Goal: Information Seeking & Learning: Learn about a topic

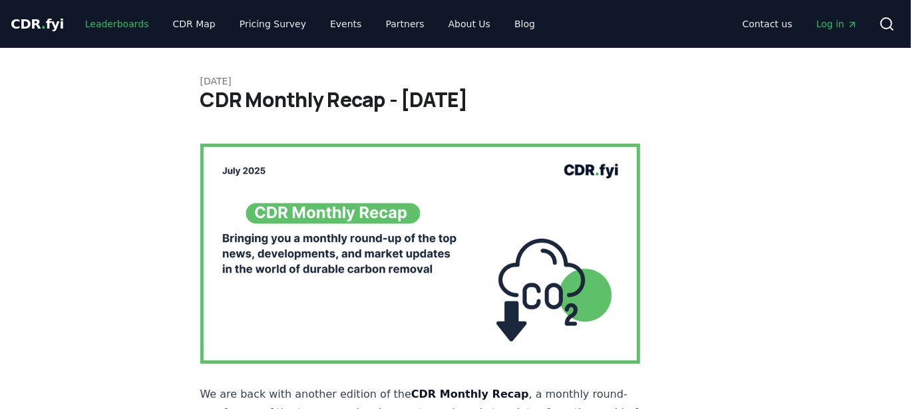
click at [126, 21] on link "Leaderboards" at bounding box center [117, 24] width 85 height 24
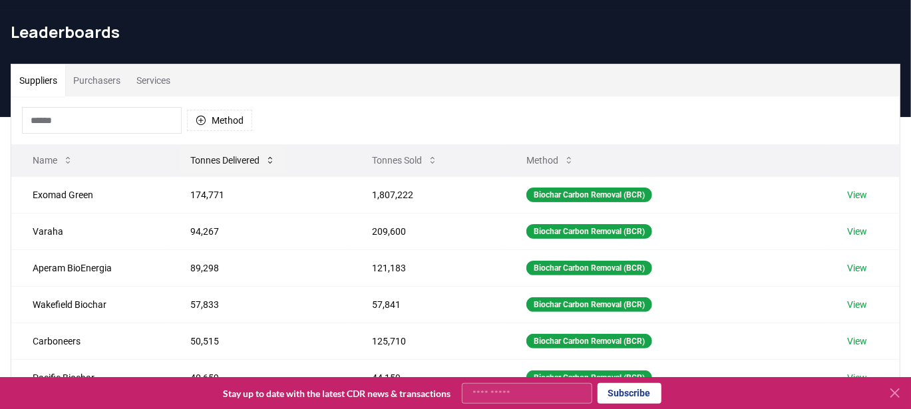
scroll to position [75, 0]
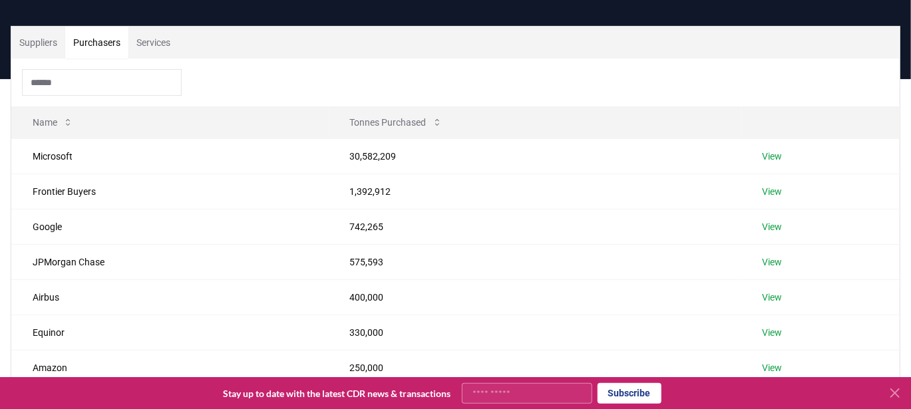
click at [103, 35] on button "Purchasers" at bounding box center [96, 43] width 63 height 32
click at [163, 39] on button "Services" at bounding box center [153, 43] width 50 height 32
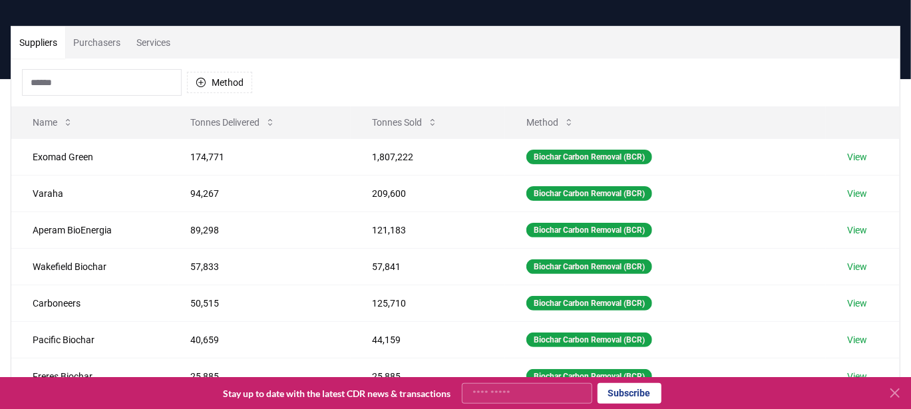
click at [45, 41] on button "Suppliers" at bounding box center [38, 43] width 54 height 32
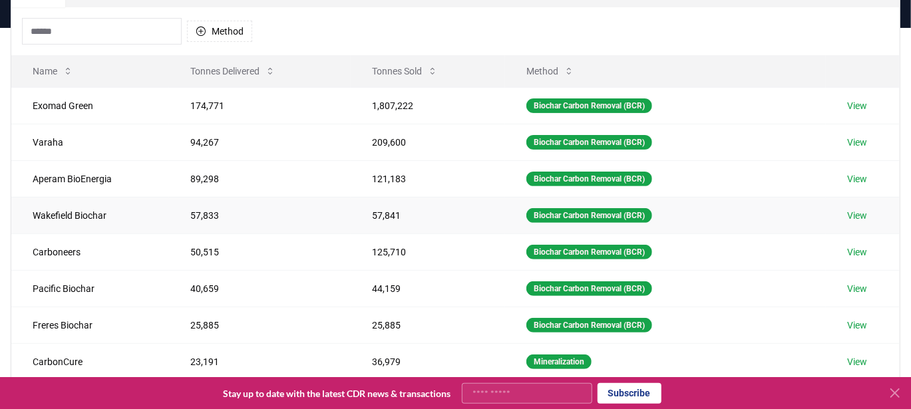
scroll to position [127, 0]
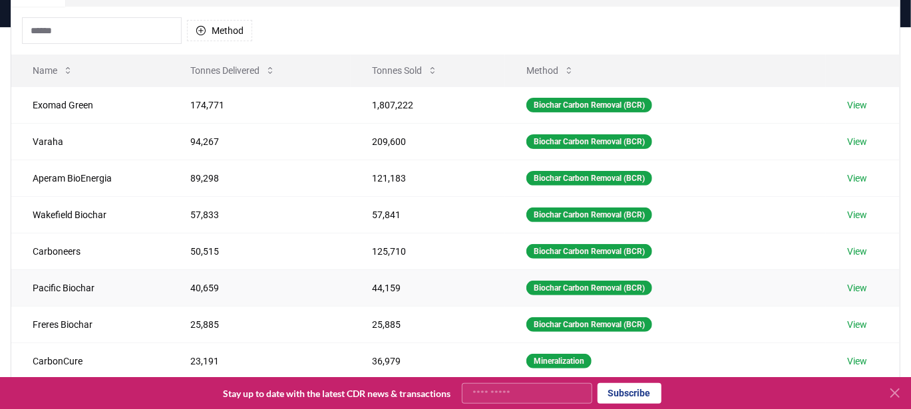
click at [672, 290] on td "Biochar Carbon Removal (BCR)" at bounding box center [665, 288] width 321 height 37
click at [898, 391] on icon at bounding box center [895, 393] width 8 height 8
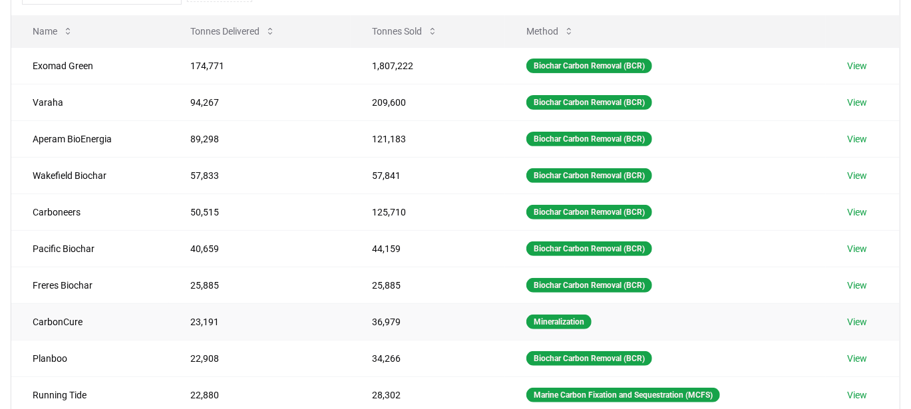
scroll to position [221, 0]
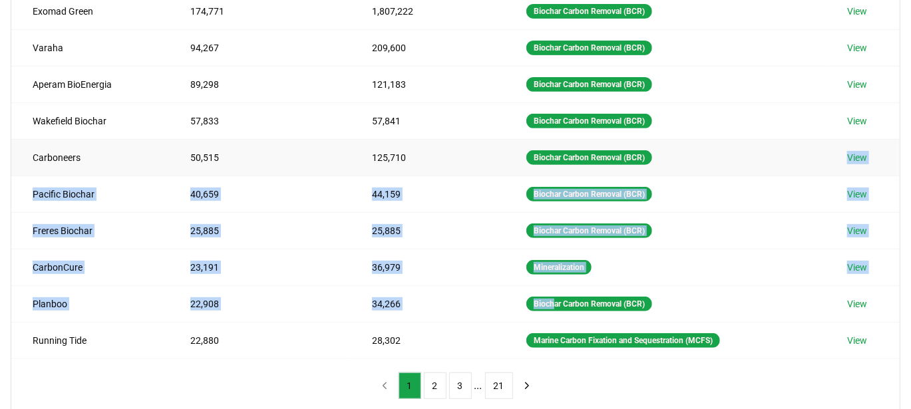
drag, startPoint x: 551, startPoint y: 304, endPoint x: 582, endPoint y: 164, distance: 142.6
click at [582, 164] on tbody "Exomad Green 174,771 1,807,222 Biochar Carbon Removal (BCR) View Varaha 94,267 …" at bounding box center [455, 176] width 889 height 366
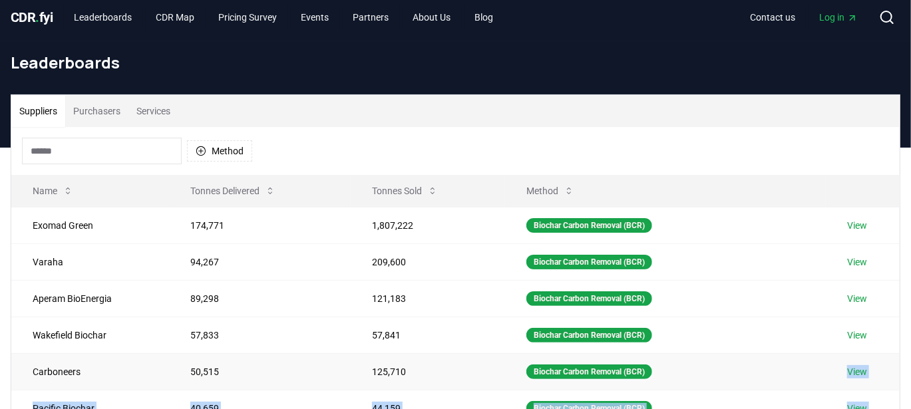
scroll to position [0, 0]
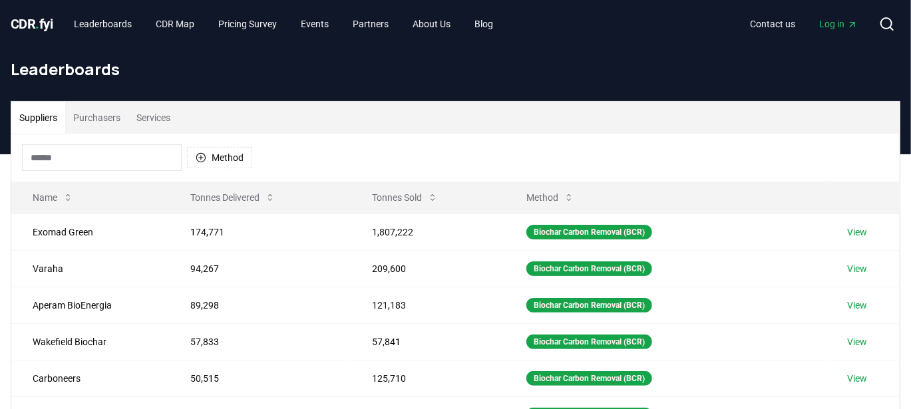
click at [575, 134] on div "Method" at bounding box center [455, 158] width 889 height 48
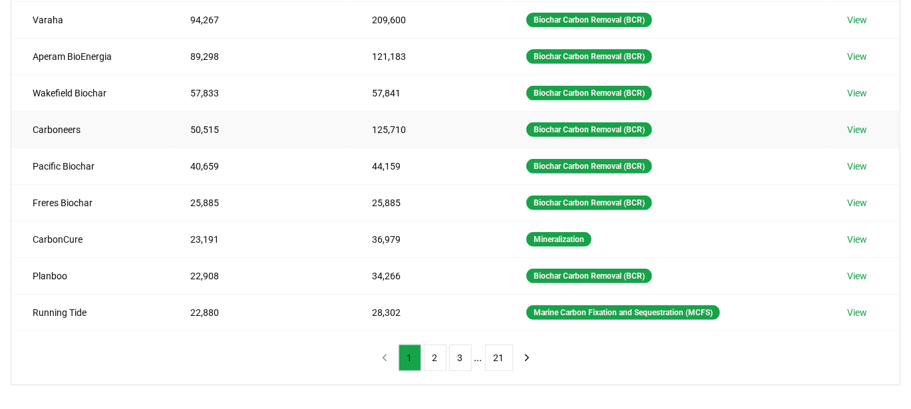
scroll to position [311, 0]
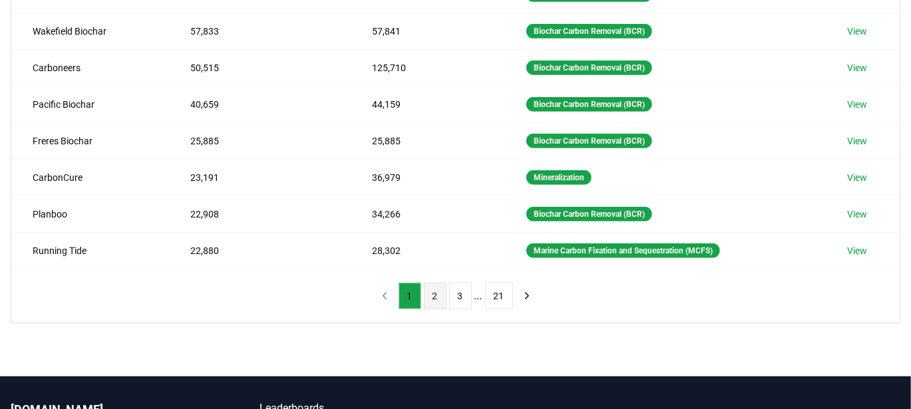
click at [427, 285] on button "2" at bounding box center [435, 296] width 23 height 27
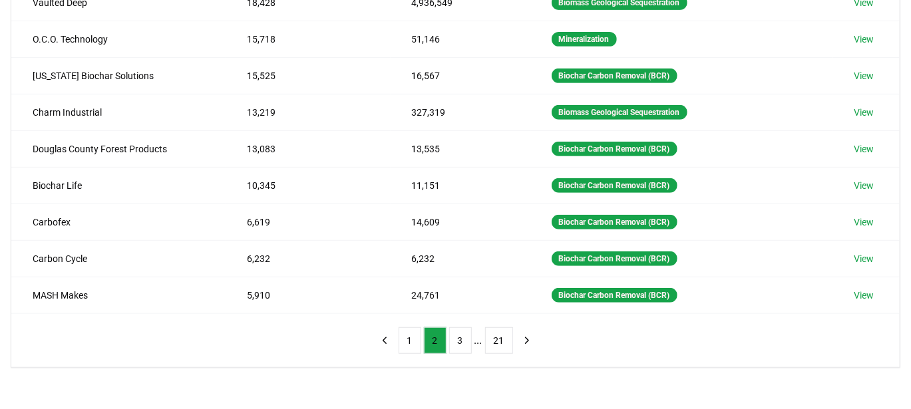
scroll to position [0, 0]
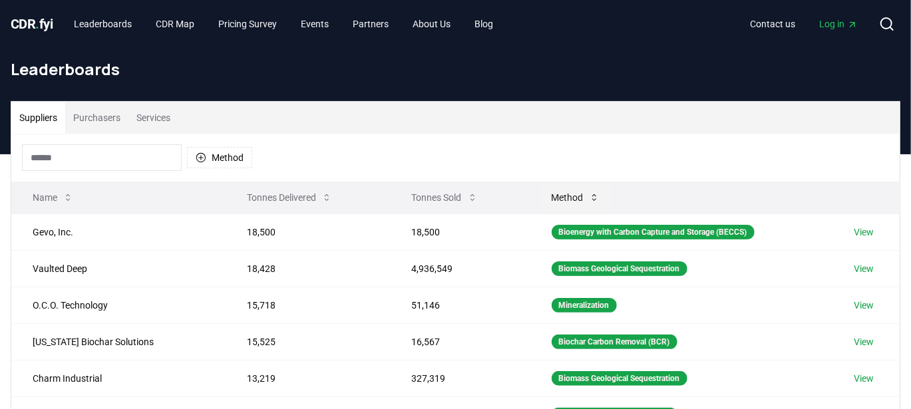
click at [567, 203] on button "Method" at bounding box center [575, 197] width 69 height 27
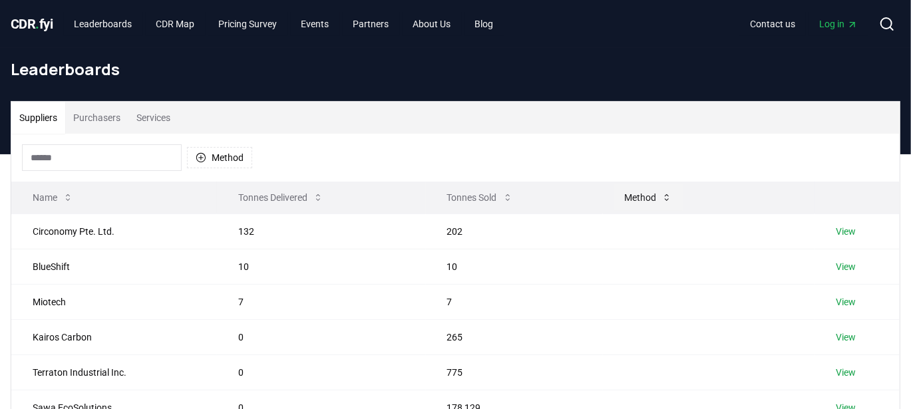
click at [647, 188] on button "Method" at bounding box center [648, 197] width 69 height 27
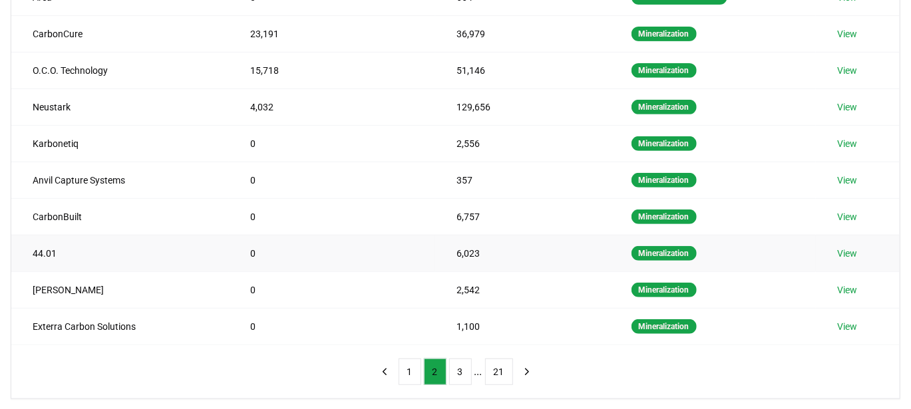
scroll to position [240, 0]
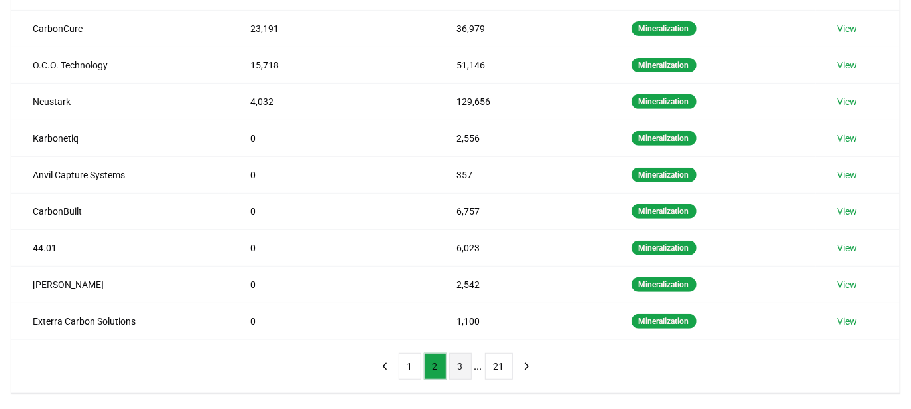
click at [459, 365] on button "3" at bounding box center [460, 366] width 23 height 27
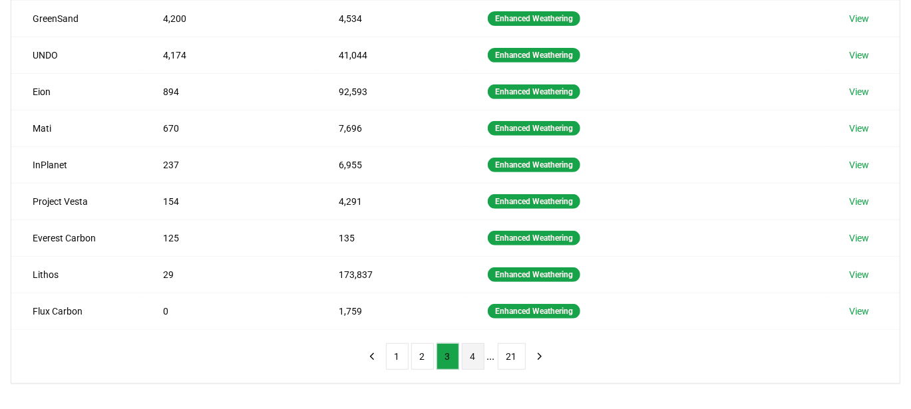
scroll to position [0, 0]
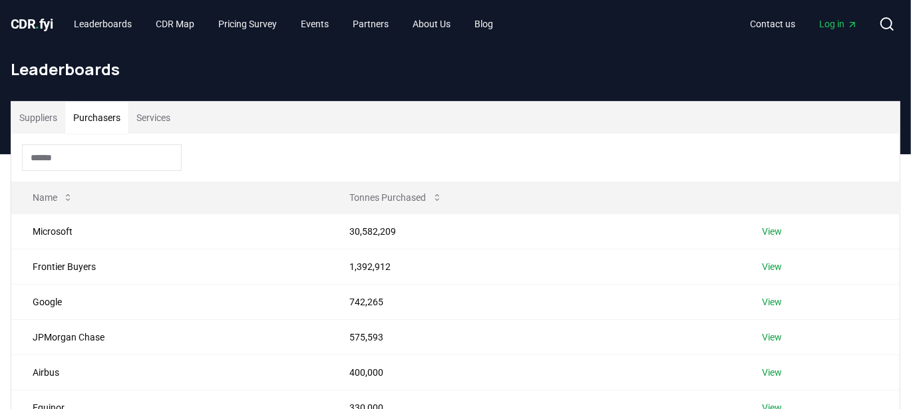
click at [93, 110] on button "Purchasers" at bounding box center [96, 118] width 63 height 32
click at [114, 16] on link "Leaderboards" at bounding box center [103, 24] width 79 height 24
click at [836, 23] on span "Log in" at bounding box center [838, 23] width 39 height 13
click at [30, 109] on button "Suppliers" at bounding box center [38, 118] width 54 height 32
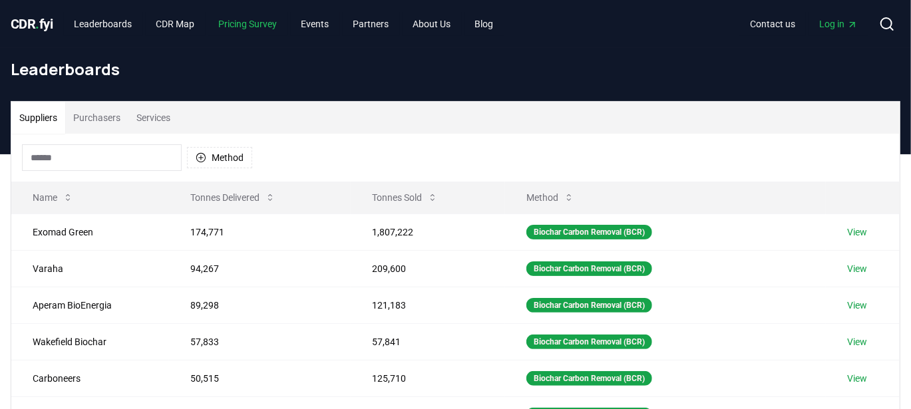
click at [265, 27] on link "Pricing Survey" at bounding box center [248, 24] width 80 height 24
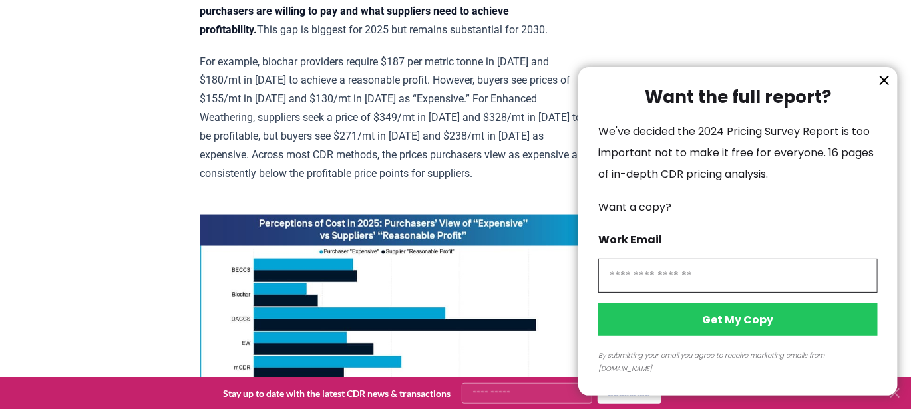
scroll to position [889, 0]
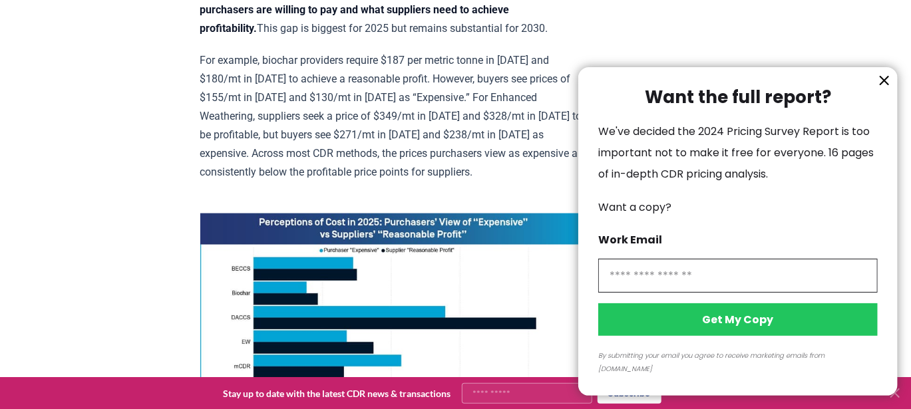
click at [881, 85] on icon "information" at bounding box center [885, 81] width 8 height 8
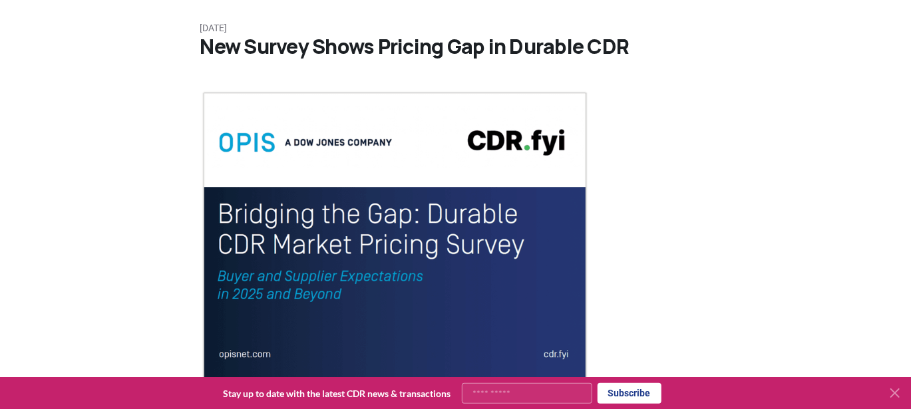
scroll to position [0, 0]
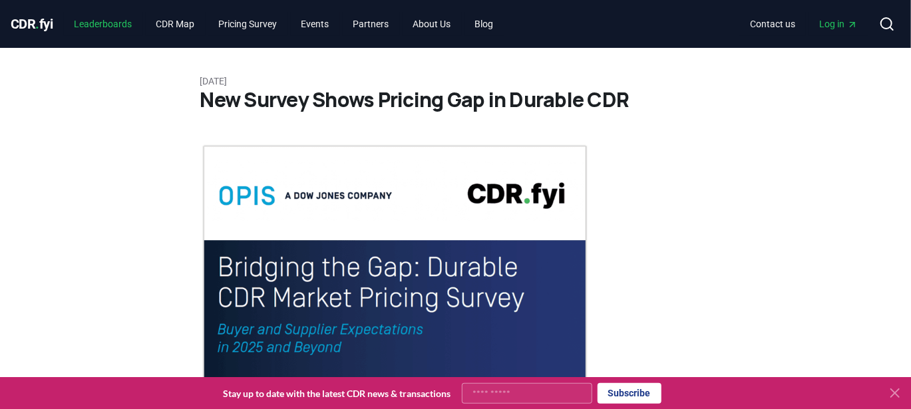
click at [142, 29] on link "Leaderboards" at bounding box center [103, 24] width 79 height 24
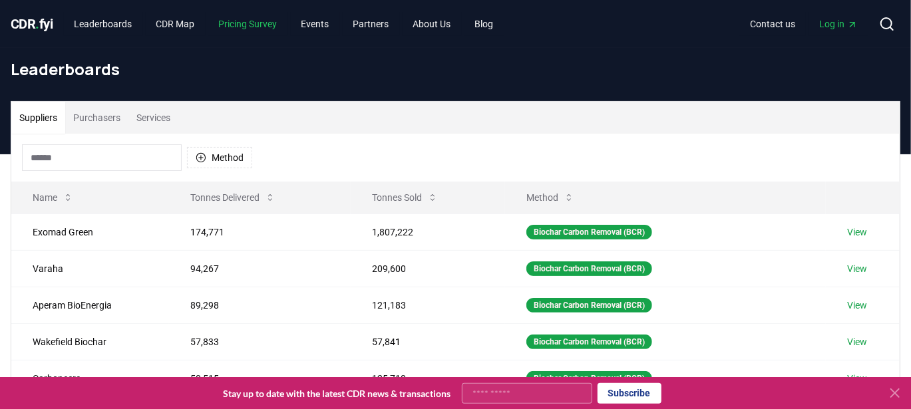
click at [258, 22] on link "Pricing Survey" at bounding box center [248, 24] width 80 height 24
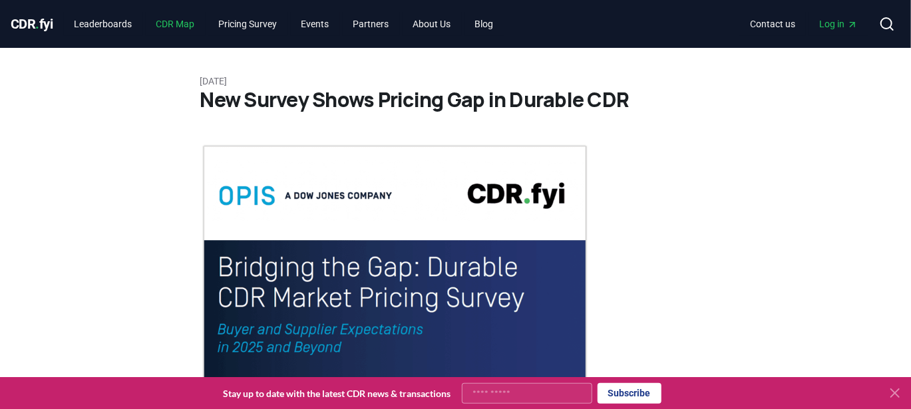
click at [192, 21] on link "CDR Map" at bounding box center [176, 24] width 60 height 24
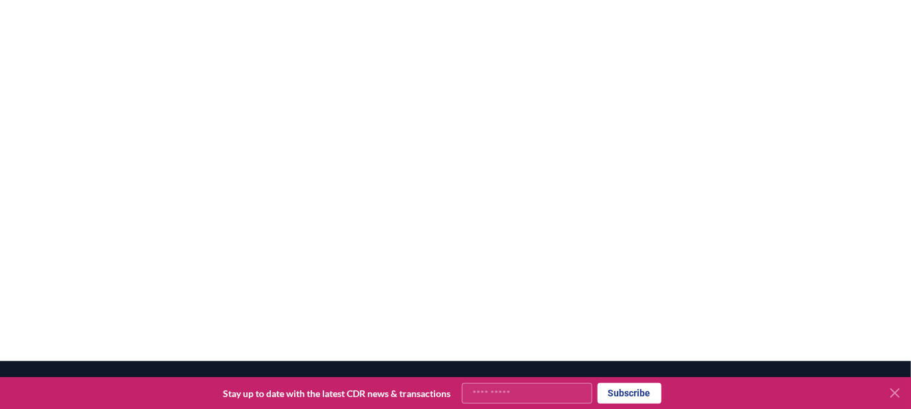
scroll to position [240, 0]
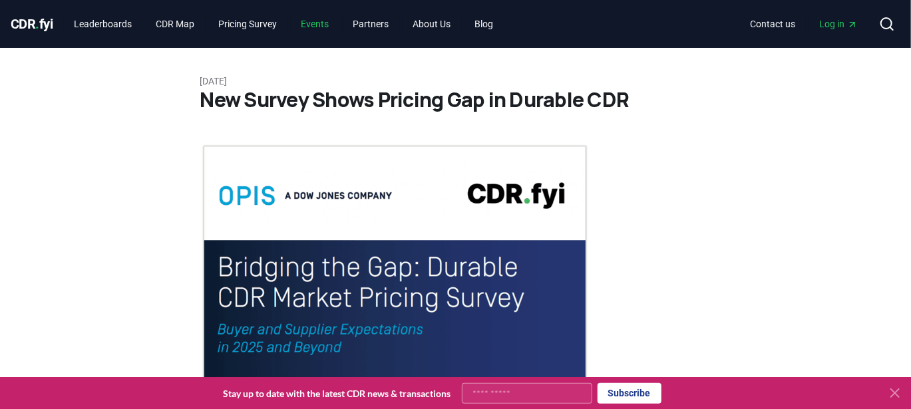
click at [340, 24] on link "Events" at bounding box center [315, 24] width 49 height 24
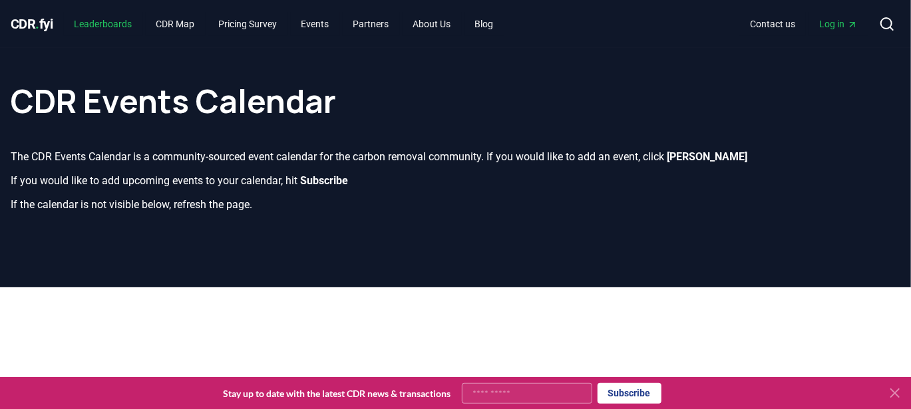
click at [121, 26] on link "Leaderboards" at bounding box center [103, 24] width 79 height 24
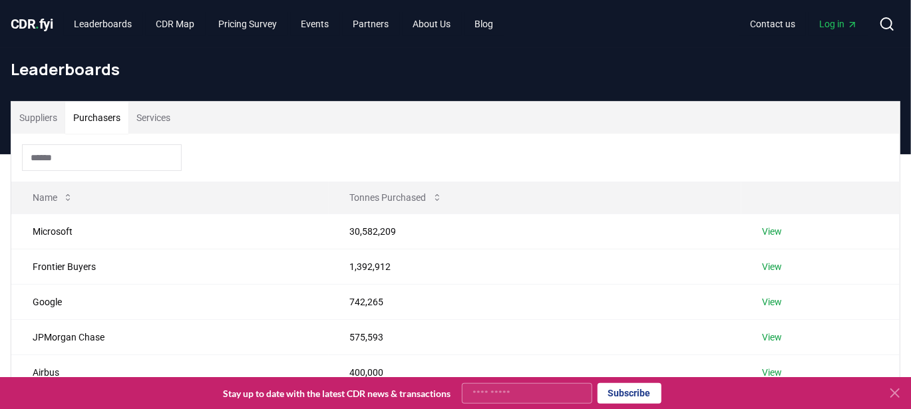
click at [114, 114] on button "Purchasers" at bounding box center [96, 118] width 63 height 32
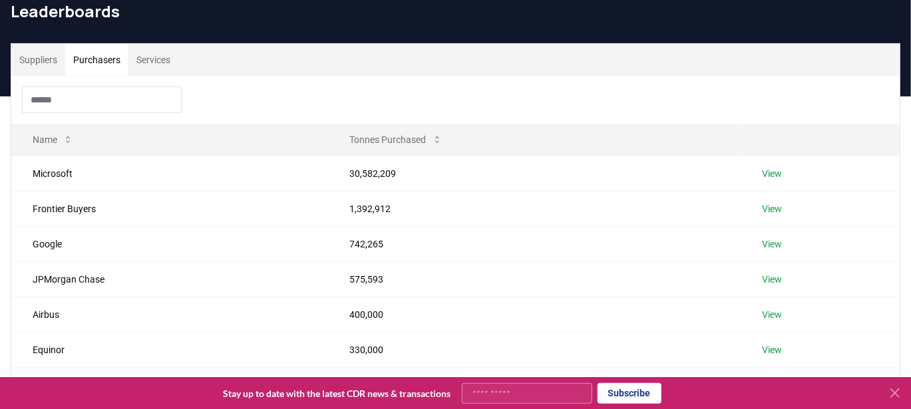
scroll to position [113, 0]
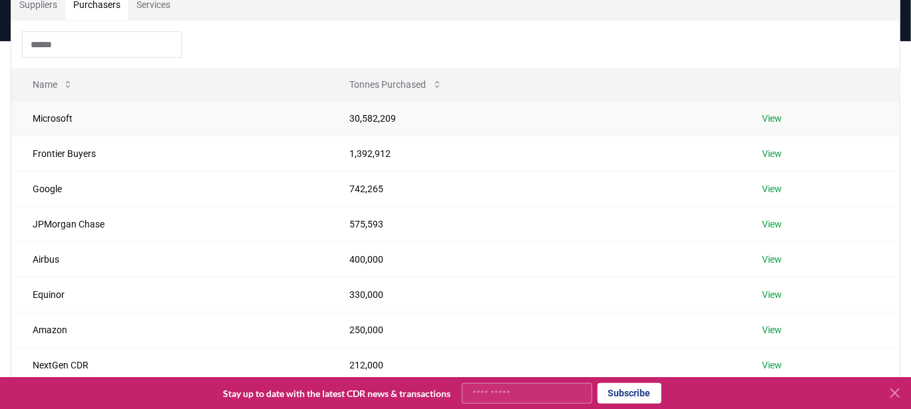
click at [776, 118] on link "View" at bounding box center [773, 118] width 20 height 13
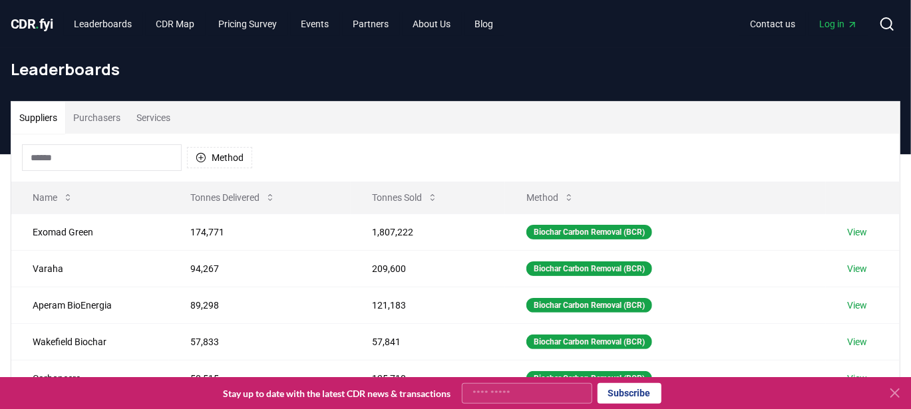
click at [39, 29] on span "." at bounding box center [38, 24] width 4 height 16
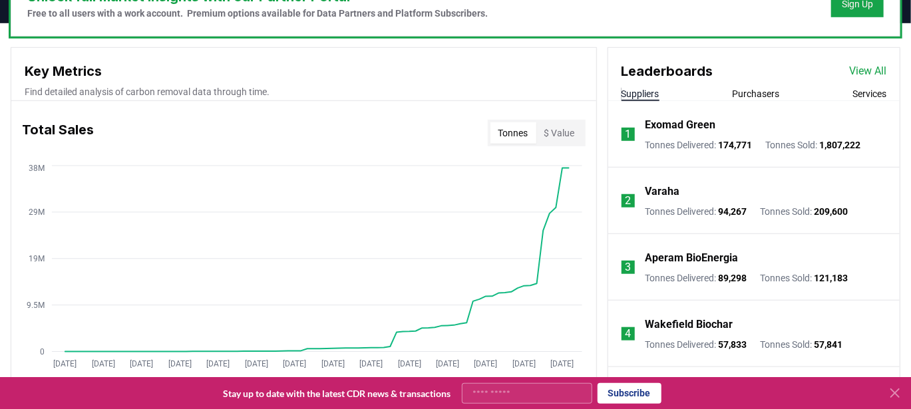
scroll to position [445, 0]
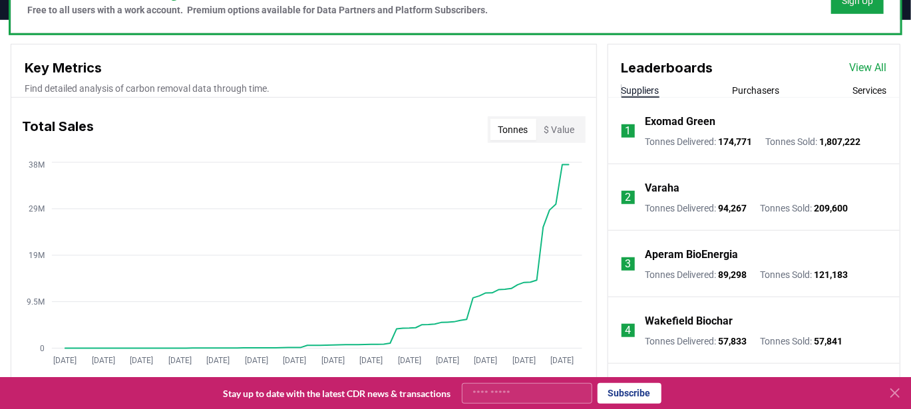
click at [894, 393] on icon at bounding box center [895, 393] width 16 height 16
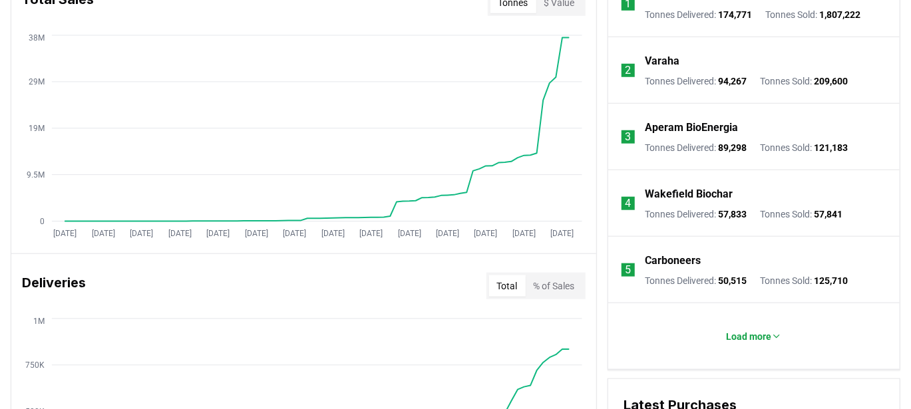
scroll to position [573, 0]
click at [760, 333] on p "Load more" at bounding box center [748, 335] width 45 height 13
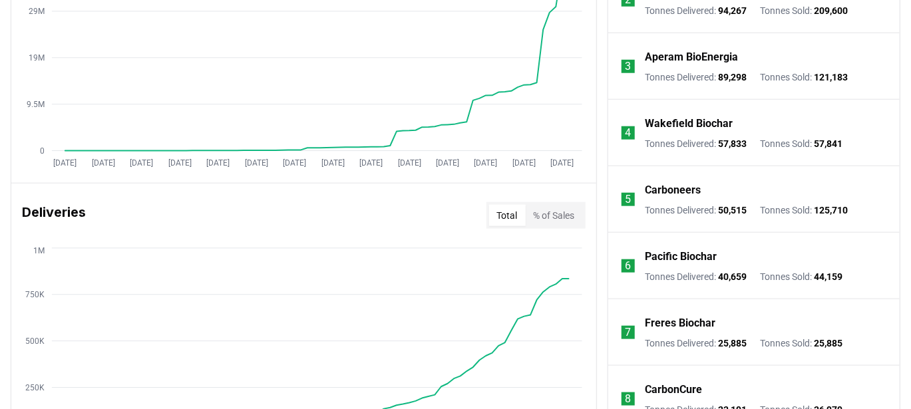
scroll to position [642, 0]
click at [652, 213] on p "Tonnes Delivered : 50,515" at bounding box center [697, 210] width 102 height 13
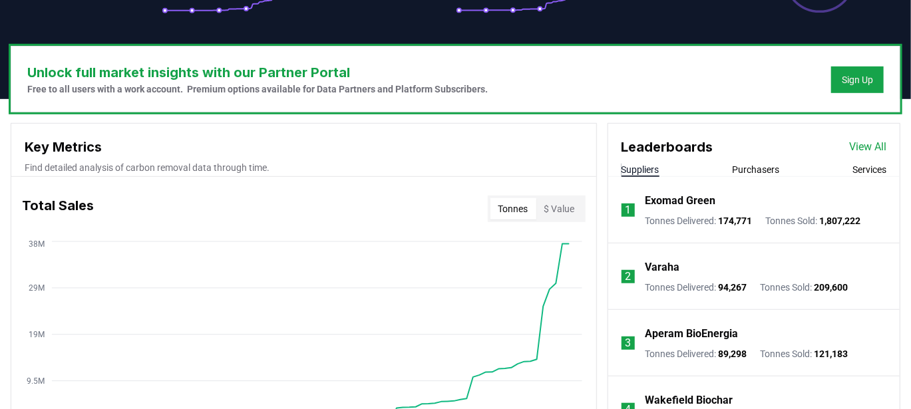
scroll to position [0, 0]
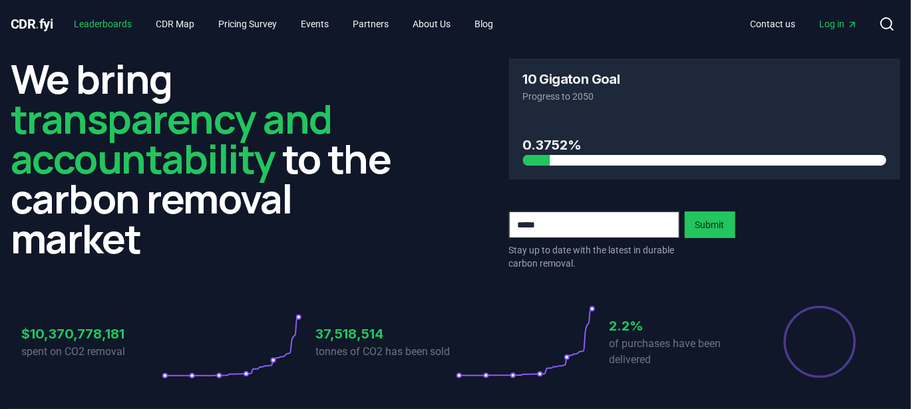
click at [114, 25] on link "Leaderboards" at bounding box center [103, 24] width 79 height 24
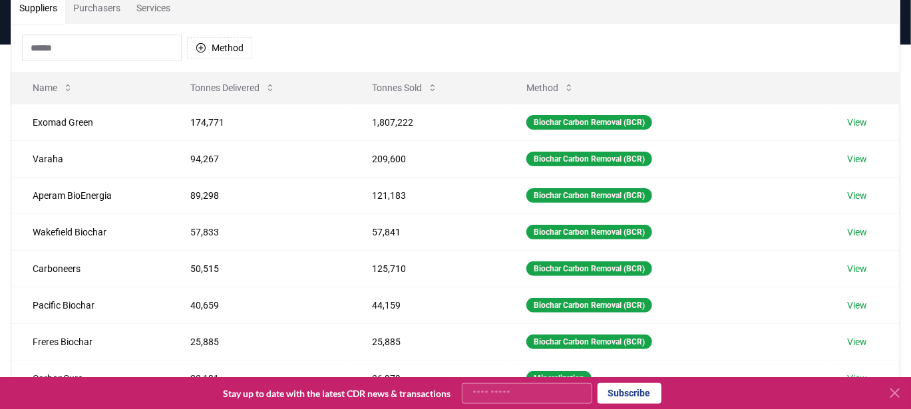
scroll to position [113, 0]
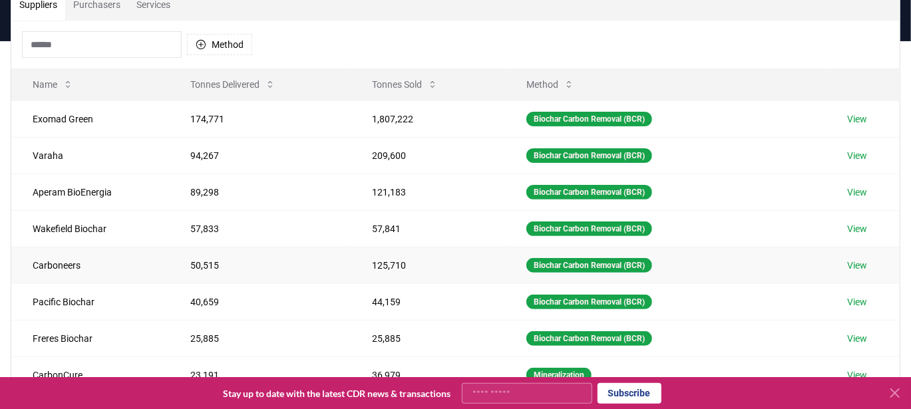
click at [859, 263] on link "View" at bounding box center [857, 265] width 20 height 13
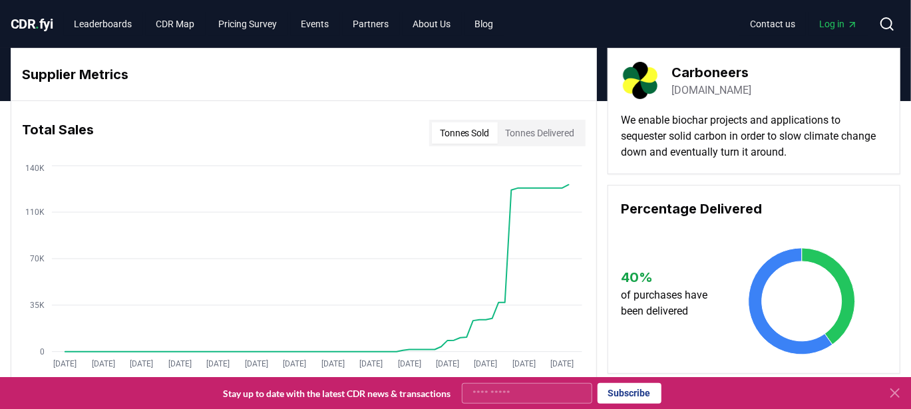
click at [556, 132] on button "Tonnes Delivered" at bounding box center [540, 132] width 85 height 21
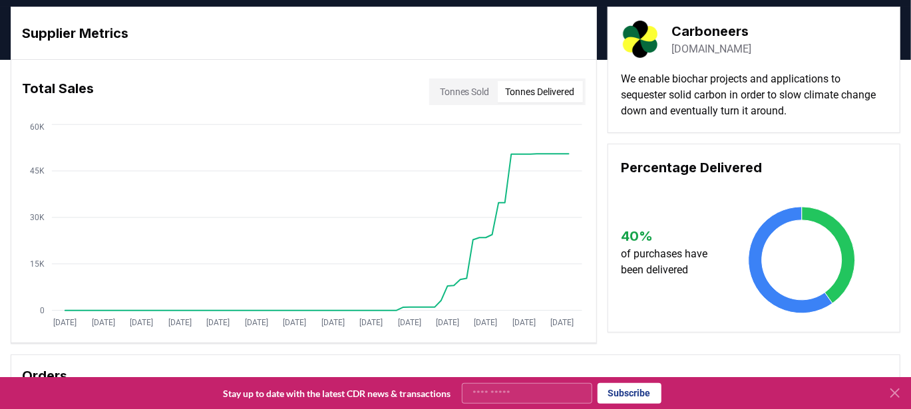
scroll to position [43, 0]
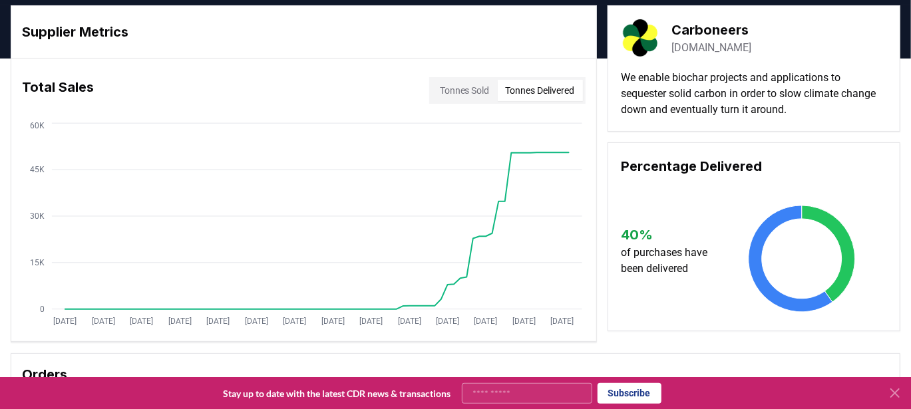
drag, startPoint x: 778, startPoint y: 44, endPoint x: 674, endPoint y: 43, distance: 104.5
click at [674, 43] on div "Carboneers [DOMAIN_NAME]" at bounding box center [754, 37] width 265 height 37
copy link "[DOMAIN_NAME]"
click at [795, 18] on div "Carboneers [DOMAIN_NAME] We enable biochar projects and applications to sequest…" at bounding box center [754, 68] width 293 height 126
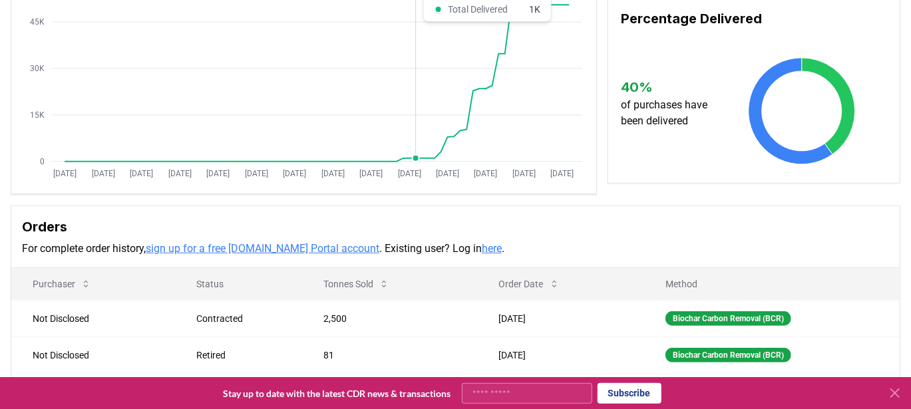
scroll to position [0, 0]
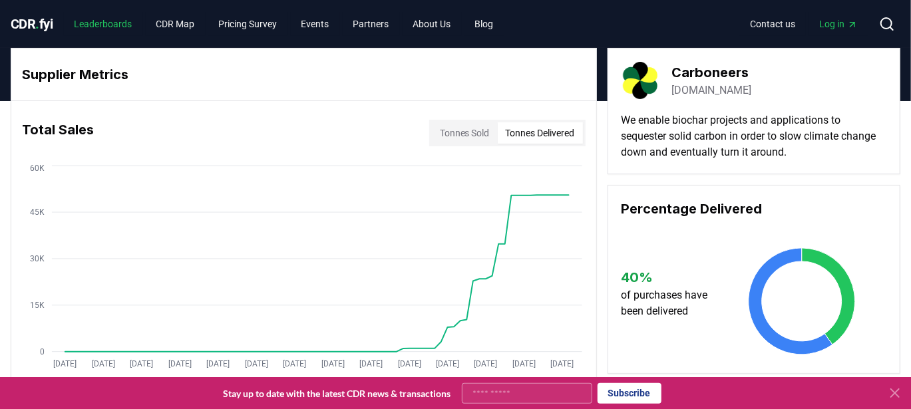
click at [120, 21] on link "Leaderboards" at bounding box center [103, 24] width 79 height 24
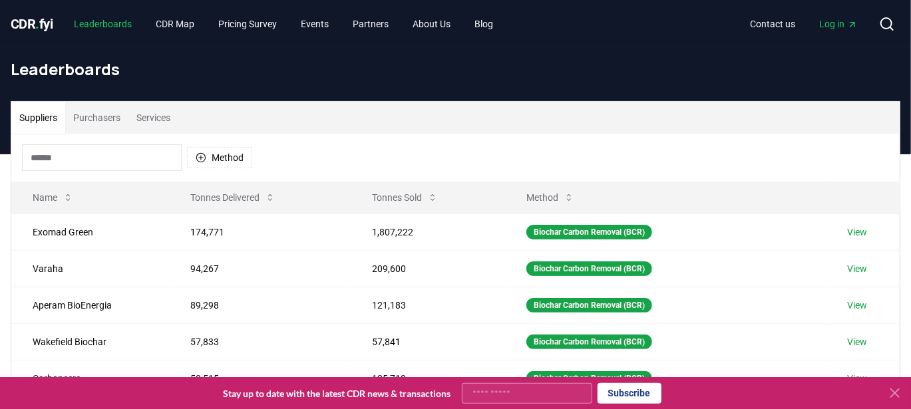
scroll to position [8, 0]
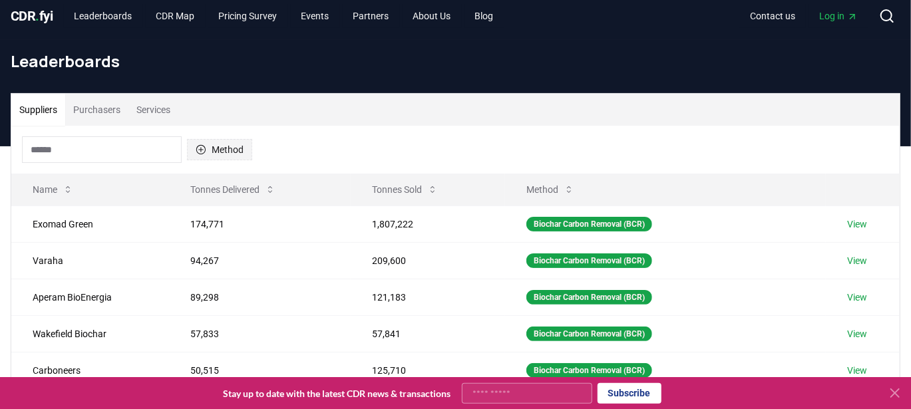
click at [226, 149] on button "Method" at bounding box center [219, 149] width 65 height 21
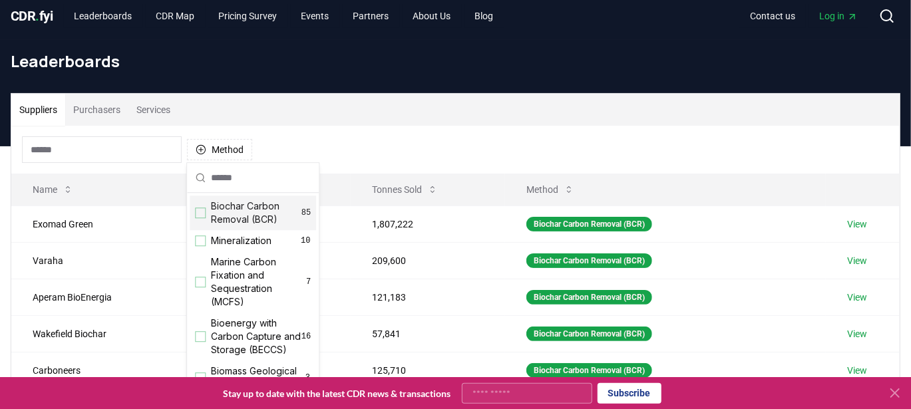
click at [202, 214] on div "Suggestions" at bounding box center [200, 213] width 11 height 11
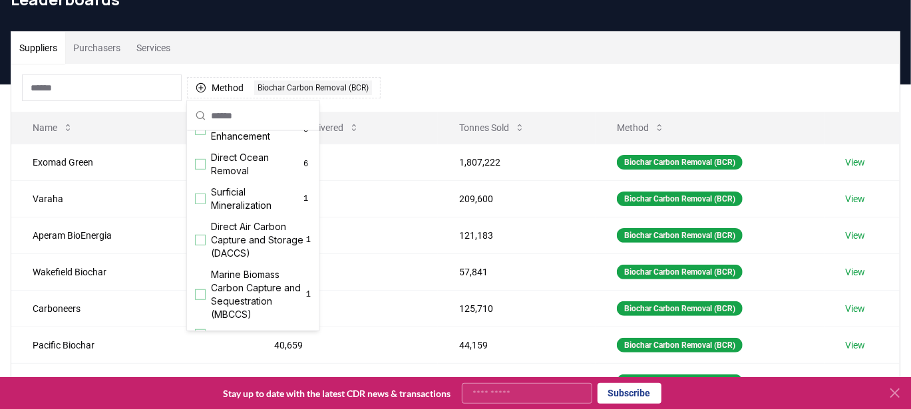
scroll to position [455, 0]
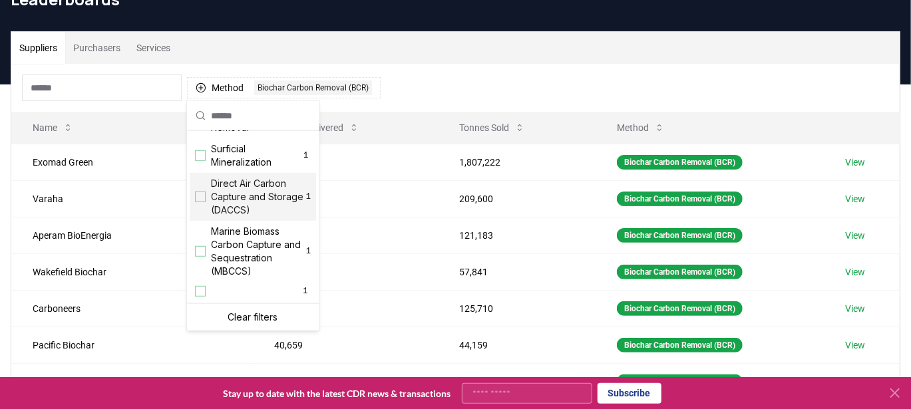
click at [431, 78] on div "Method 1 Biochar Carbon Removal (BCR)" at bounding box center [455, 88] width 889 height 48
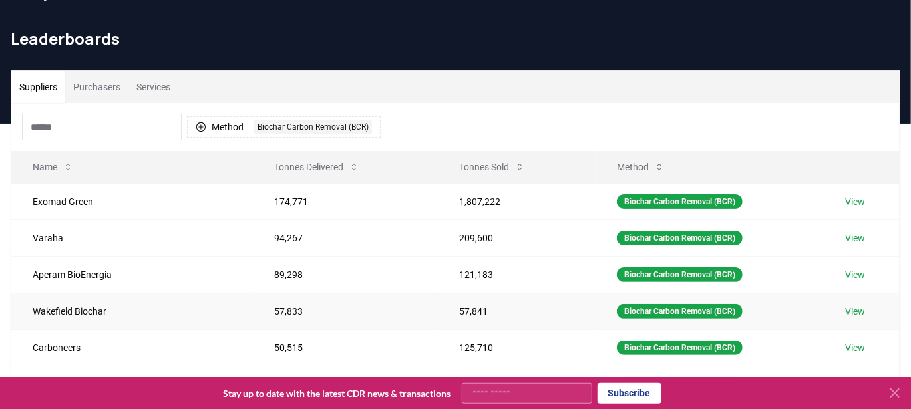
scroll to position [0, 0]
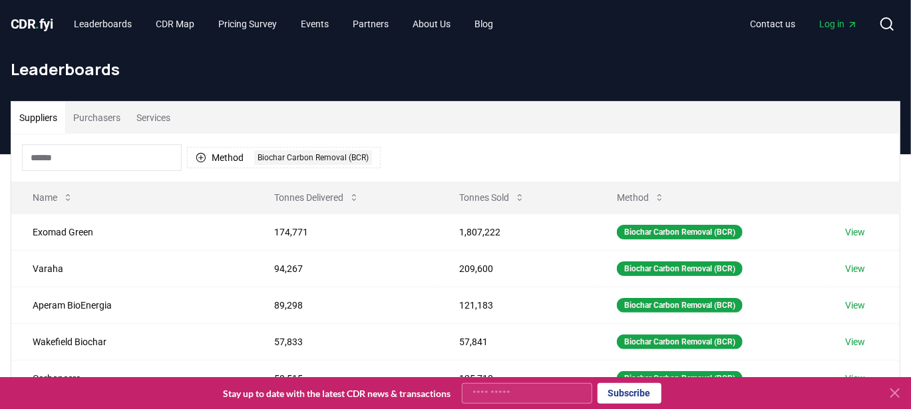
click at [46, 17] on span "CDR . fyi" at bounding box center [32, 24] width 43 height 16
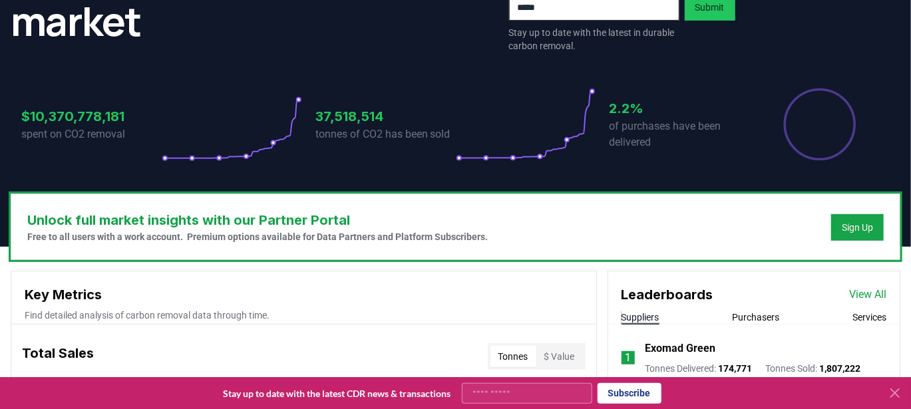
scroll to position [246, 0]
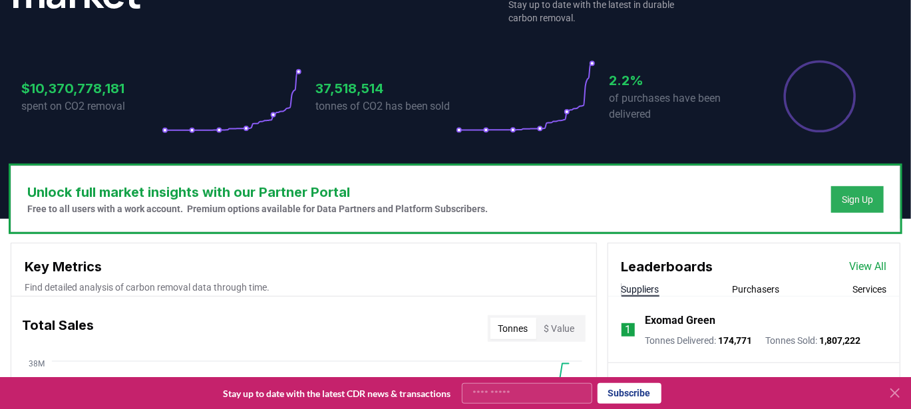
click at [859, 196] on div "Sign Up" at bounding box center [857, 199] width 31 height 13
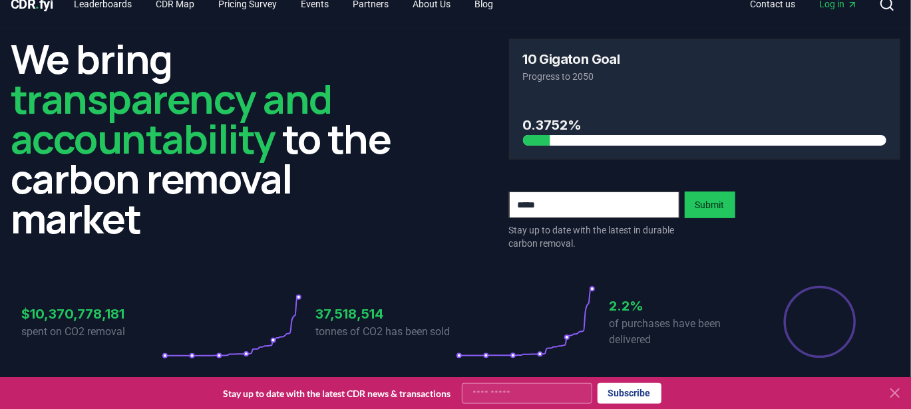
scroll to position [0, 0]
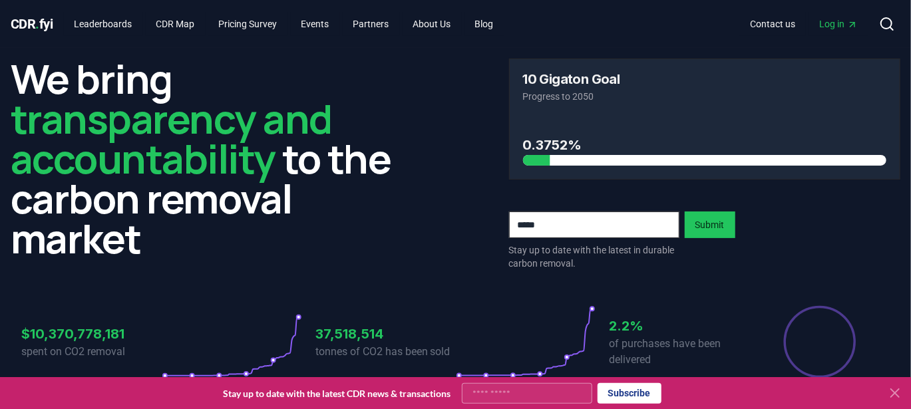
click at [843, 24] on span "Log in" at bounding box center [838, 23] width 39 height 13
click at [132, 19] on link "Leaderboards" at bounding box center [103, 24] width 79 height 24
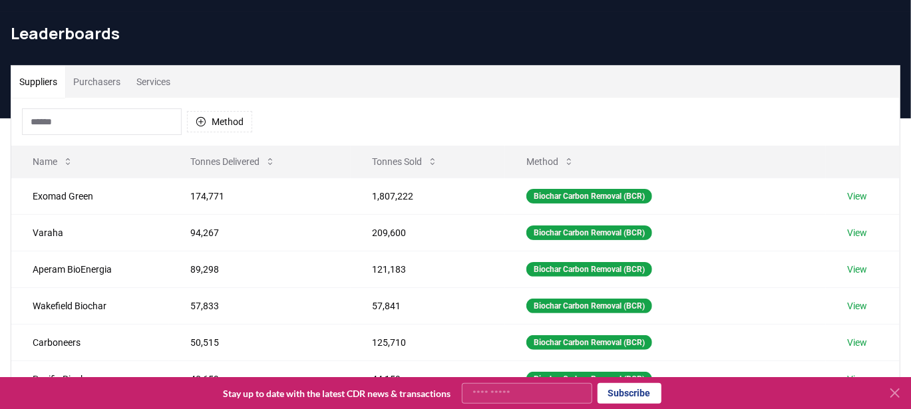
scroll to position [37, 0]
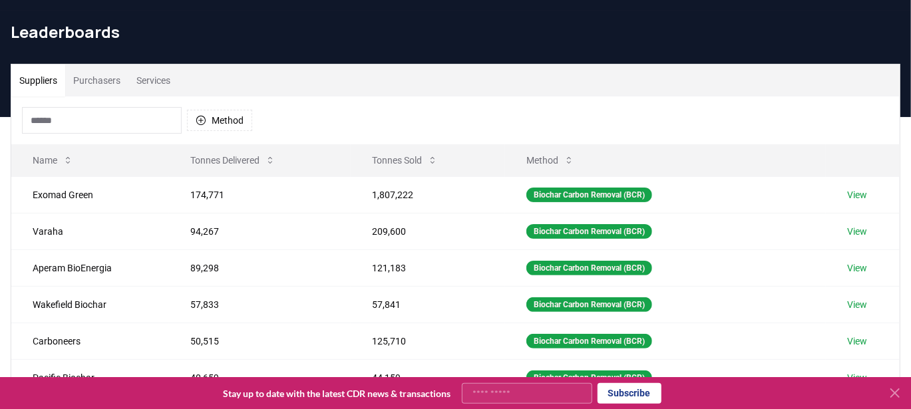
click at [91, 85] on button "Purchasers" at bounding box center [96, 81] width 63 height 32
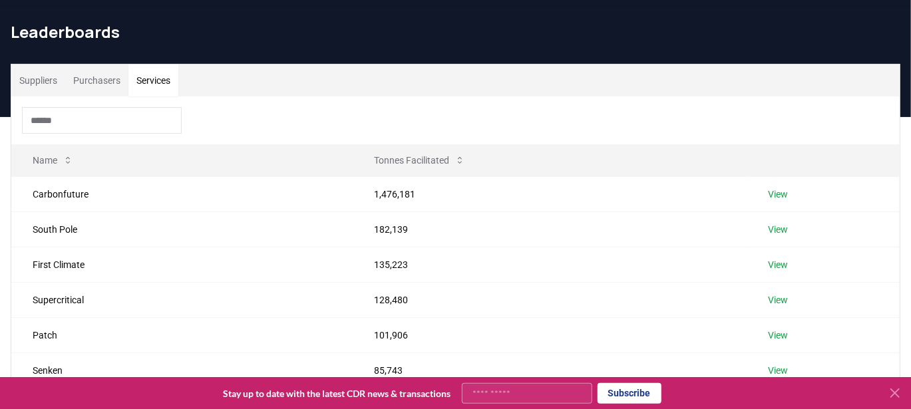
click at [149, 79] on button "Services" at bounding box center [153, 81] width 50 height 32
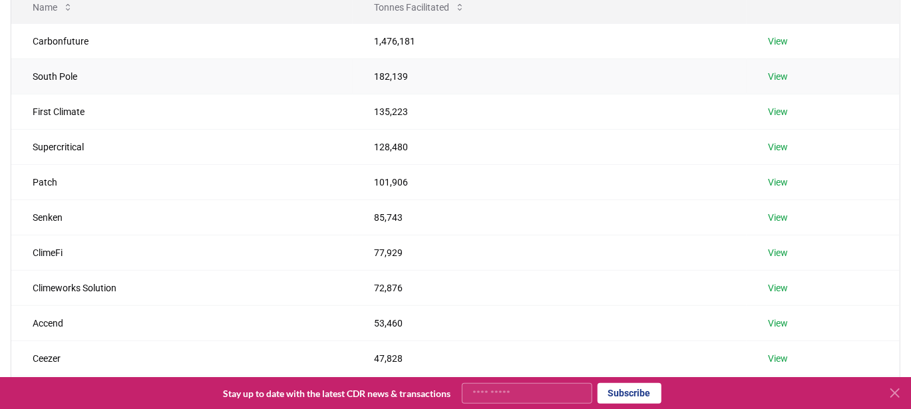
scroll to position [0, 0]
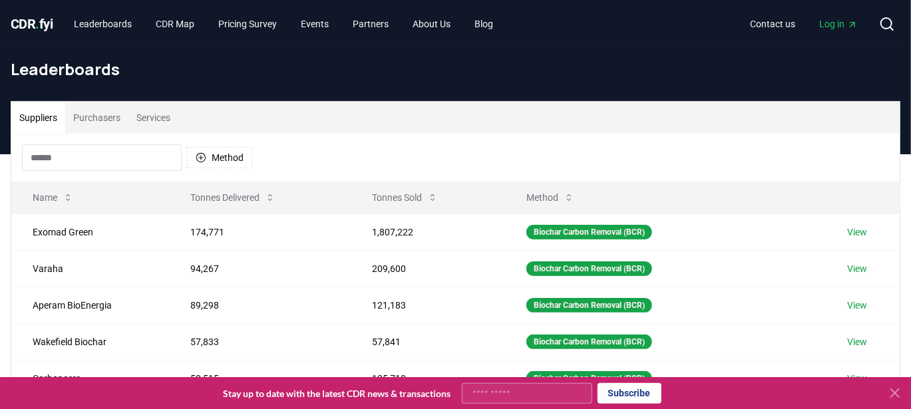
click at [49, 120] on button "Suppliers" at bounding box center [38, 118] width 54 height 32
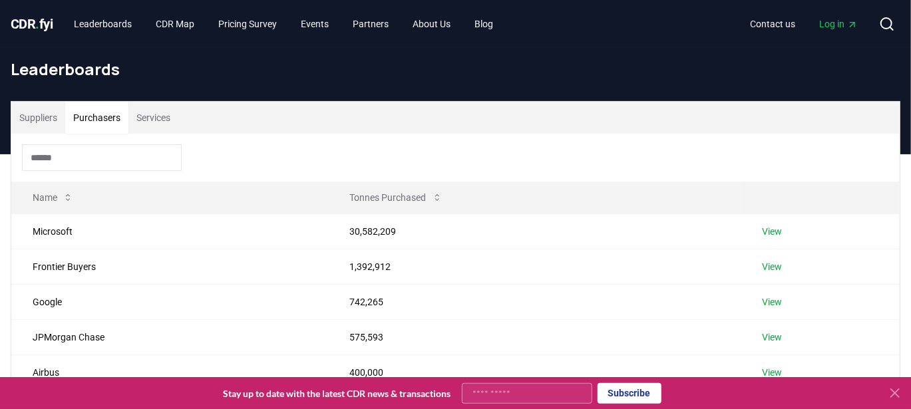
click at [99, 122] on button "Purchasers" at bounding box center [96, 118] width 63 height 32
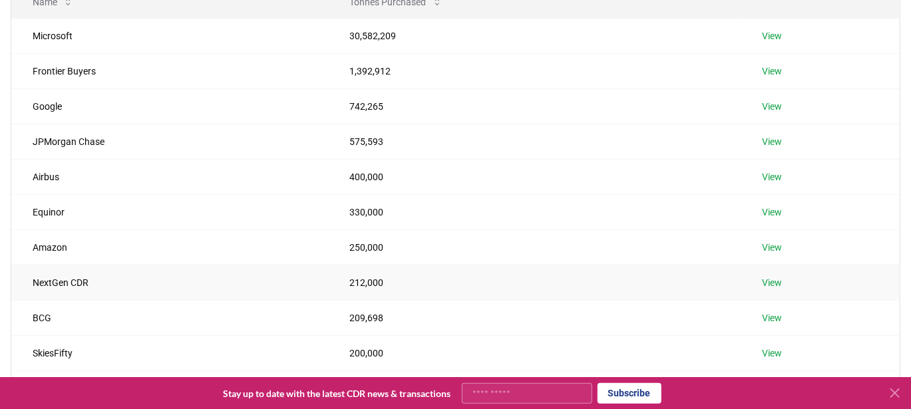
scroll to position [180, 0]
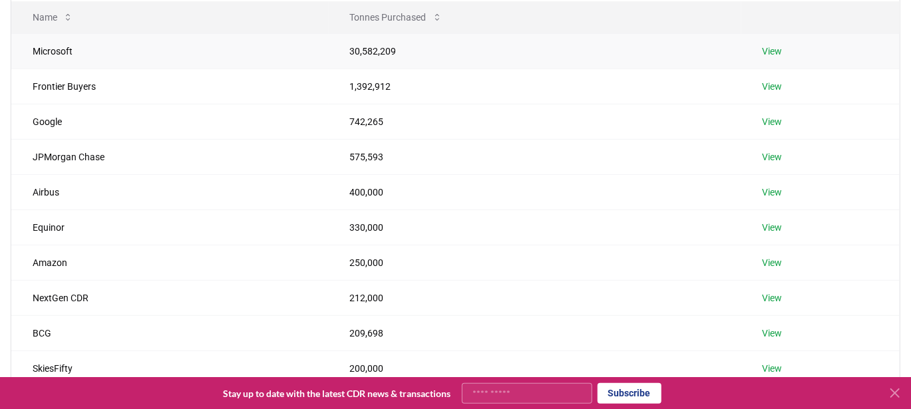
click at [763, 51] on link "View" at bounding box center [773, 51] width 20 height 13
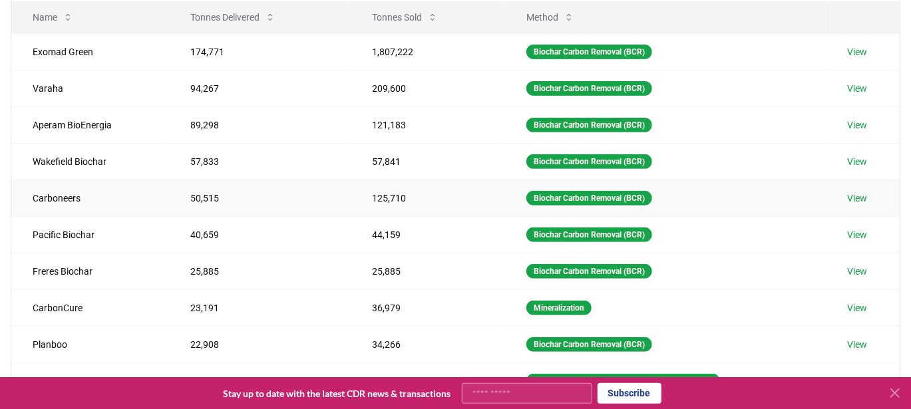
scroll to position [117, 0]
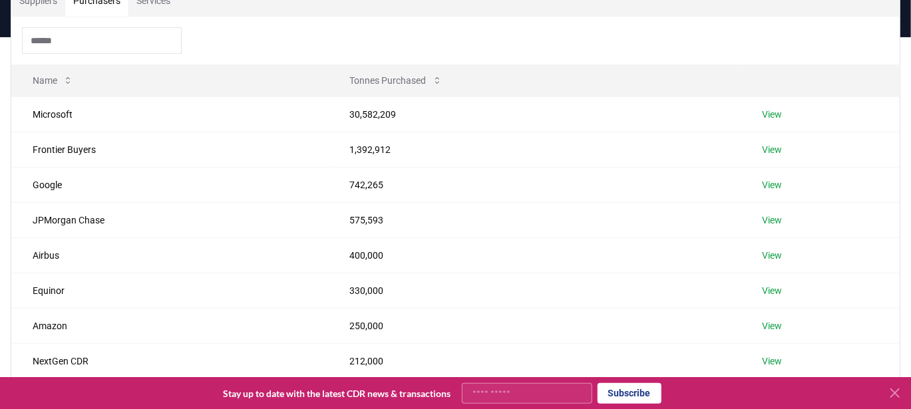
click at [94, 9] on button "Purchasers" at bounding box center [96, 1] width 63 height 32
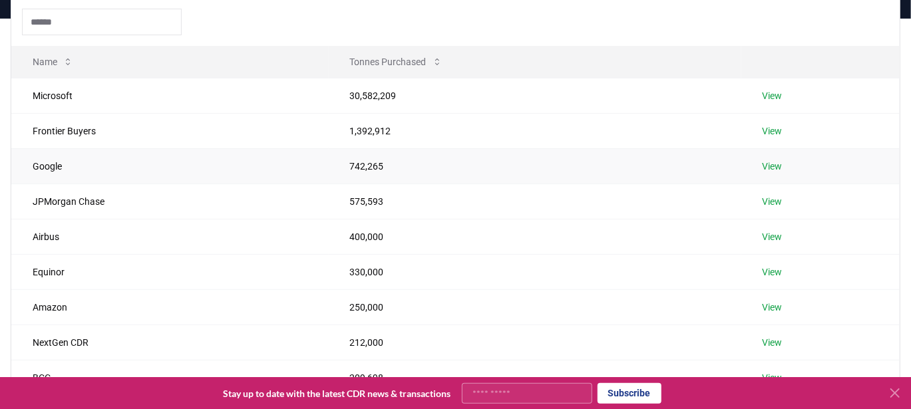
scroll to position [148, 0]
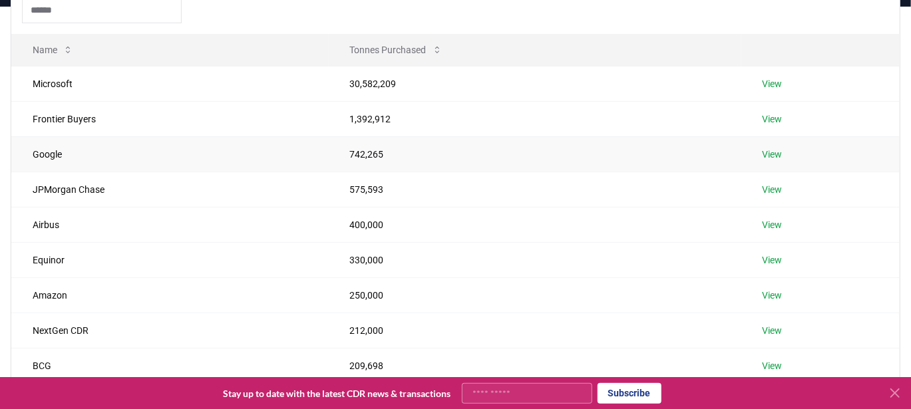
click at [773, 154] on link "View" at bounding box center [773, 154] width 20 height 13
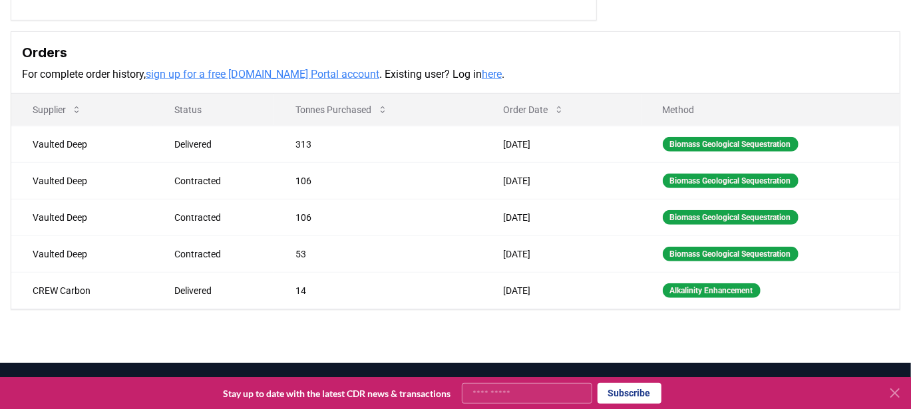
scroll to position [365, 0]
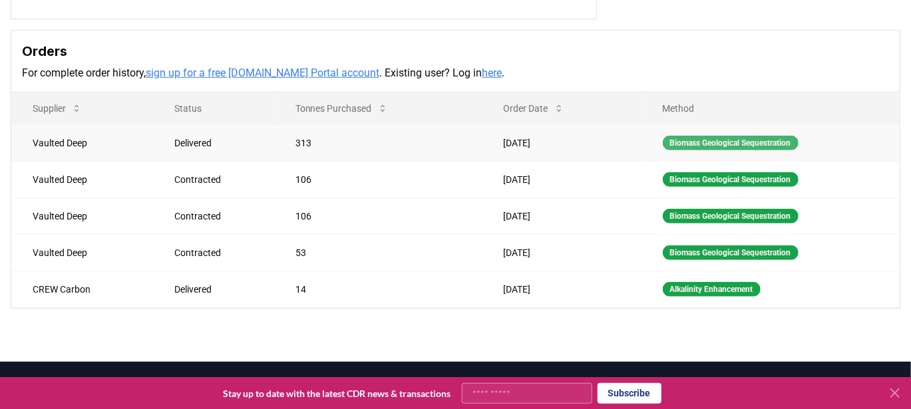
click at [710, 136] on div "Biomass Geological Sequestration" at bounding box center [731, 143] width 136 height 15
click at [707, 141] on div "Biomass Geological Sequestration" at bounding box center [731, 143] width 136 height 15
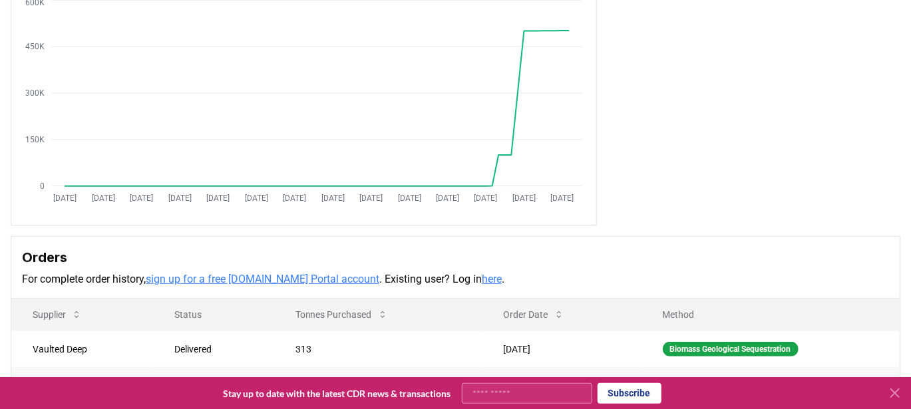
scroll to position [0, 0]
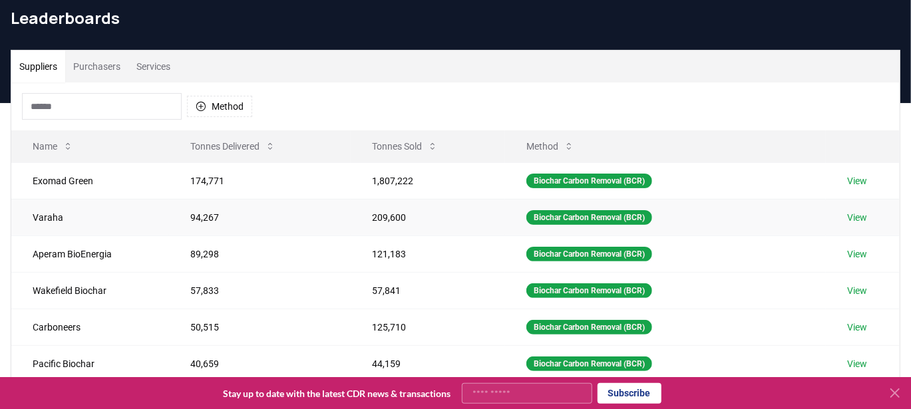
scroll to position [60, 0]
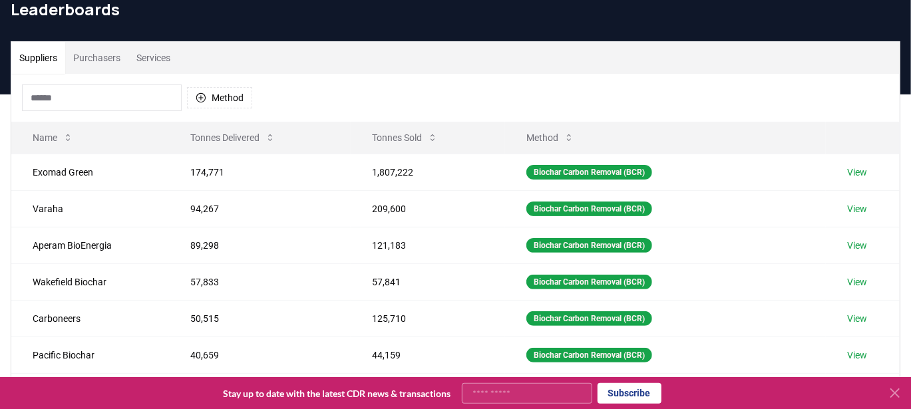
click at [96, 57] on button "Purchasers" at bounding box center [96, 58] width 63 height 32
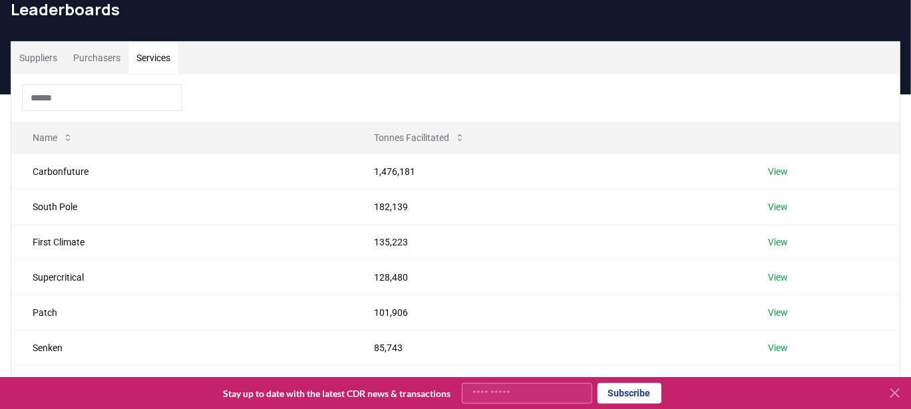
click at [157, 60] on button "Services" at bounding box center [153, 58] width 50 height 32
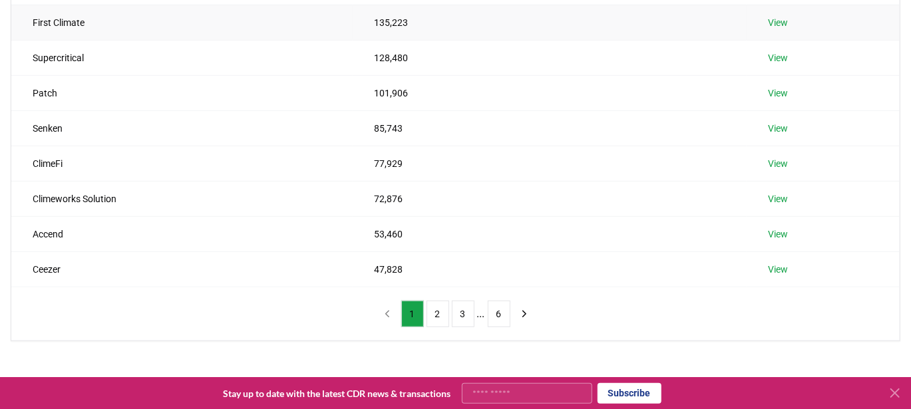
scroll to position [282, 0]
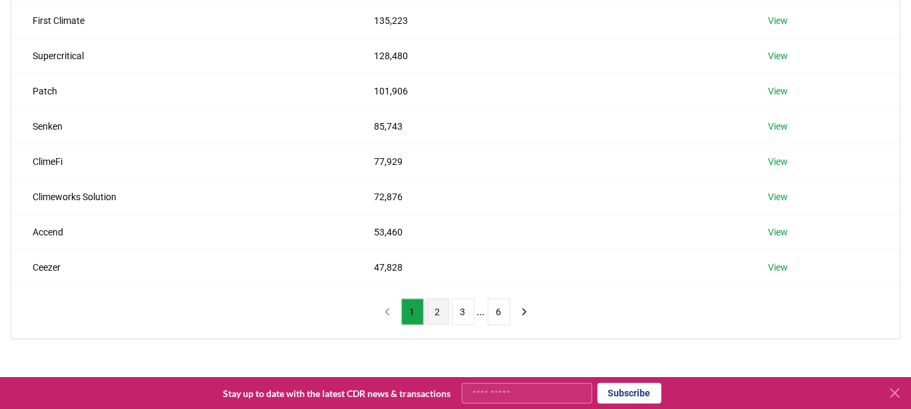
click at [441, 300] on button "2" at bounding box center [438, 312] width 23 height 27
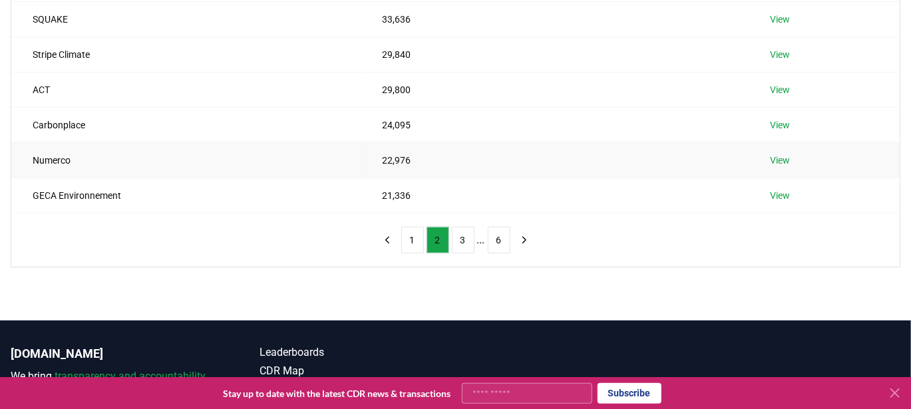
scroll to position [353, 0]
click at [469, 238] on button "3" at bounding box center [463, 240] width 23 height 27
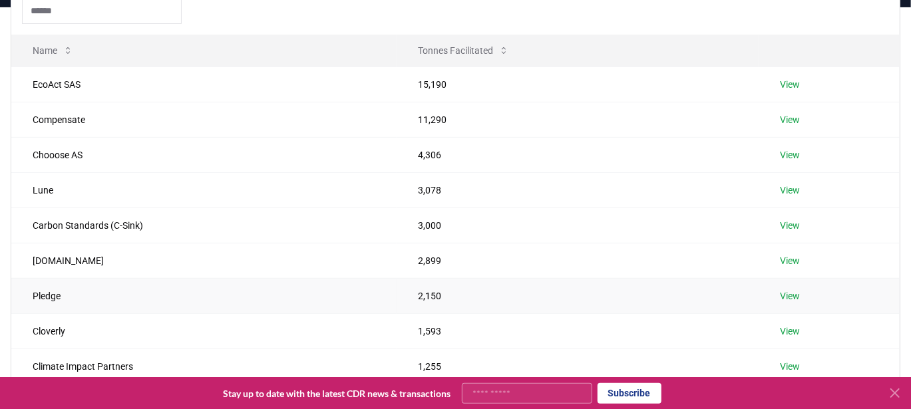
scroll to position [142, 0]
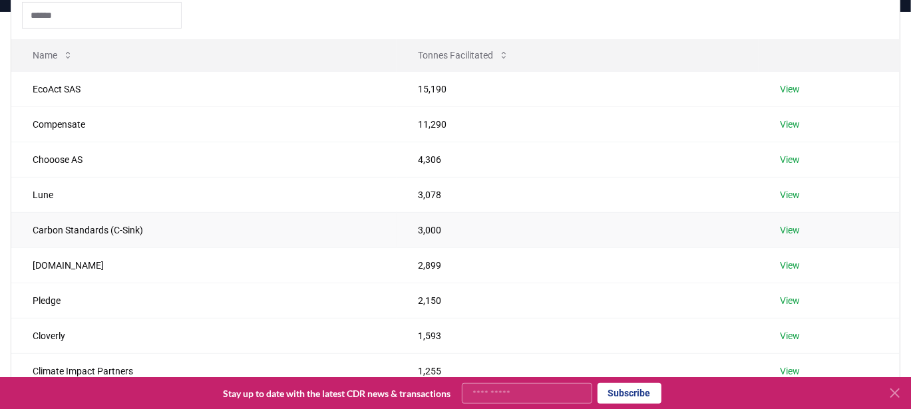
click at [798, 225] on link "View" at bounding box center [791, 230] width 20 height 13
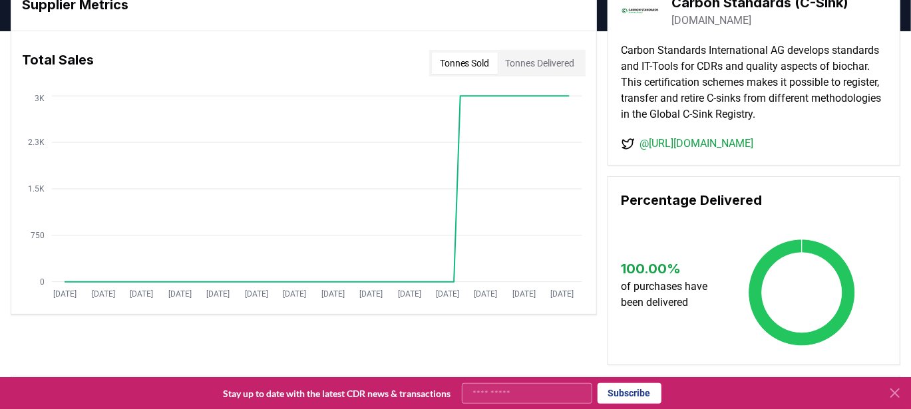
scroll to position [70, 0]
click at [533, 62] on button "Tonnes Delivered" at bounding box center [540, 63] width 85 height 21
click at [463, 66] on button "Tonnes Sold" at bounding box center [465, 63] width 66 height 21
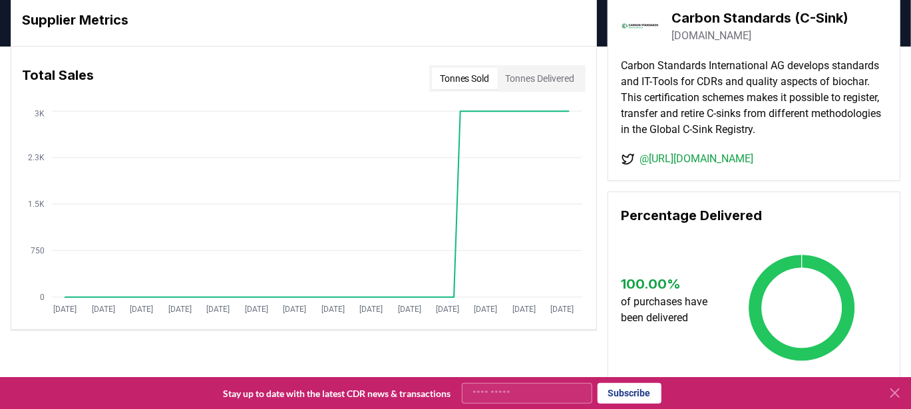
scroll to position [0, 0]
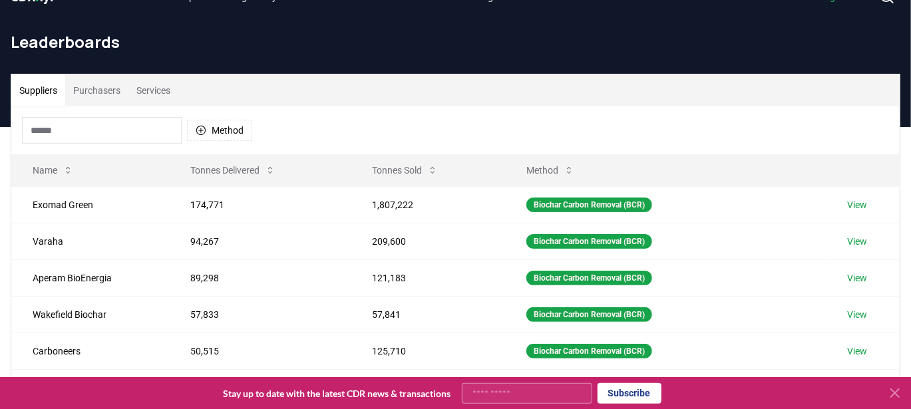
scroll to position [15, 0]
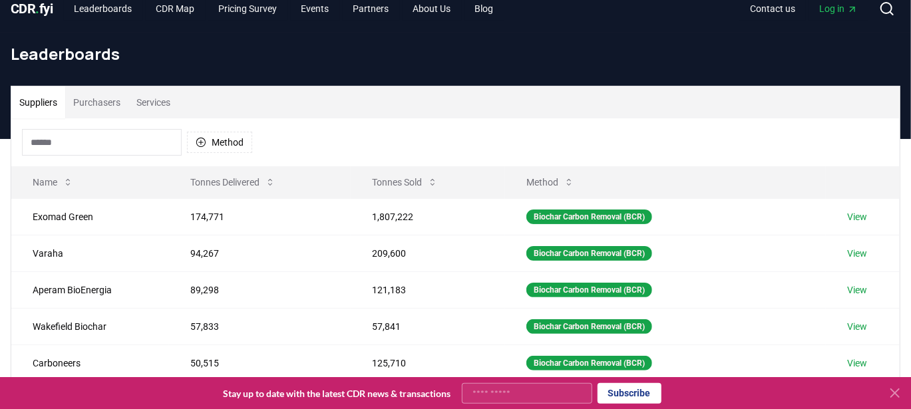
click at [156, 102] on button "Services" at bounding box center [153, 103] width 50 height 32
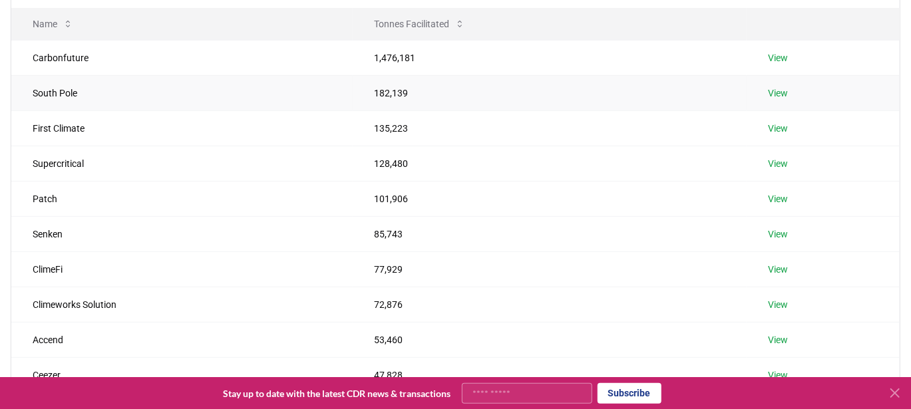
scroll to position [170, 0]
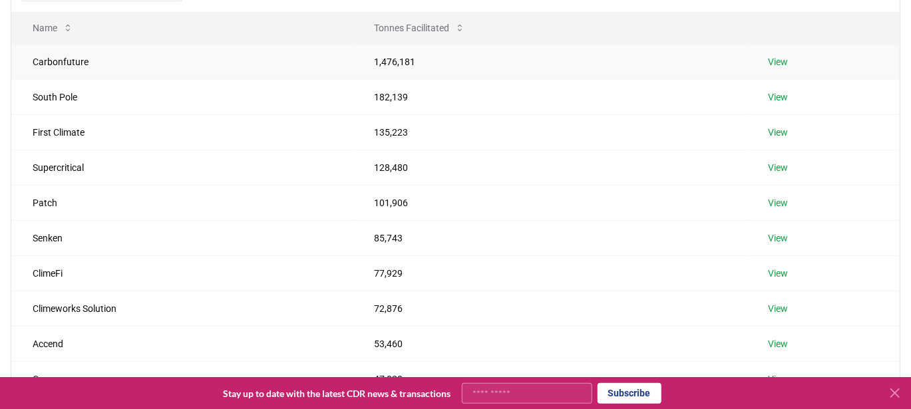
click at [767, 65] on td "View" at bounding box center [823, 61] width 153 height 35
click at [774, 63] on link "View" at bounding box center [778, 61] width 20 height 13
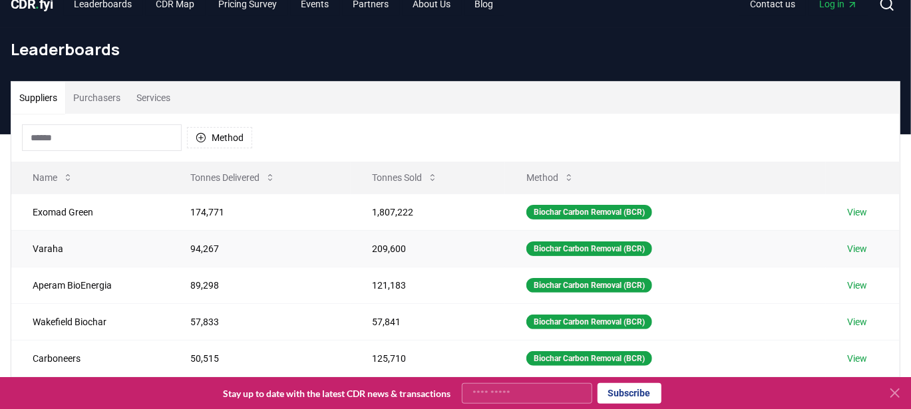
scroll to position [29, 0]
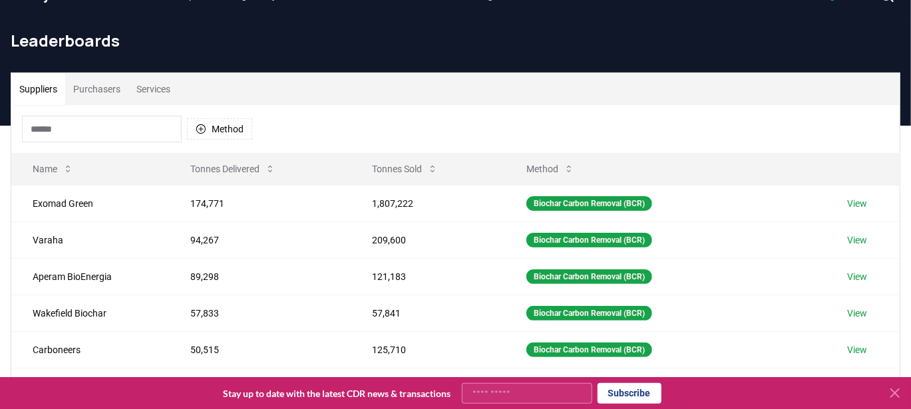
click at [93, 89] on button "Purchasers" at bounding box center [96, 89] width 63 height 32
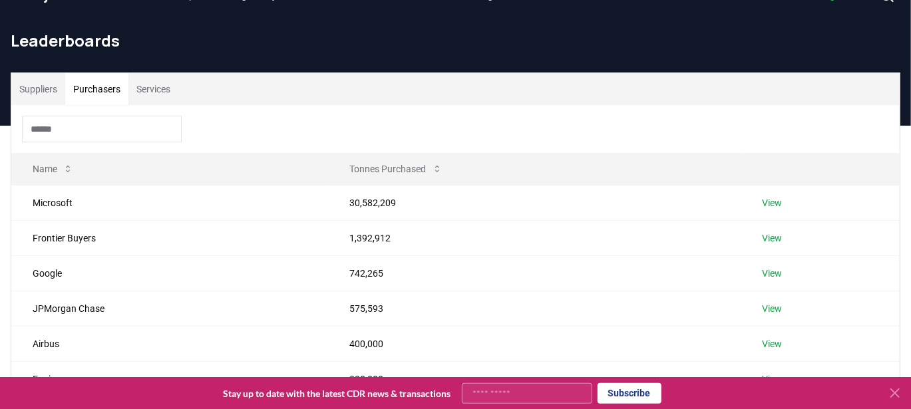
click at [152, 84] on button "Services" at bounding box center [153, 89] width 50 height 32
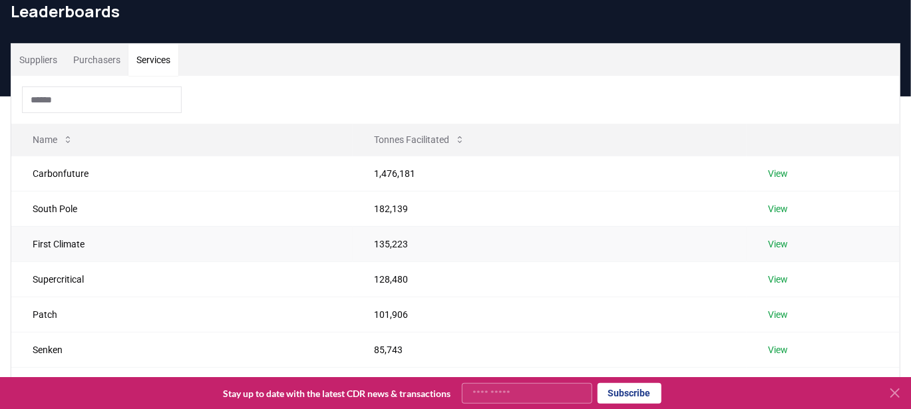
scroll to position [81, 0]
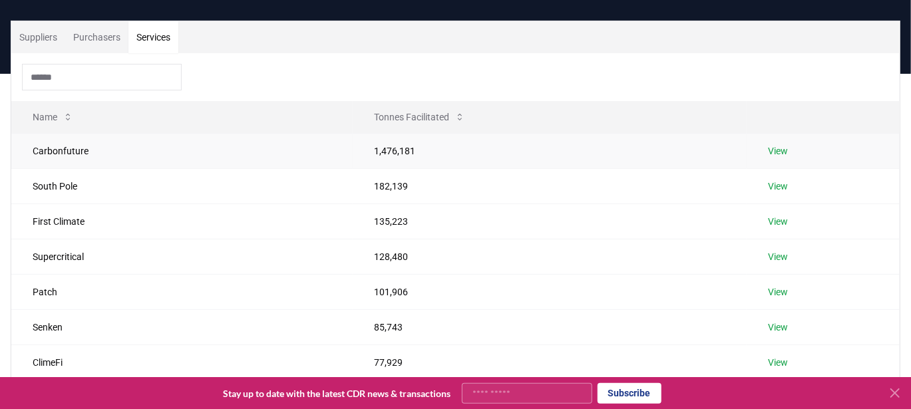
click at [779, 148] on link "View" at bounding box center [778, 150] width 20 height 13
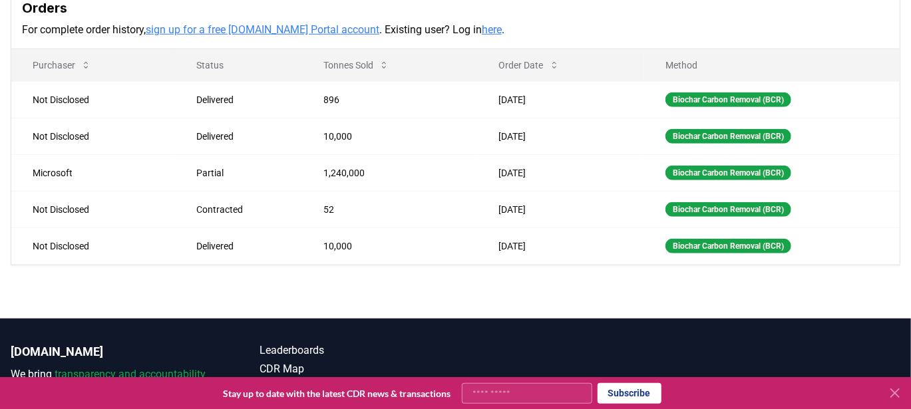
scroll to position [412, 0]
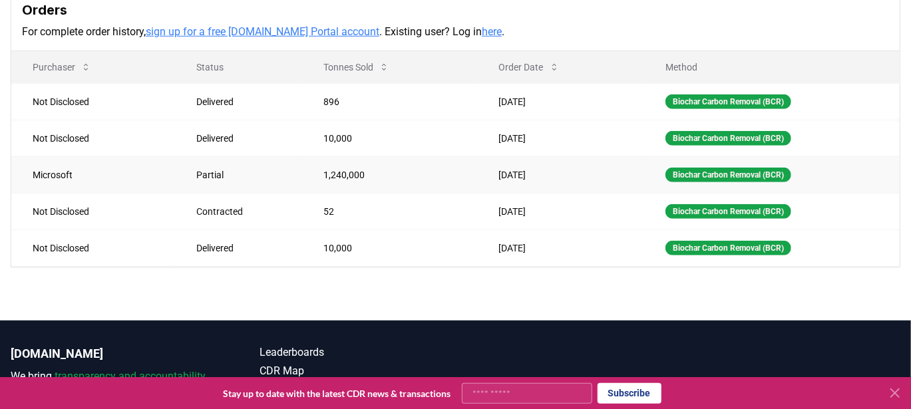
click at [188, 175] on td "Partial" at bounding box center [238, 174] width 127 height 37
click at [757, 173] on div "Biochar Carbon Removal (BCR)" at bounding box center [729, 175] width 126 height 15
click at [895, 393] on icon at bounding box center [895, 393] width 8 height 8
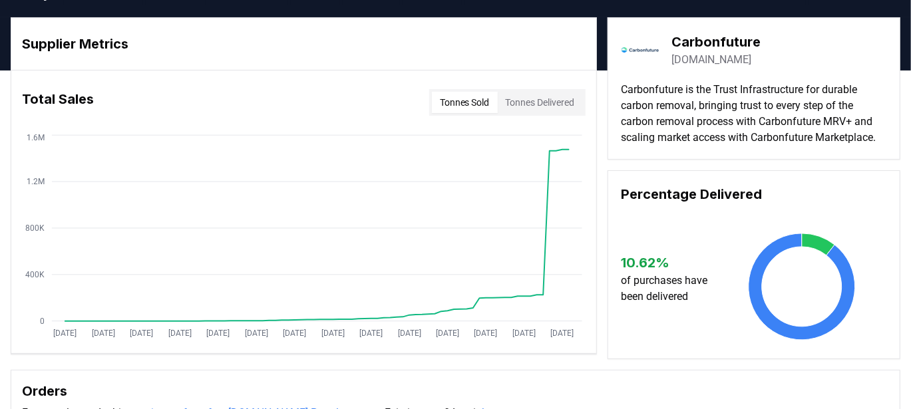
scroll to position [0, 0]
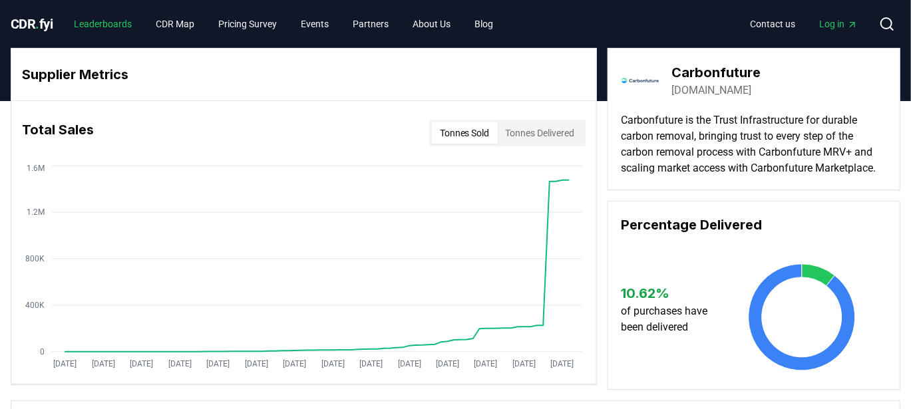
click at [113, 24] on link "Leaderboards" at bounding box center [103, 24] width 79 height 24
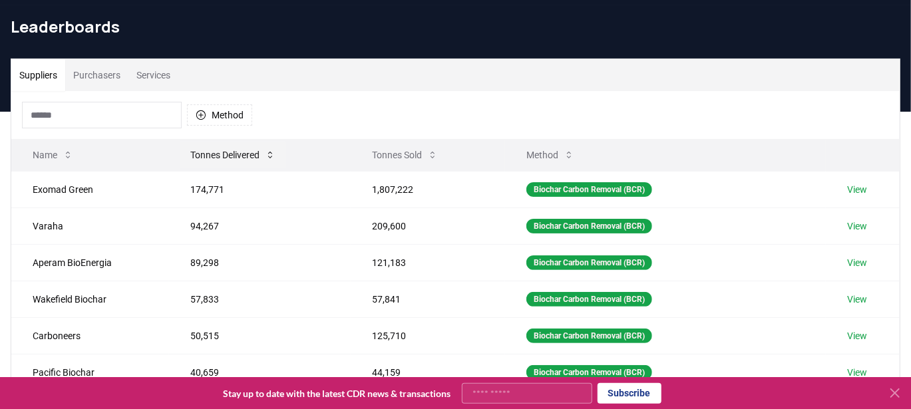
scroll to position [41, 0]
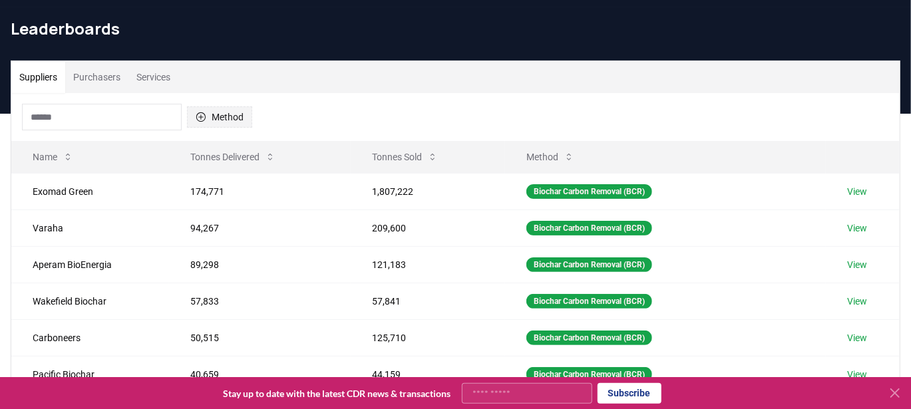
click at [244, 120] on button "Method" at bounding box center [219, 117] width 65 height 21
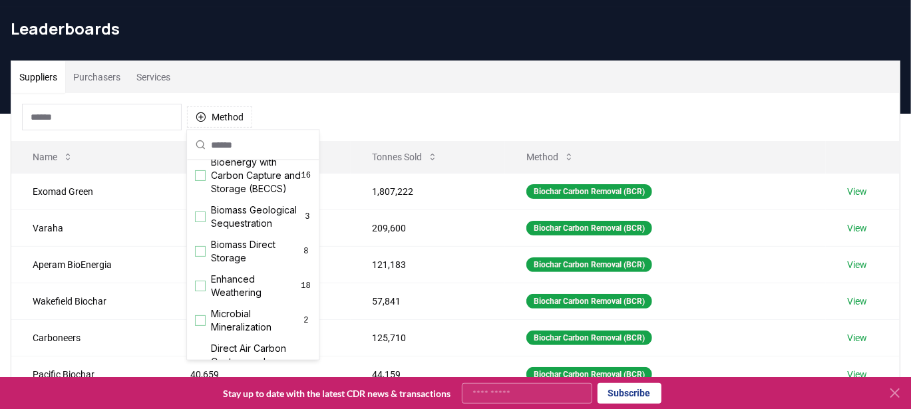
scroll to position [132, 0]
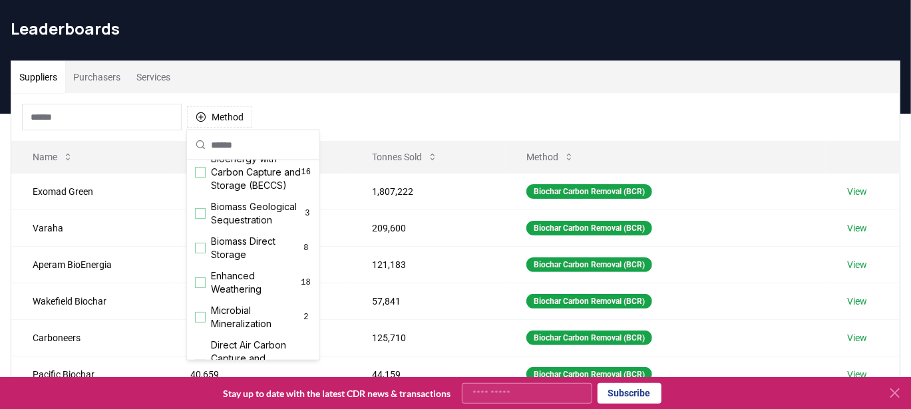
click at [244, 227] on span "Biomass Geological Sequestration" at bounding box center [257, 213] width 93 height 27
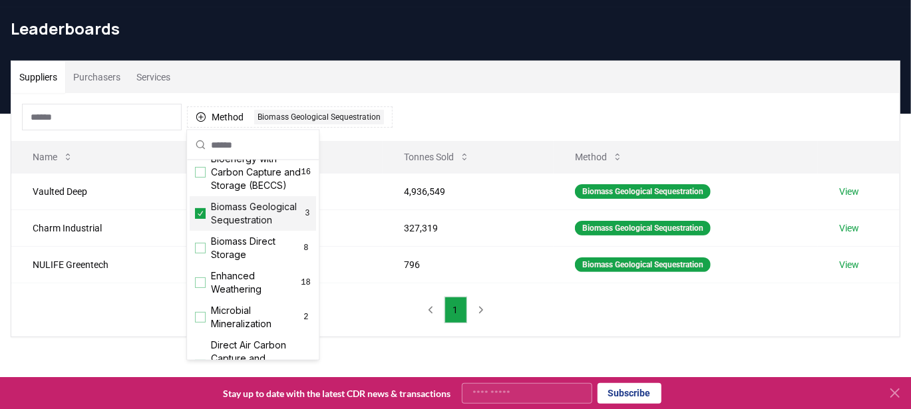
click at [605, 327] on div "Method 1 Biomass Geological Sequestration Name Tonnes Delivered Tonnes Sold Met…" at bounding box center [455, 215] width 889 height 244
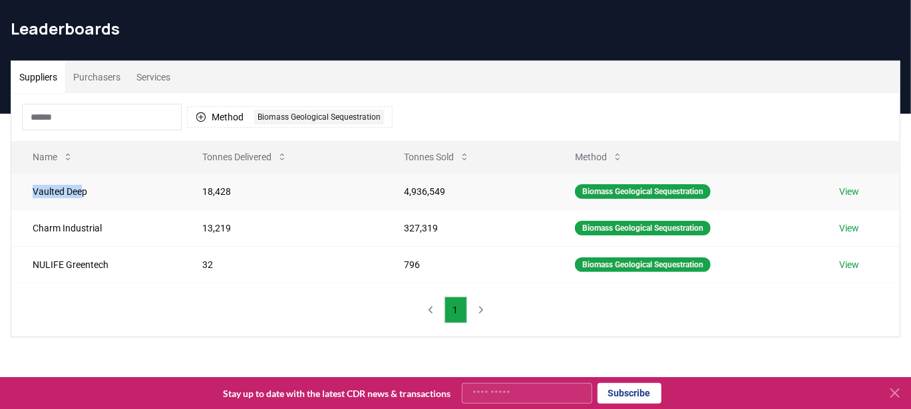
drag, startPoint x: 84, startPoint y: 187, endPoint x: 31, endPoint y: 184, distance: 52.7
click at [31, 184] on td "Vaulted Deep" at bounding box center [96, 191] width 170 height 37
drag, startPoint x: 118, startPoint y: 187, endPoint x: 31, endPoint y: 185, distance: 87.9
click at [31, 185] on td "Vaulted Deep" at bounding box center [96, 191] width 170 height 37
copy td "Vaulted Deep"
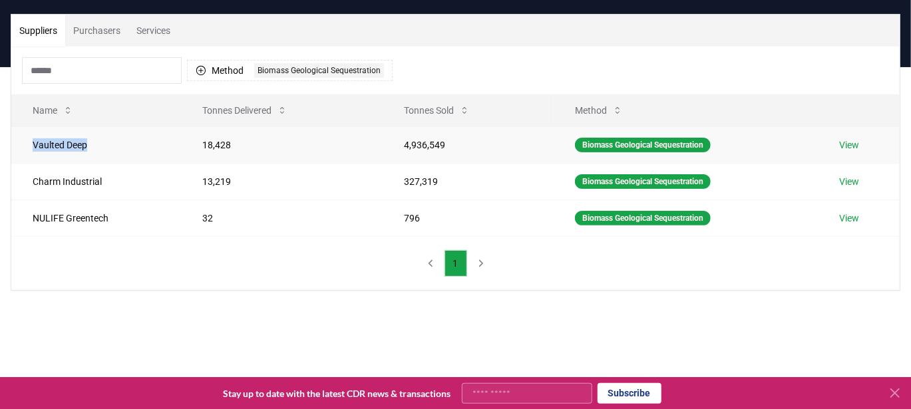
scroll to position [87, 0]
click at [276, 303] on div "Suppliers Purchasers Services Method 1 Biomass Geological Sequestration Name To…" at bounding box center [455, 205] width 911 height 277
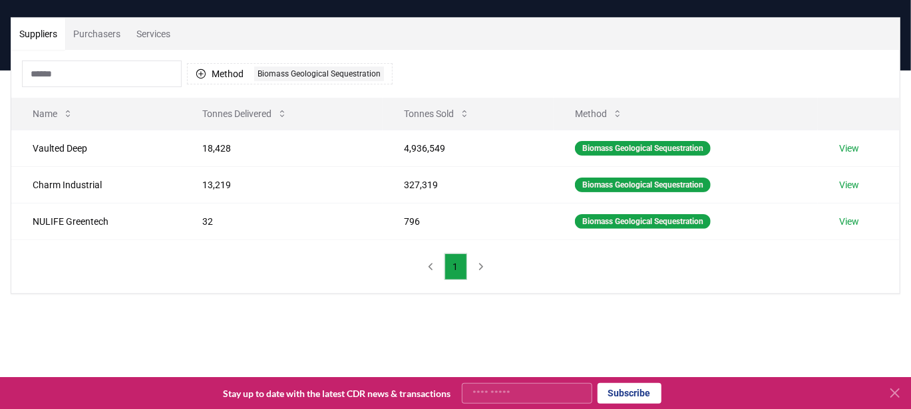
scroll to position [84, 0]
click at [280, 76] on div "Biomass Geological Sequestration" at bounding box center [319, 74] width 130 height 15
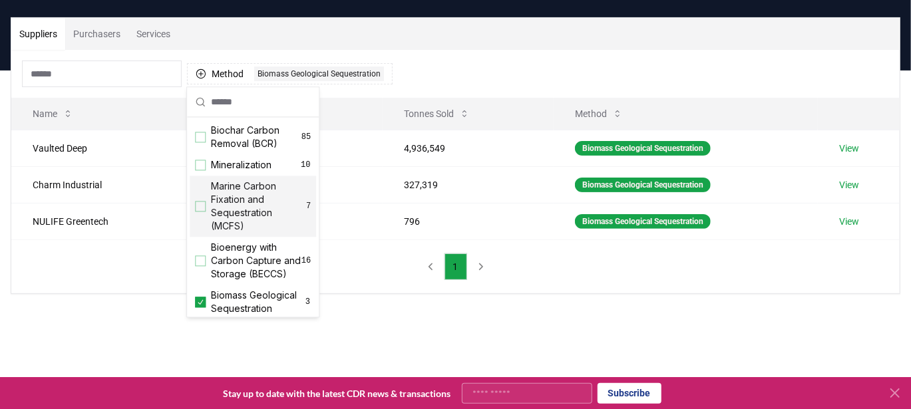
click at [202, 202] on div "Suggestions" at bounding box center [200, 206] width 11 height 11
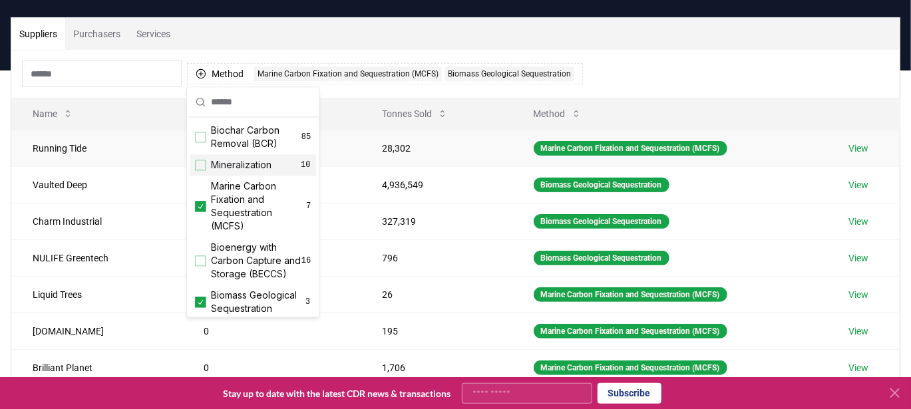
click at [481, 134] on td "28,302" at bounding box center [437, 148] width 152 height 37
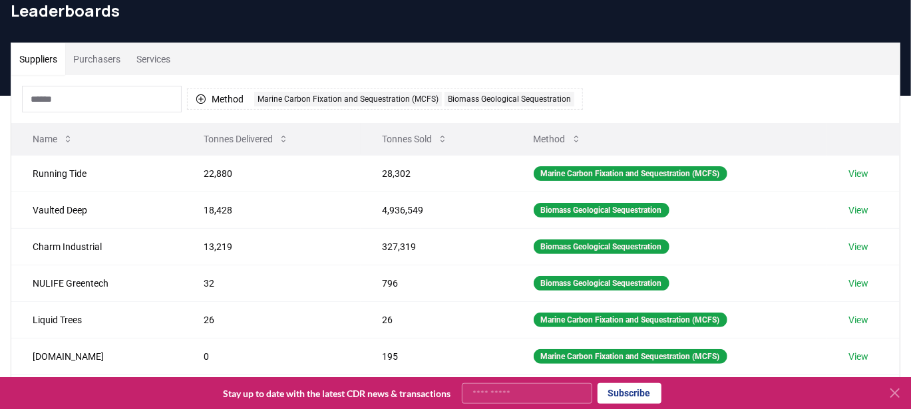
scroll to position [57, 0]
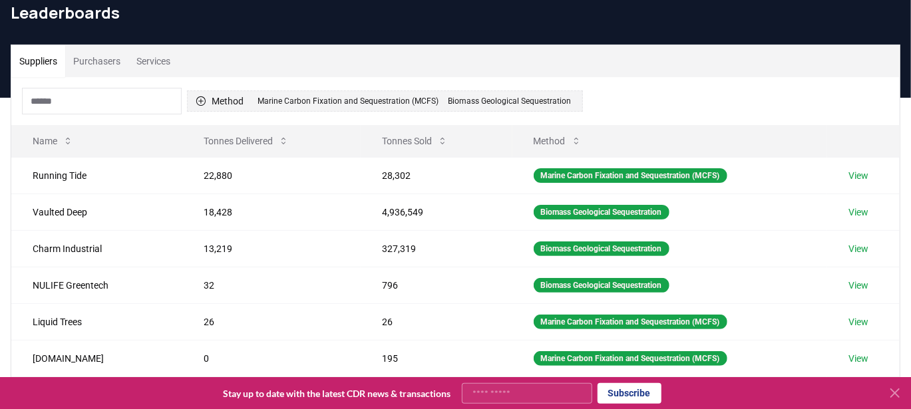
click at [220, 95] on button "Method 2 Marine Carbon Fixation and Sequestration (MCFS) Biomass Geological Seq…" at bounding box center [385, 101] width 396 height 21
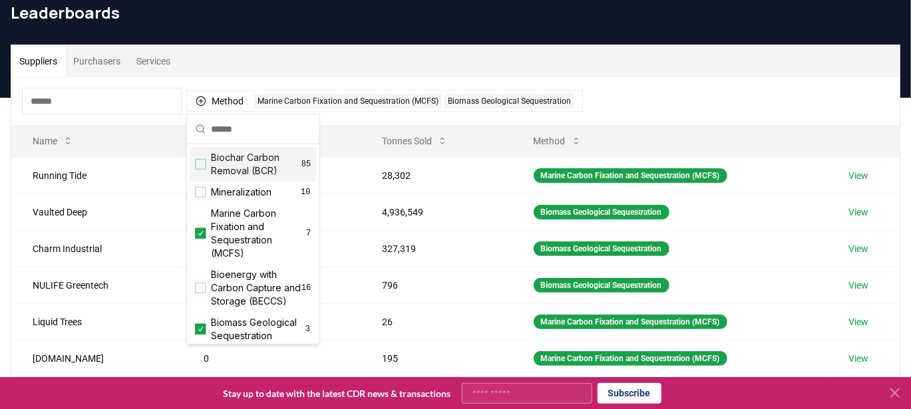
click at [662, 79] on div "Method 2 Marine Carbon Fixation and Sequestration (MCFS) Biomass Geological Seq…" at bounding box center [455, 101] width 889 height 48
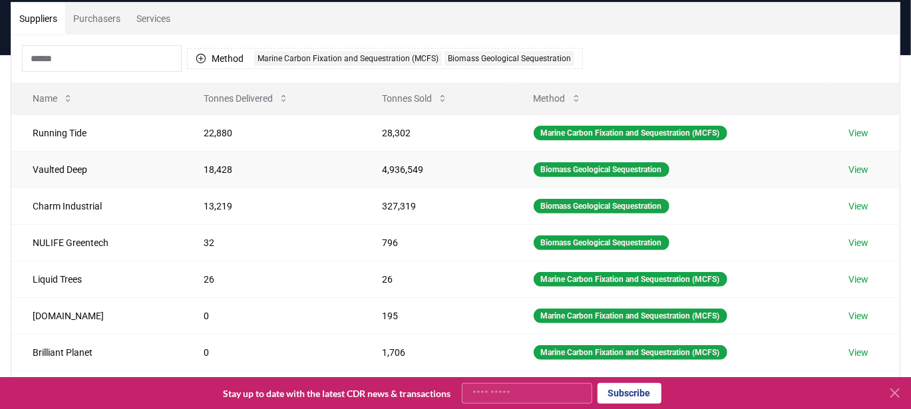
scroll to position [99, 0]
drag, startPoint x: 96, startPoint y: 169, endPoint x: 29, endPoint y: 168, distance: 66.6
click at [29, 168] on td "Vaulted Deep" at bounding box center [96, 169] width 171 height 37
copy td "Vaulted Deep"
click at [232, 62] on button "Method 2 Marine Carbon Fixation and Sequestration (MCFS) Biomass Geological Seq…" at bounding box center [385, 58] width 396 height 21
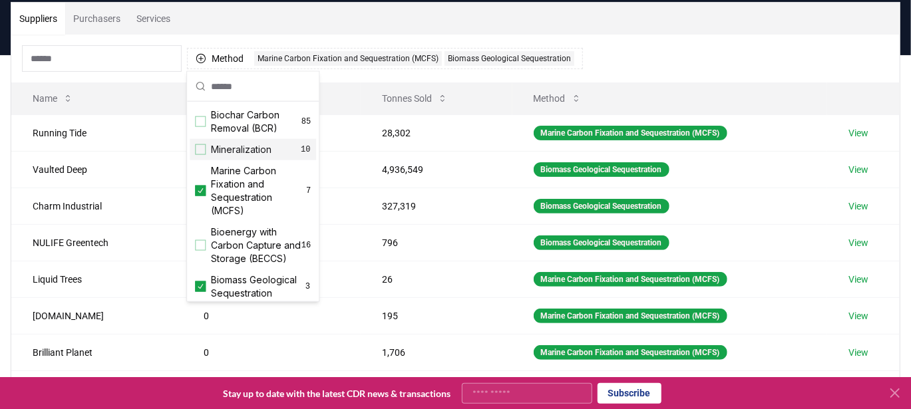
click at [203, 149] on div "Suggestions" at bounding box center [200, 149] width 11 height 11
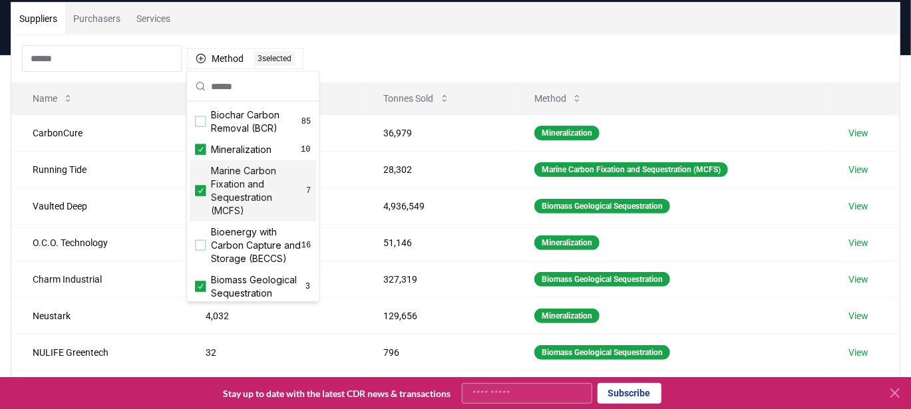
click at [204, 188] on icon "Suggestions" at bounding box center [200, 191] width 9 height 11
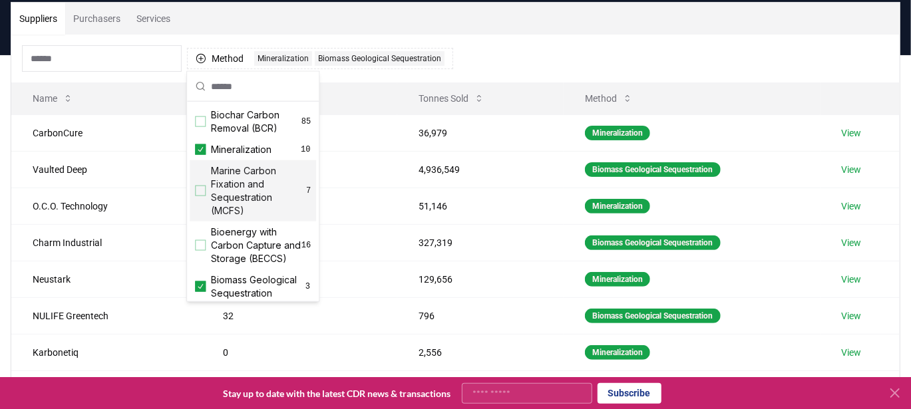
click at [0, 184] on div "Suppliers Purchasers Services Method 2 Mineralization Biomass Geological Seques…" at bounding box center [455, 268] width 911 height 533
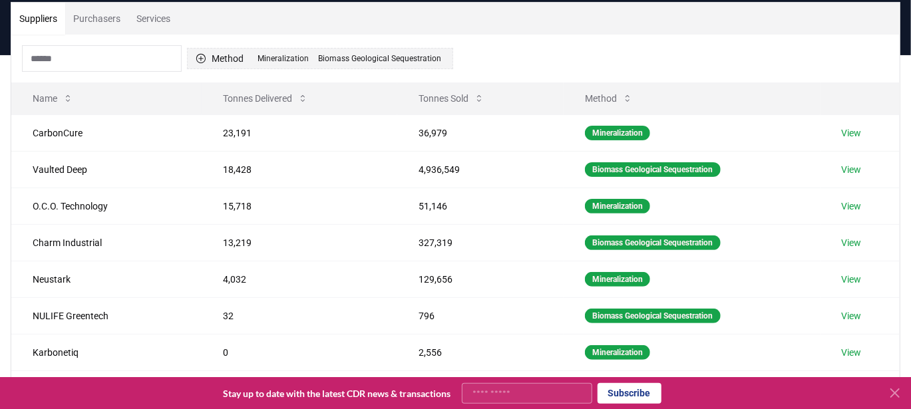
click at [225, 55] on button "Method 2 Mineralization Biomass Geological Sequestration" at bounding box center [320, 58] width 266 height 21
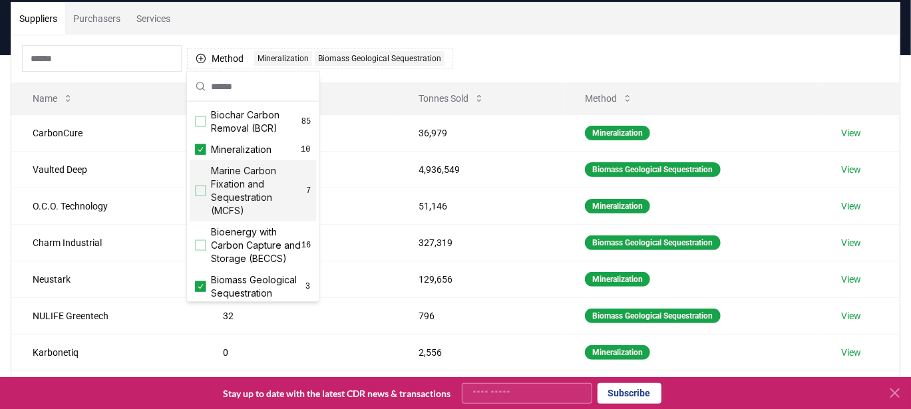
click at [202, 188] on div "Suggestions" at bounding box center [200, 191] width 11 height 11
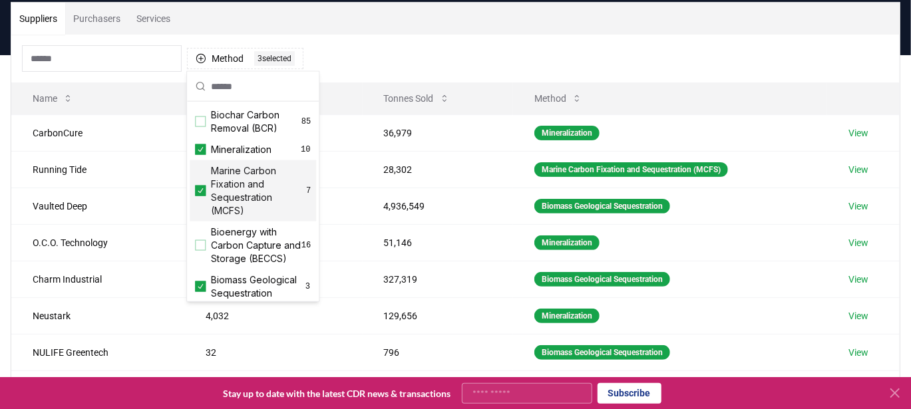
click at [362, 50] on div "Method 3 3 selected" at bounding box center [455, 59] width 889 height 48
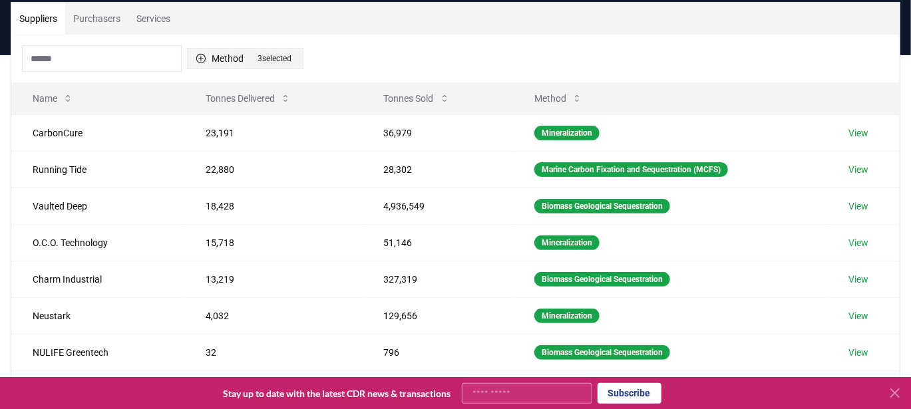
click at [236, 58] on button "Method 3 3 selected" at bounding box center [245, 58] width 116 height 21
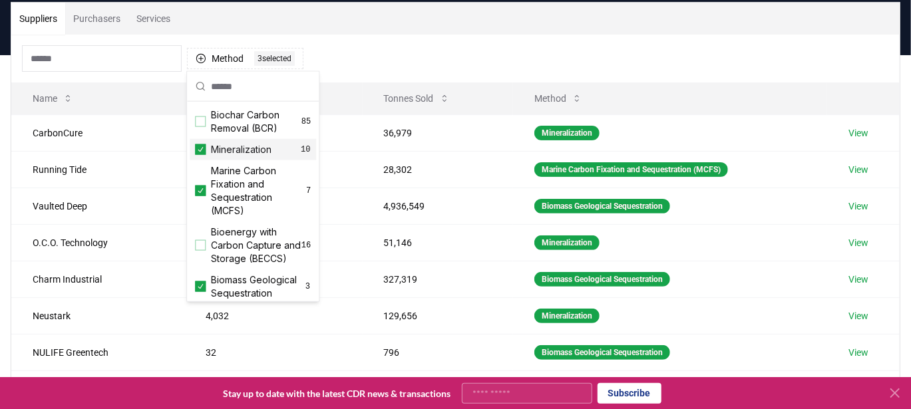
click at [199, 150] on icon "Suggestions" at bounding box center [200, 149] width 5 height 5
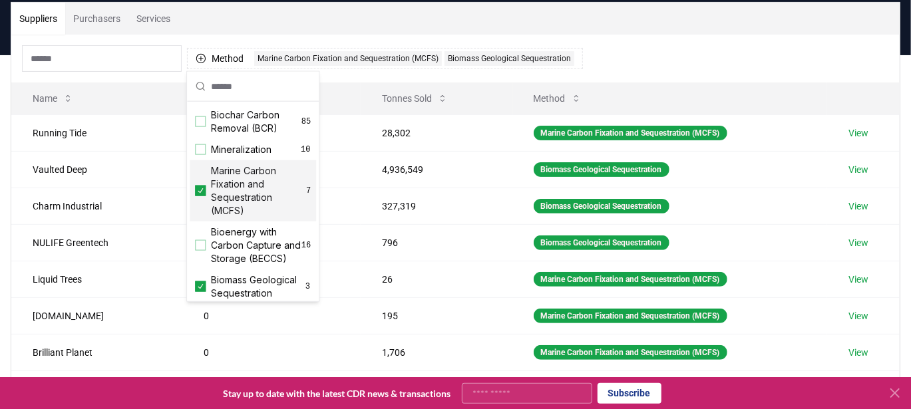
click at [199, 186] on icon "Suggestions" at bounding box center [200, 191] width 9 height 11
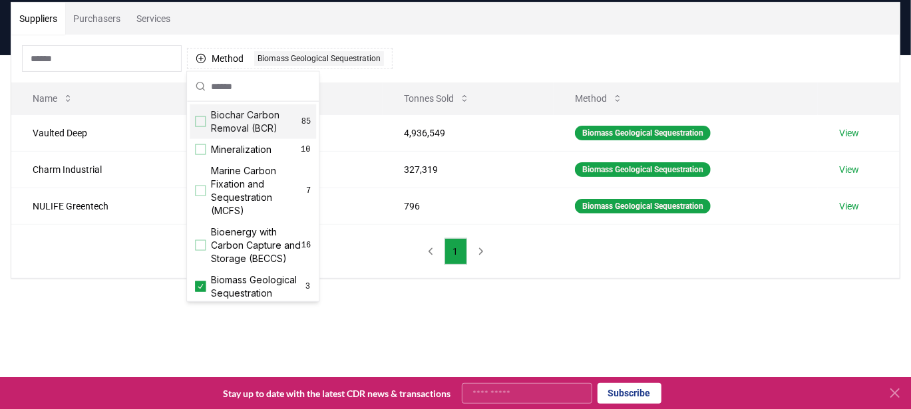
click at [197, 124] on div "Suggestions" at bounding box center [200, 121] width 11 height 11
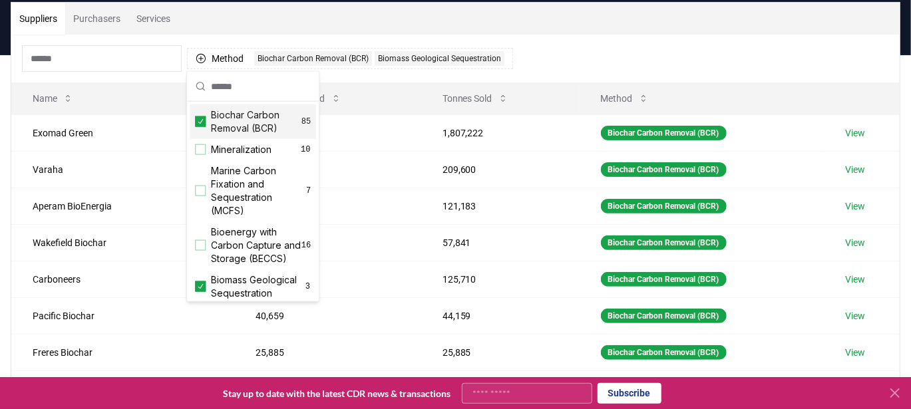
click at [663, 22] on div "Suppliers Purchasers Services" at bounding box center [455, 19] width 889 height 32
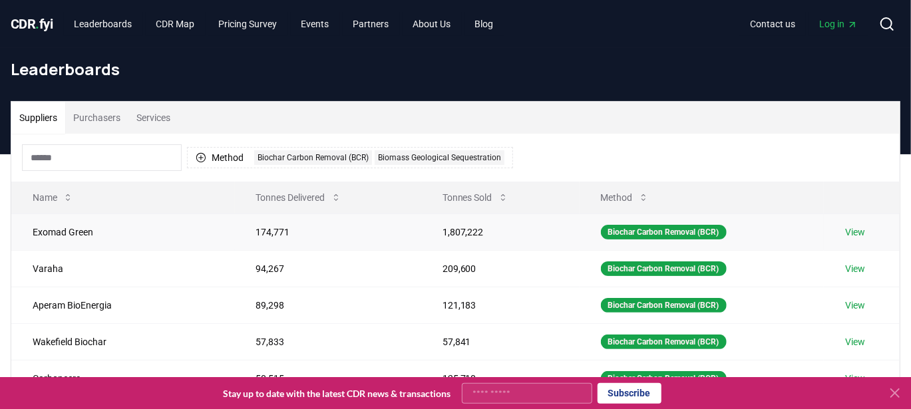
scroll to position [0, 0]
click at [221, 149] on button "Method 2 Biochar Carbon Removal (BCR) Biomass Geological Sequestration" at bounding box center [350, 157] width 326 height 21
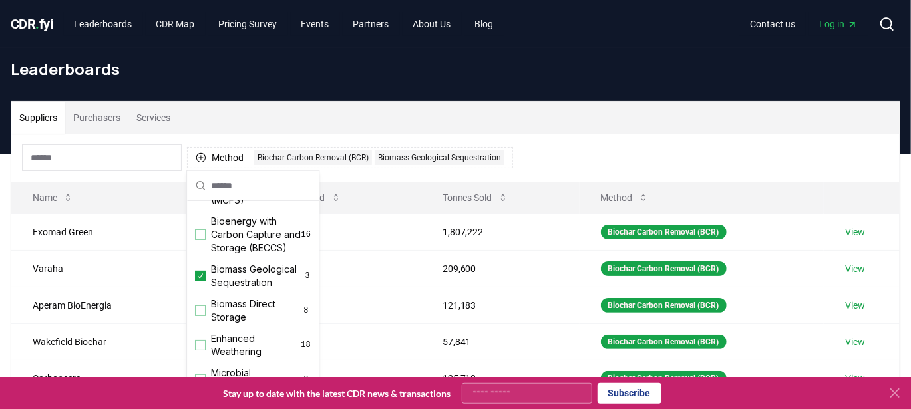
scroll to position [114, 0]
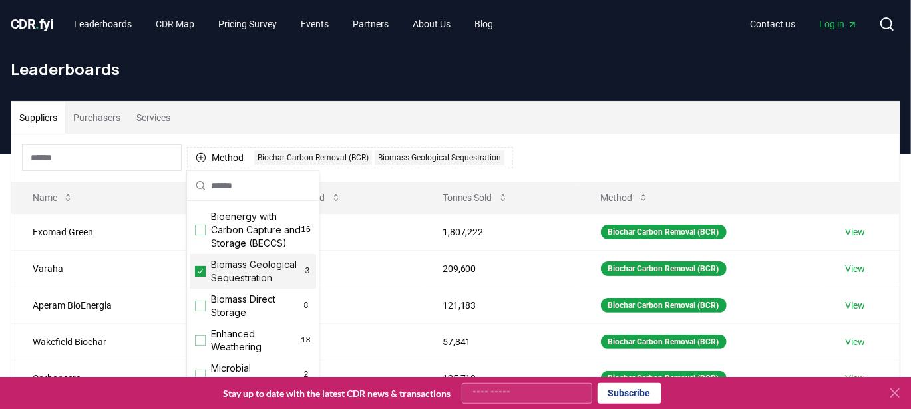
click at [206, 286] on div "Biomass Geological Sequestration 3" at bounding box center [253, 271] width 126 height 35
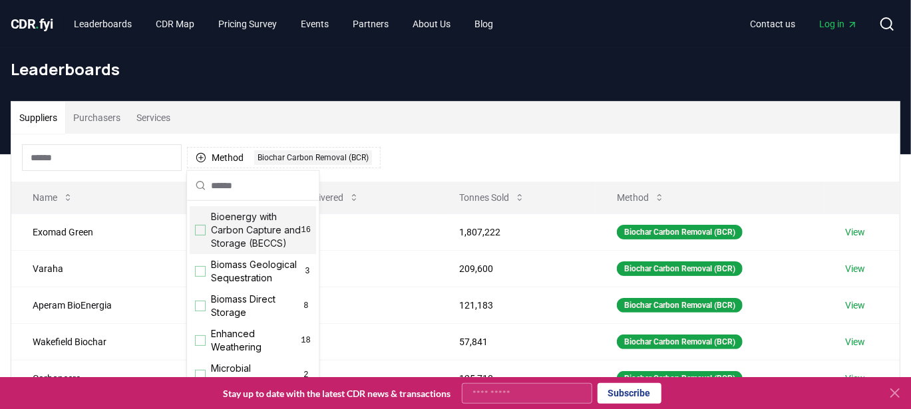
click at [479, 158] on div "Method 1 Biochar Carbon Removal (BCR)" at bounding box center [455, 158] width 889 height 48
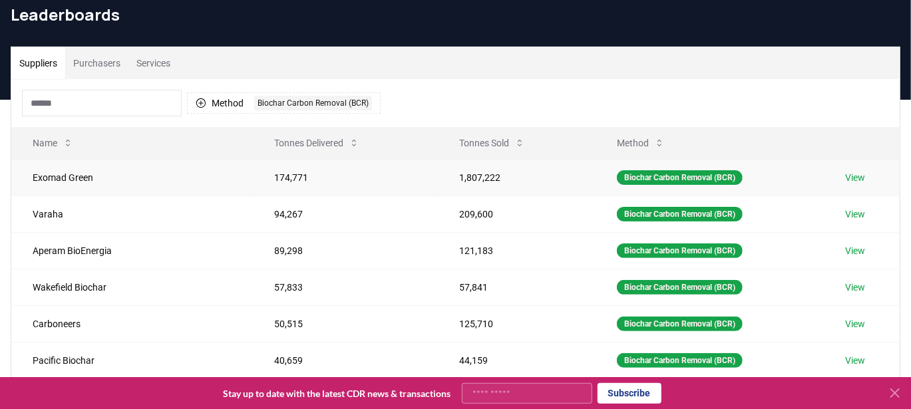
scroll to position [53, 0]
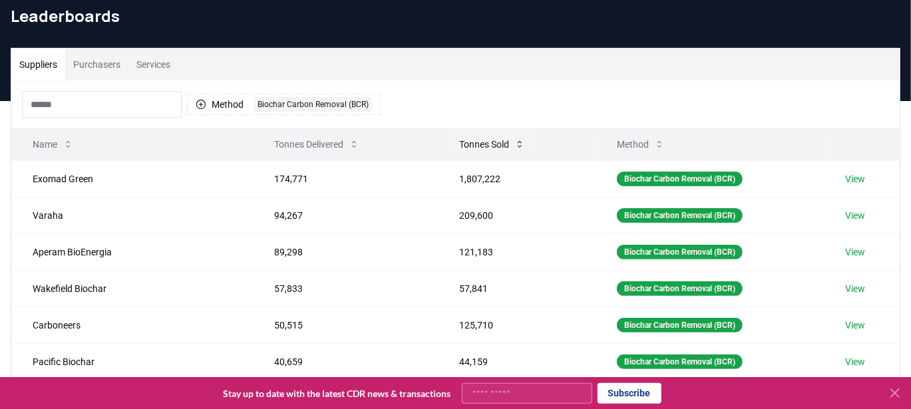
click at [493, 146] on button "Tonnes Sold" at bounding box center [492, 144] width 87 height 27
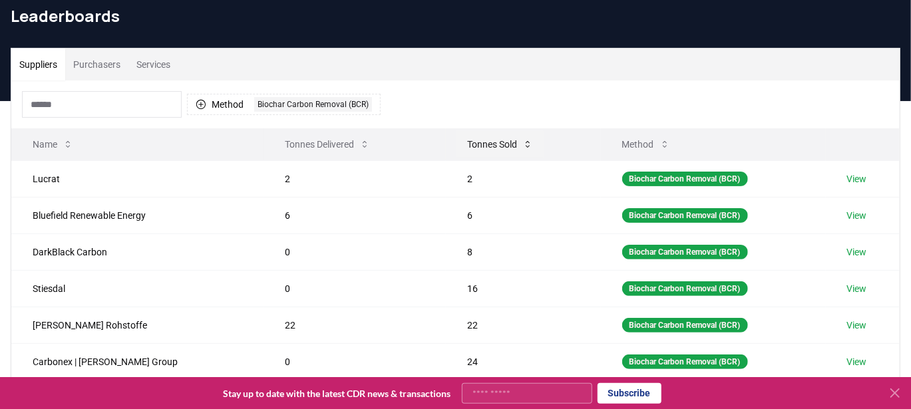
click at [493, 146] on button "Tonnes Sold" at bounding box center [500, 144] width 87 height 27
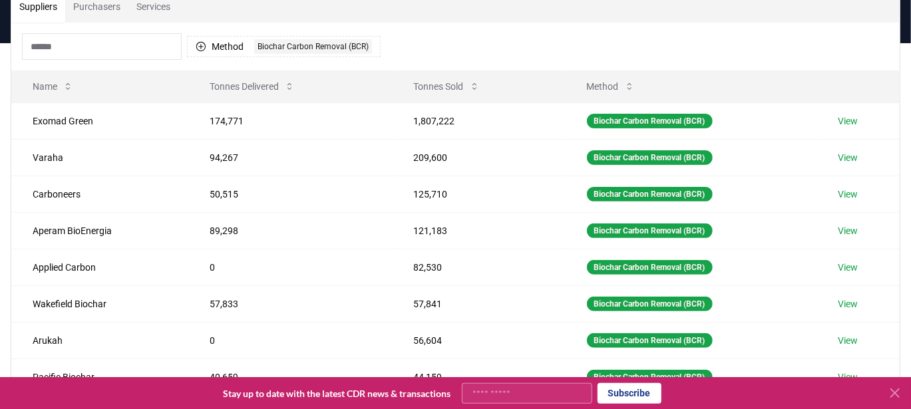
scroll to position [130, 0]
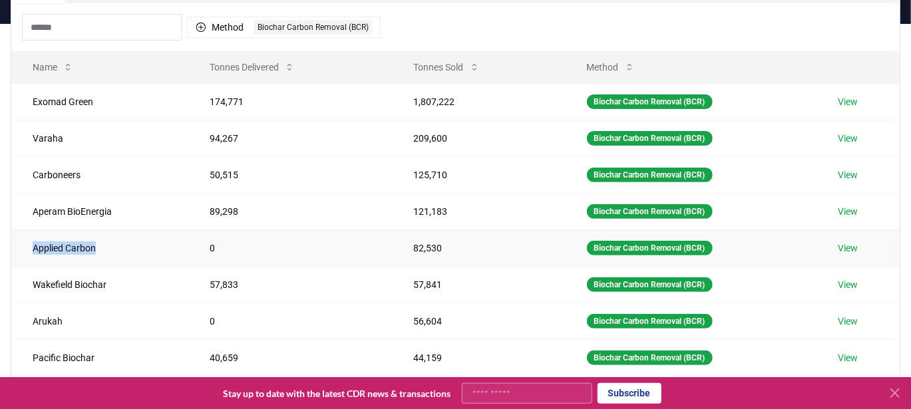
drag, startPoint x: 105, startPoint y: 246, endPoint x: 28, endPoint y: 242, distance: 76.6
click at [28, 242] on td "Applied Carbon" at bounding box center [99, 248] width 177 height 37
copy td "Applied Carbon"
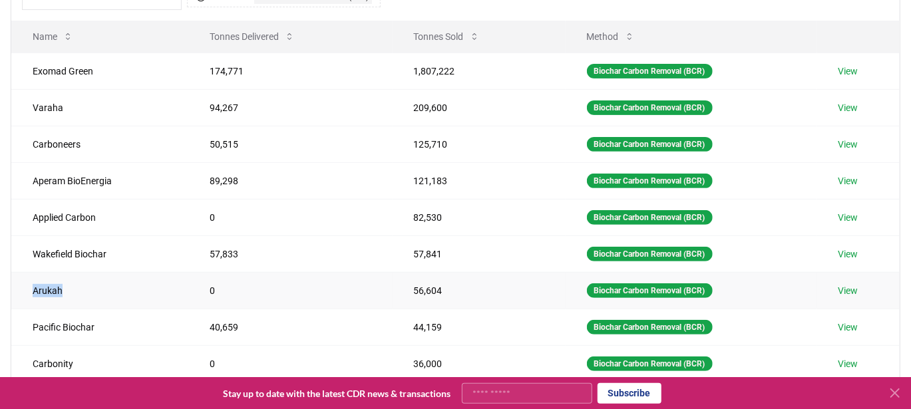
drag, startPoint x: 73, startPoint y: 285, endPoint x: 27, endPoint y: 286, distance: 45.3
click at [27, 286] on td "Arukah" at bounding box center [99, 290] width 177 height 37
copy td "Arukah"
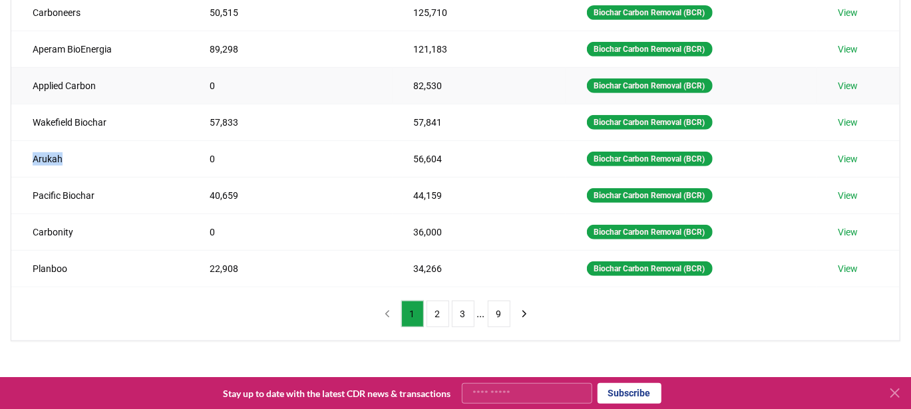
scroll to position [295, 0]
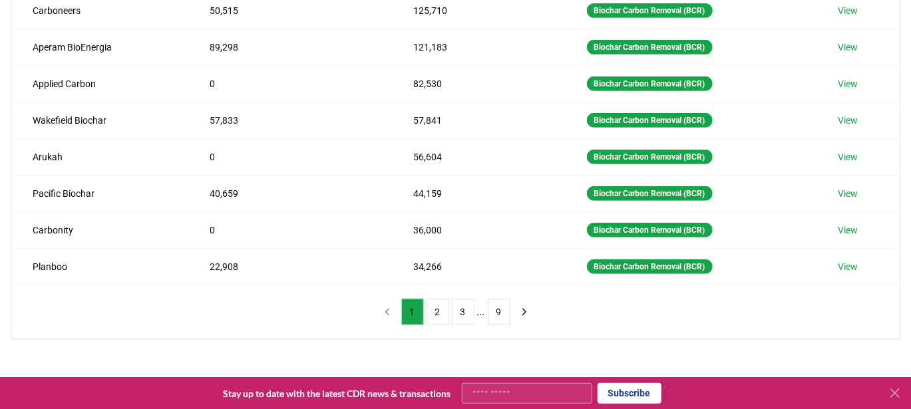
click at [0, 194] on div "Suppliers Purchasers Services Method 1 Biochar Carbon Removal (BCR) Name Tonnes…" at bounding box center [455, 72] width 911 height 533
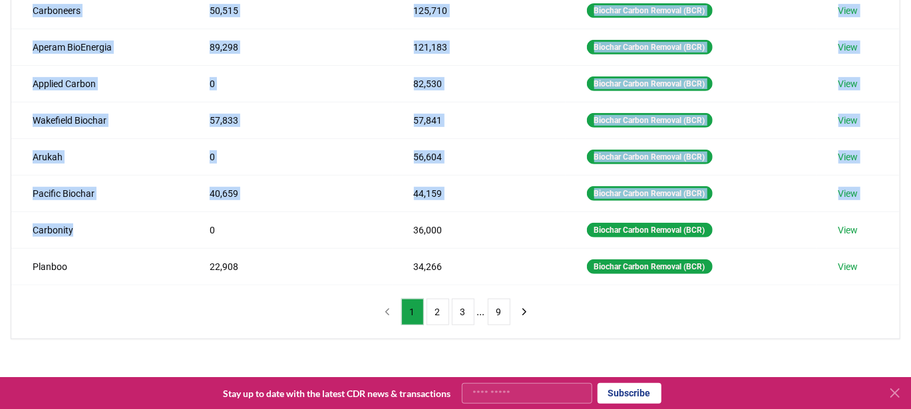
drag, startPoint x: 84, startPoint y: 226, endPoint x: 3, endPoint y: 229, distance: 81.3
click at [3, 229] on div "Suppliers Purchasers Services Method 1 Biochar Carbon Removal (BCR) Name Tonnes…" at bounding box center [455, 72] width 911 height 533
click at [105, 225] on td "Carbonity" at bounding box center [99, 230] width 177 height 37
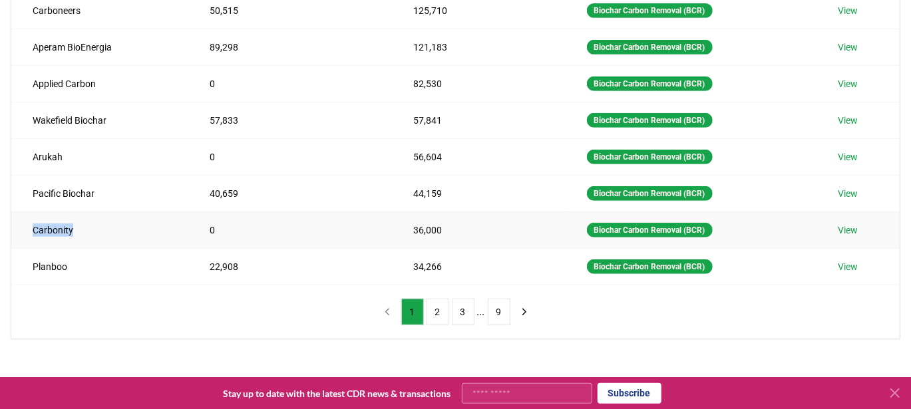
drag, startPoint x: 81, startPoint y: 224, endPoint x: 21, endPoint y: 230, distance: 60.1
click at [21, 230] on td "Carbonity" at bounding box center [99, 230] width 177 height 37
copy td "Carbonity"
click at [325, 226] on td "0" at bounding box center [290, 230] width 204 height 37
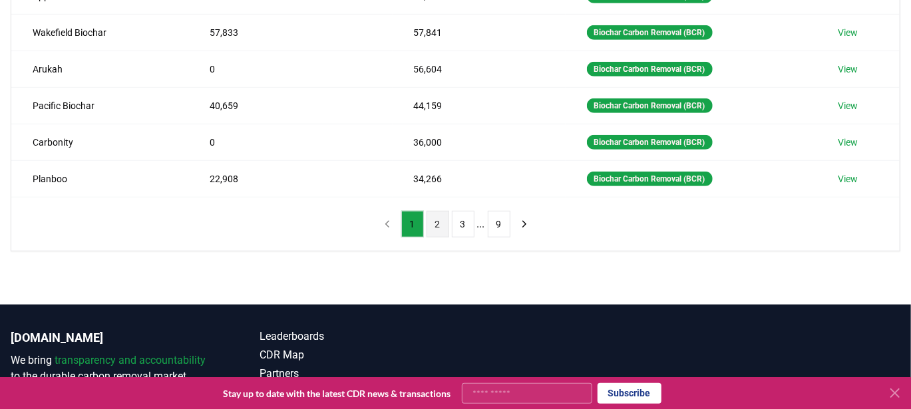
click at [443, 216] on button "2" at bounding box center [438, 224] width 23 height 27
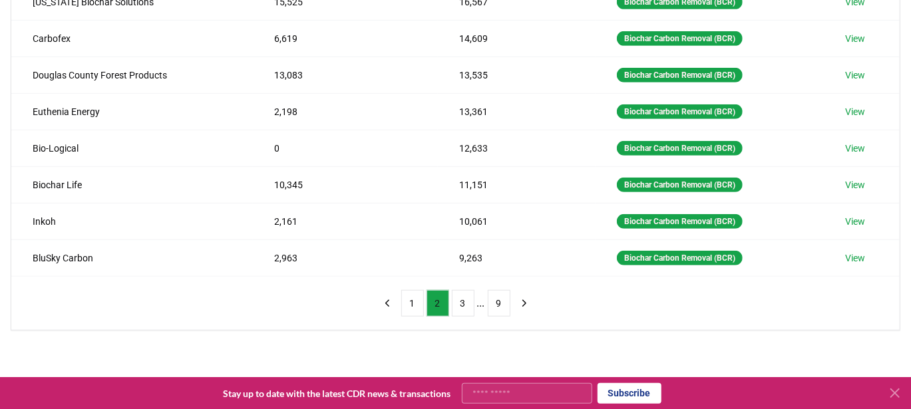
scroll to position [304, 0]
click at [457, 292] on button "3" at bounding box center [463, 303] width 23 height 27
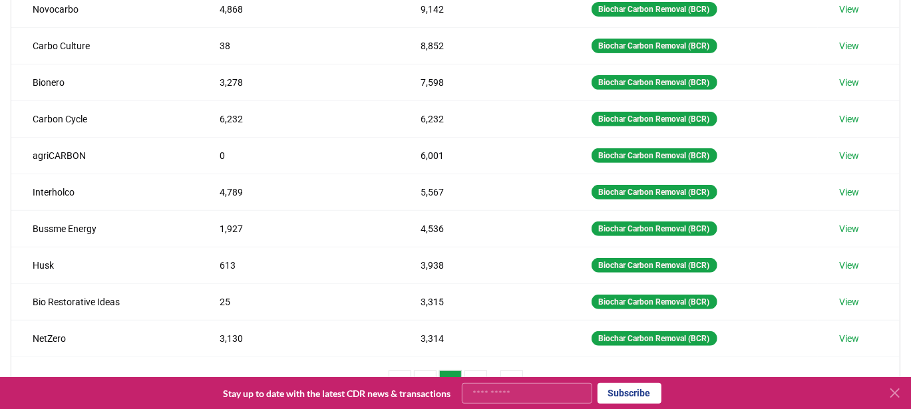
scroll to position [237, 0]
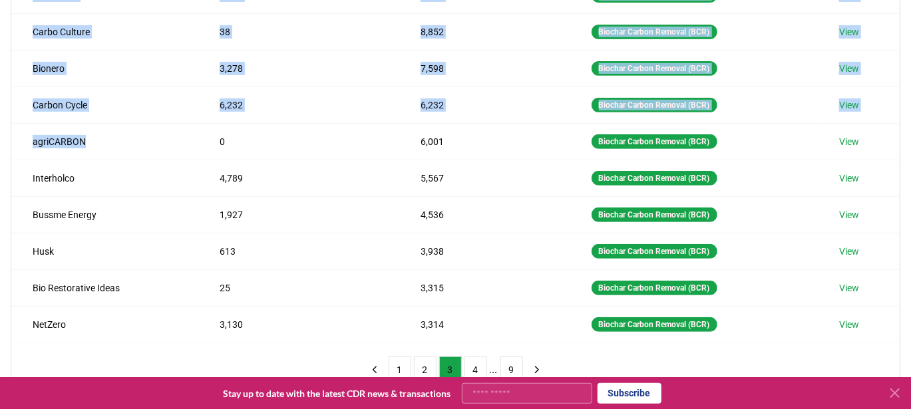
drag, startPoint x: 91, startPoint y: 134, endPoint x: 0, endPoint y: 150, distance: 92.0
click at [0, 150] on div "Suppliers Purchasers Services Method 1 Biochar Carbon Removal (BCR) Name Tonnes…" at bounding box center [455, 130] width 911 height 533
click at [108, 135] on td "agriCARBON" at bounding box center [104, 141] width 187 height 37
click at [108, 148] on td "agriCARBON" at bounding box center [104, 141] width 187 height 37
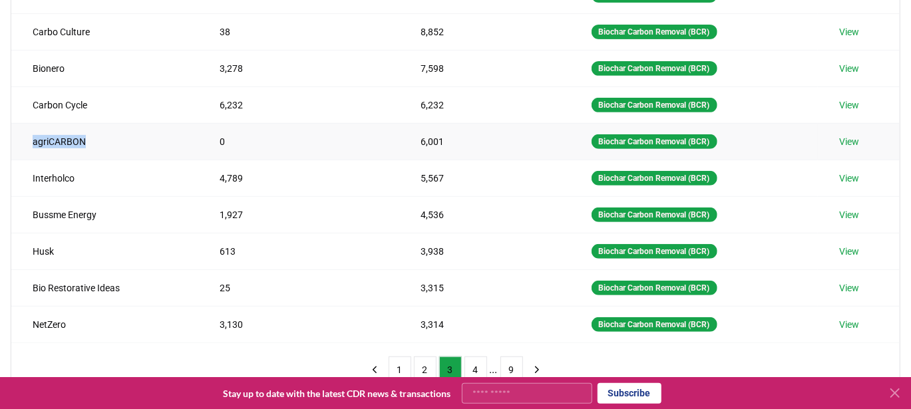
drag, startPoint x: 100, startPoint y: 132, endPoint x: 29, endPoint y: 144, distance: 72.2
click at [29, 144] on td "agriCARBON" at bounding box center [104, 141] width 187 height 37
copy td "agriCARBON"
click at [326, 160] on td "4,789" at bounding box center [298, 178] width 201 height 37
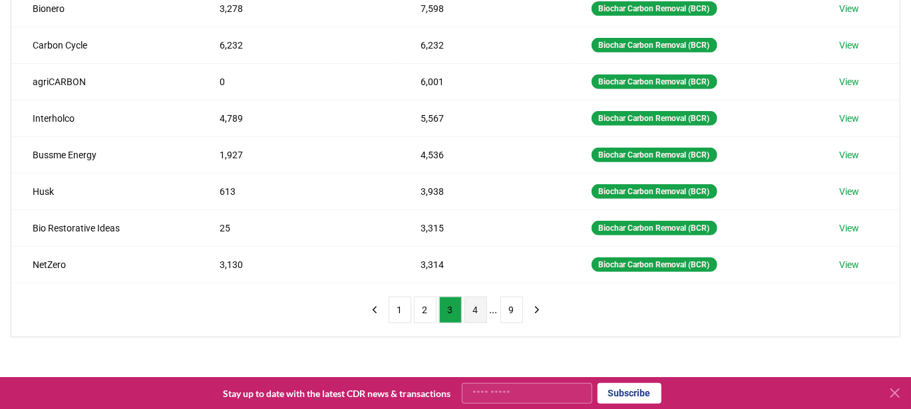
scroll to position [309, 0]
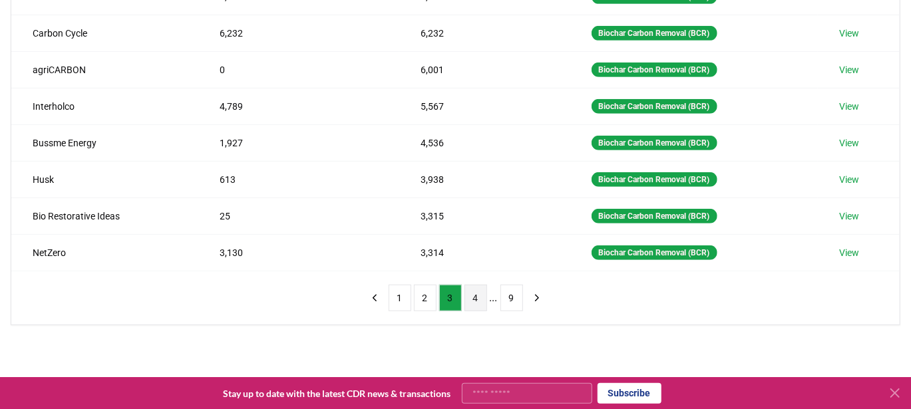
click at [479, 285] on button "4" at bounding box center [476, 298] width 23 height 27
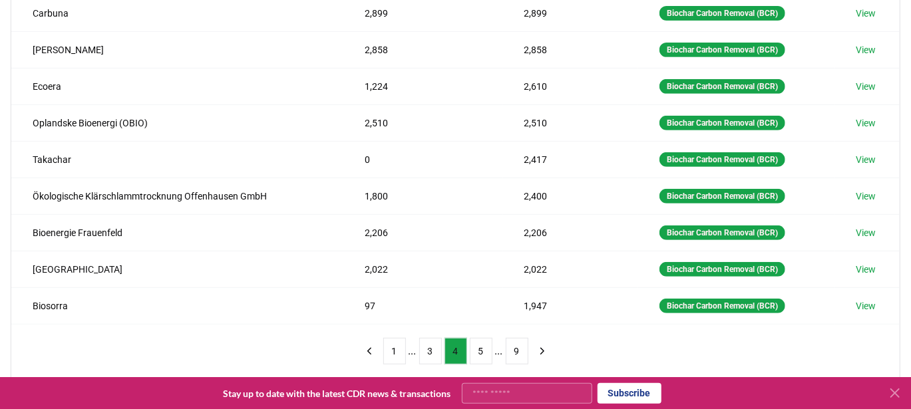
scroll to position [261, 0]
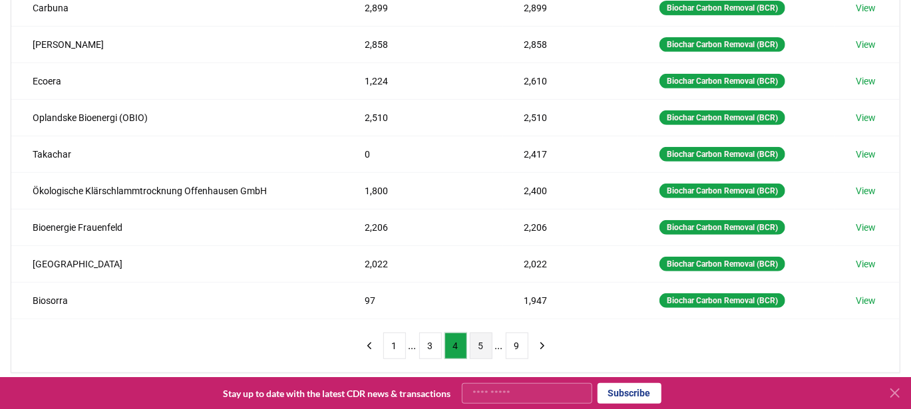
click at [485, 333] on button "5" at bounding box center [481, 346] width 23 height 27
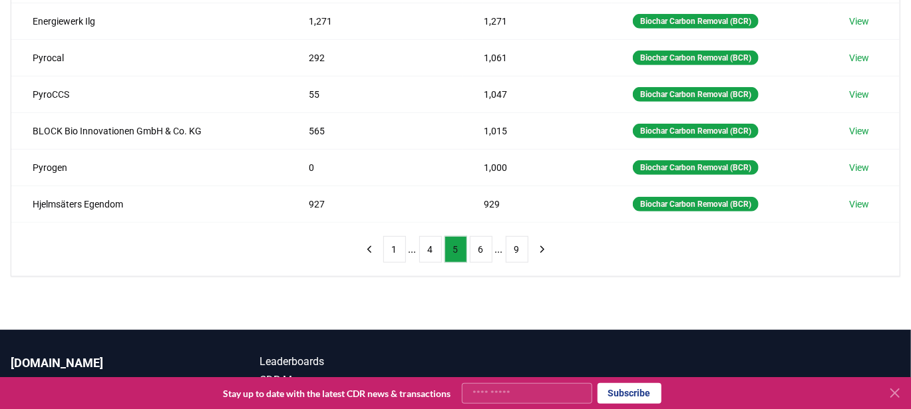
scroll to position [361, 0]
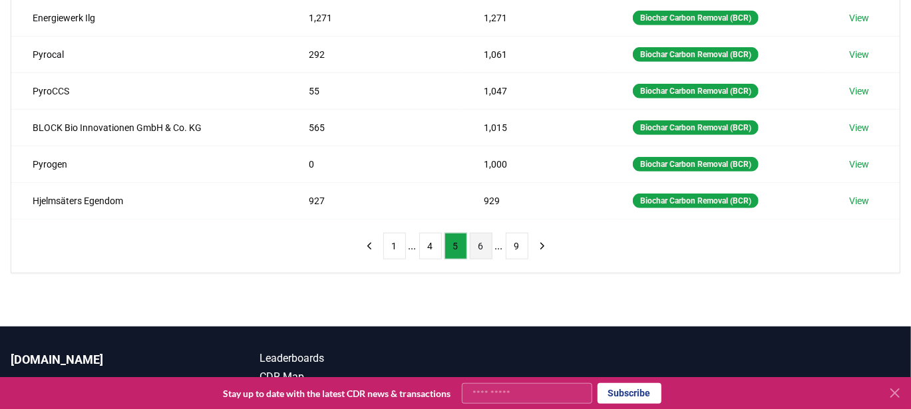
click at [481, 246] on button "6" at bounding box center [481, 246] width 23 height 27
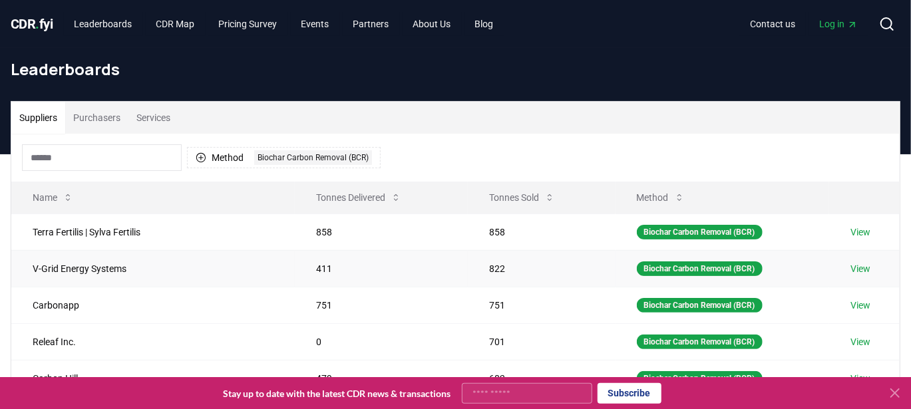
scroll to position [465, 0]
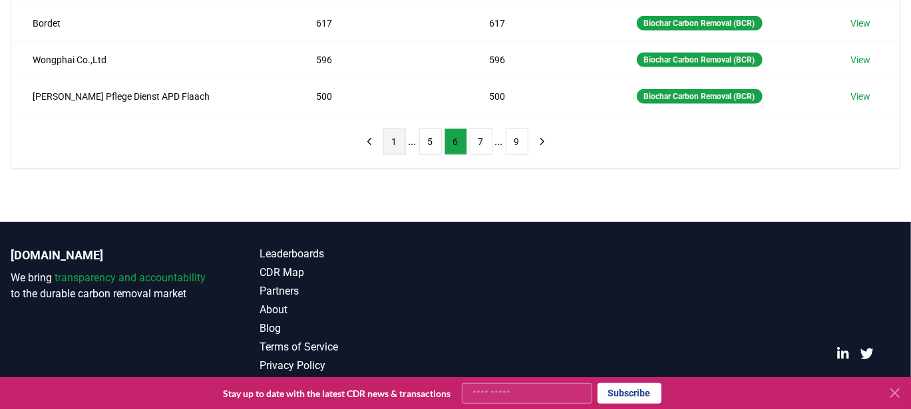
click at [395, 134] on button "1" at bounding box center [394, 141] width 23 height 27
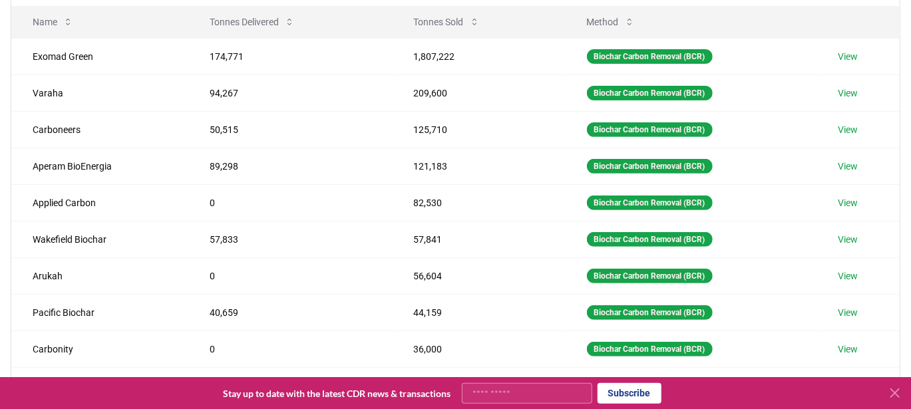
scroll to position [0, 0]
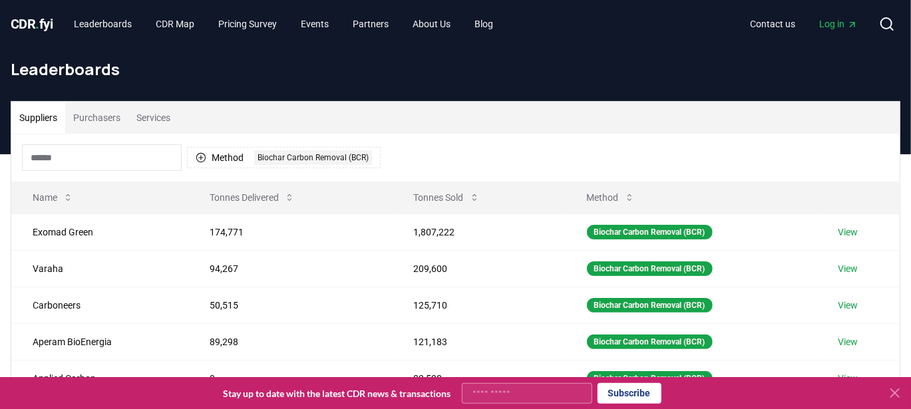
click at [97, 111] on button "Purchasers" at bounding box center [96, 118] width 63 height 32
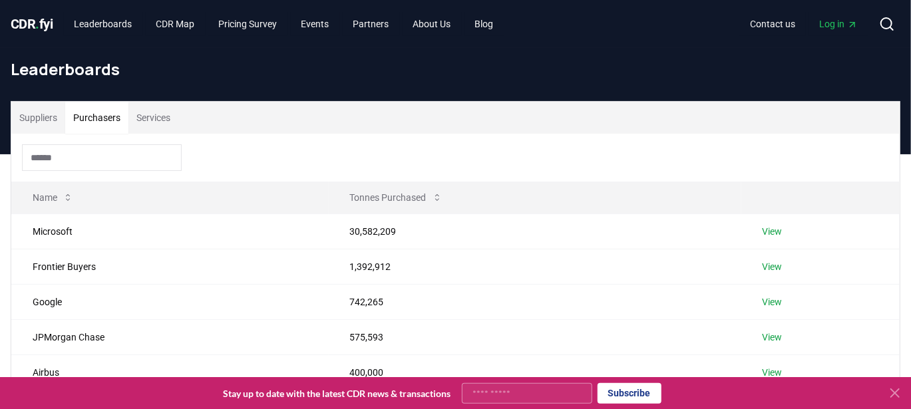
click at [105, 155] on input at bounding box center [102, 157] width 160 height 27
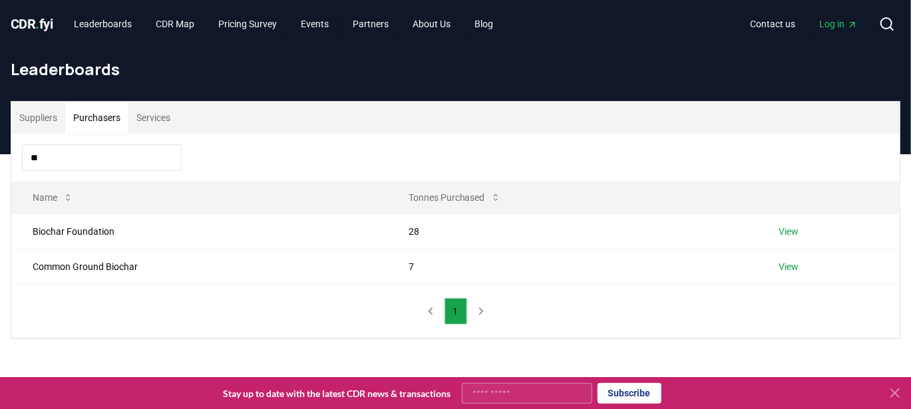
type input "*"
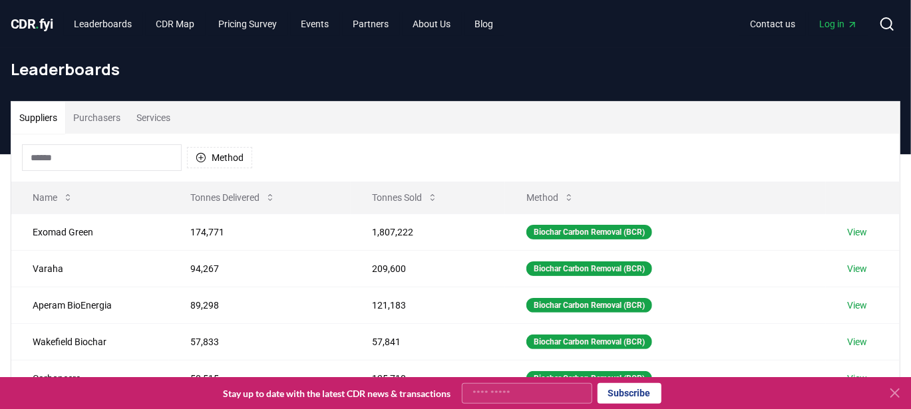
click at [39, 115] on button "Suppliers" at bounding box center [38, 118] width 54 height 32
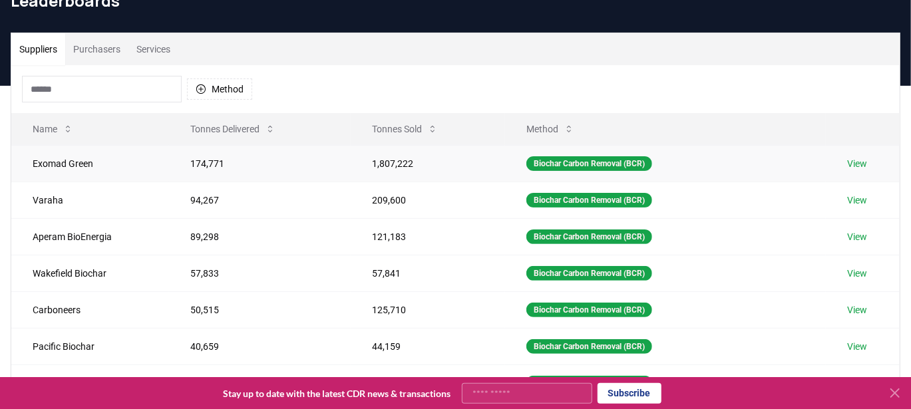
scroll to position [71, 0]
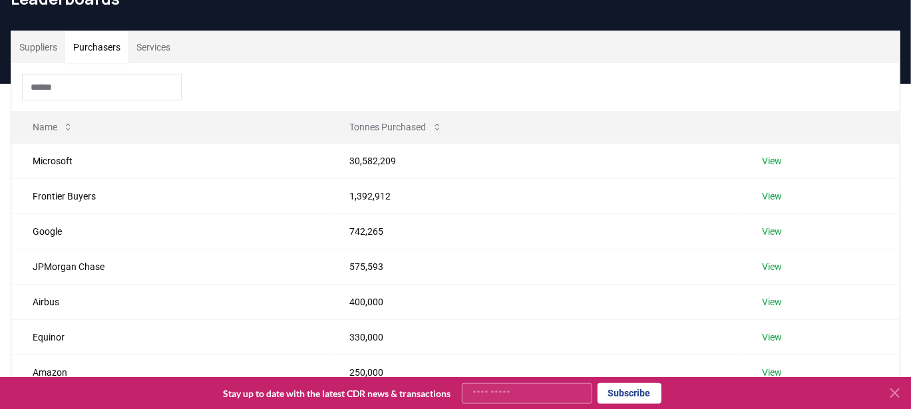
click at [94, 43] on button "Purchasers" at bounding box center [96, 47] width 63 height 32
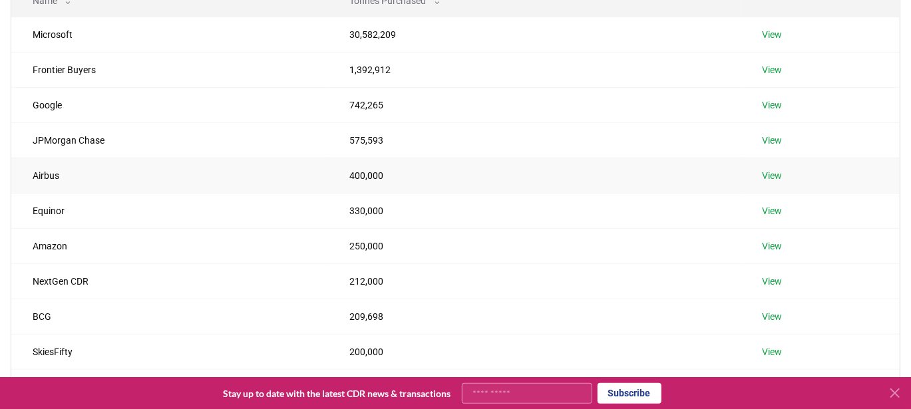
scroll to position [198, 0]
click at [771, 206] on link "View" at bounding box center [773, 210] width 20 height 13
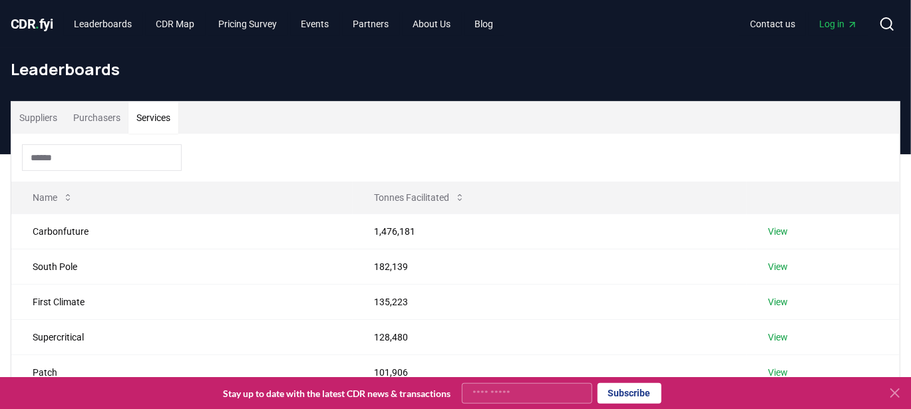
click at [160, 124] on button "Services" at bounding box center [153, 118] width 50 height 32
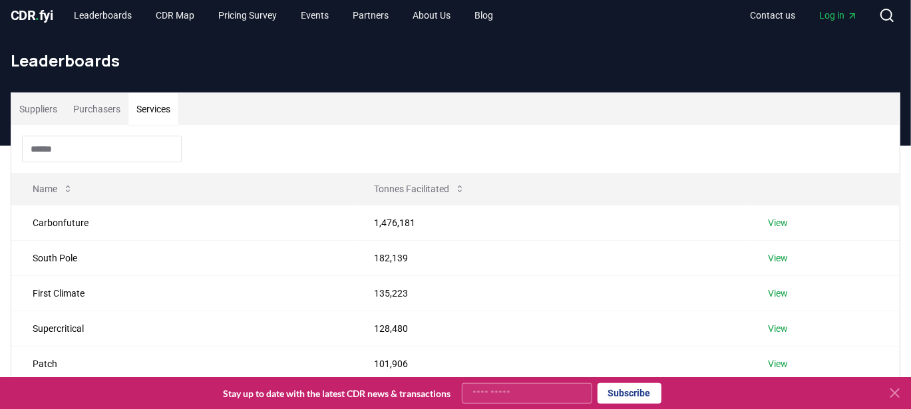
scroll to position [7, 0]
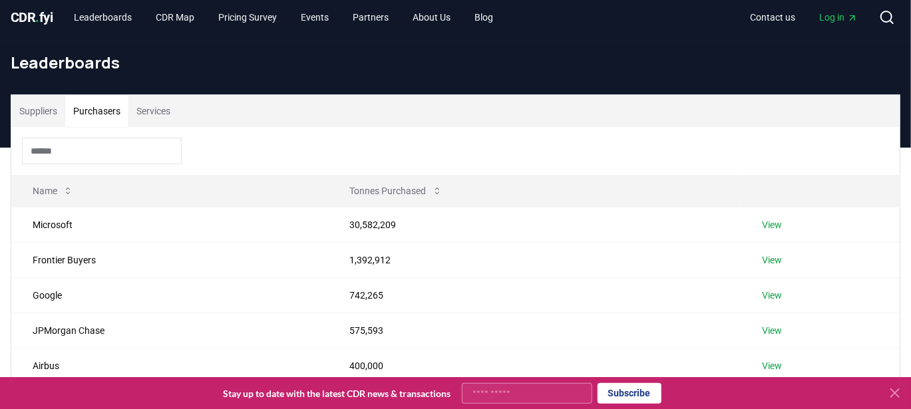
click at [95, 105] on button "Purchasers" at bounding box center [96, 111] width 63 height 32
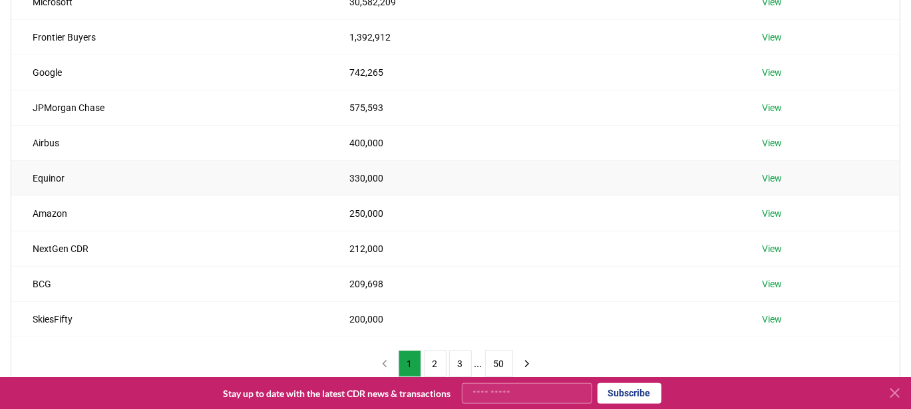
scroll to position [230, 0]
drag, startPoint x: 72, startPoint y: 174, endPoint x: 29, endPoint y: 178, distance: 42.8
click at [29, 178] on td "Equinor" at bounding box center [170, 177] width 318 height 35
copy td "Equinor"
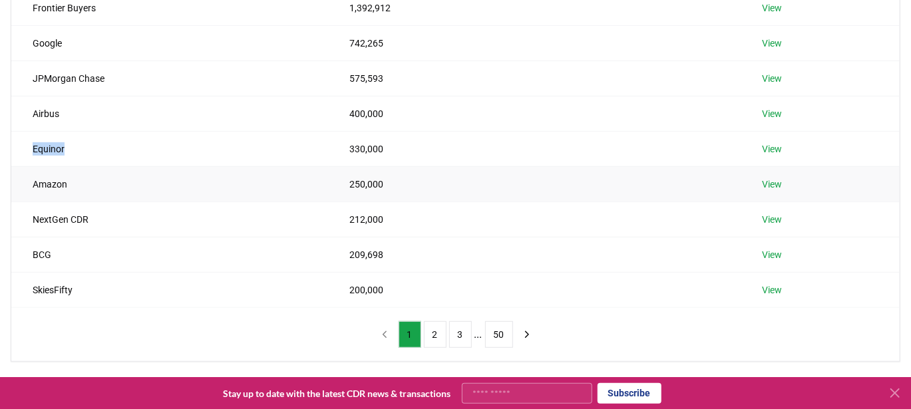
scroll to position [262, 0]
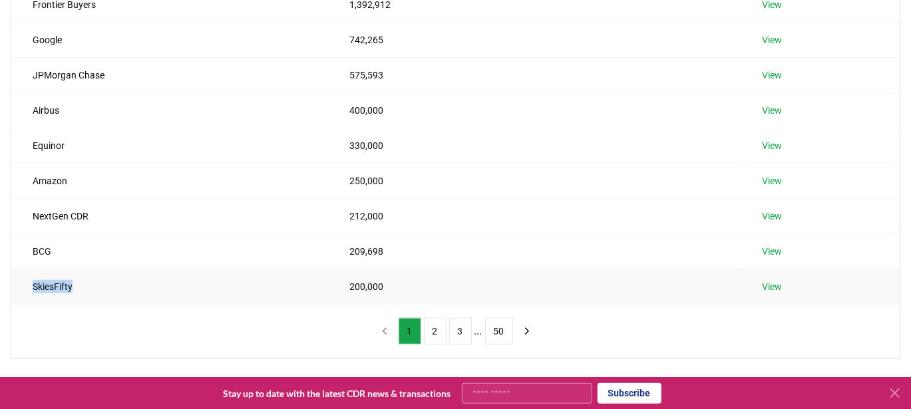
drag, startPoint x: 79, startPoint y: 283, endPoint x: 12, endPoint y: 278, distance: 66.8
click at [12, 278] on td "SkiesFifty" at bounding box center [170, 286] width 318 height 35
copy td "SkiesFifty"
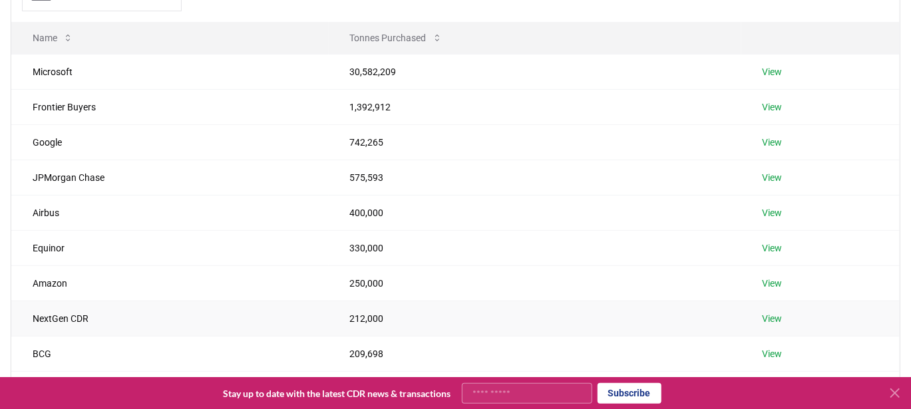
scroll to position [158, 0]
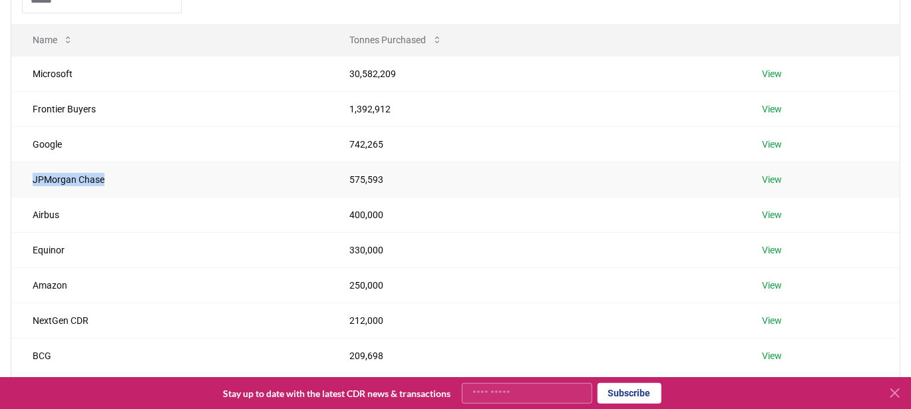
drag, startPoint x: 113, startPoint y: 178, endPoint x: 27, endPoint y: 183, distance: 86.7
click at [27, 183] on td "JPMorgan Chase" at bounding box center [170, 179] width 318 height 35
copy td "JPMorgan Chase"
click at [0, 178] on div "Suppliers Purchasers Services Name Tonnes Purchased Microsoft 30,582,209 View F…" at bounding box center [455, 203] width 911 height 520
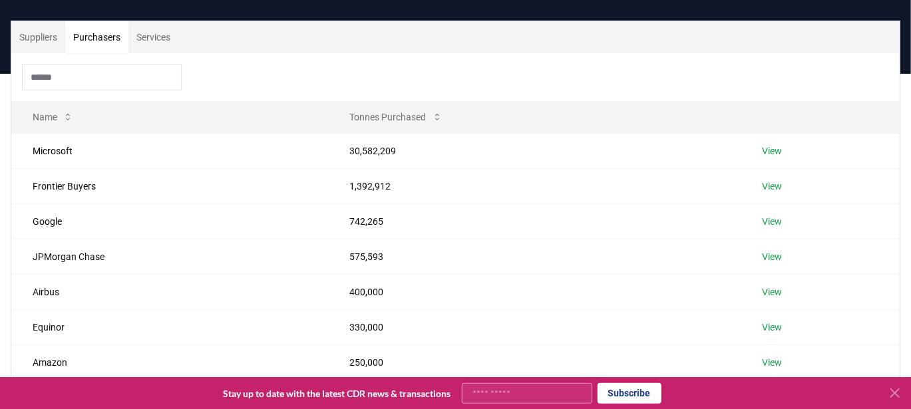
scroll to position [82, 0]
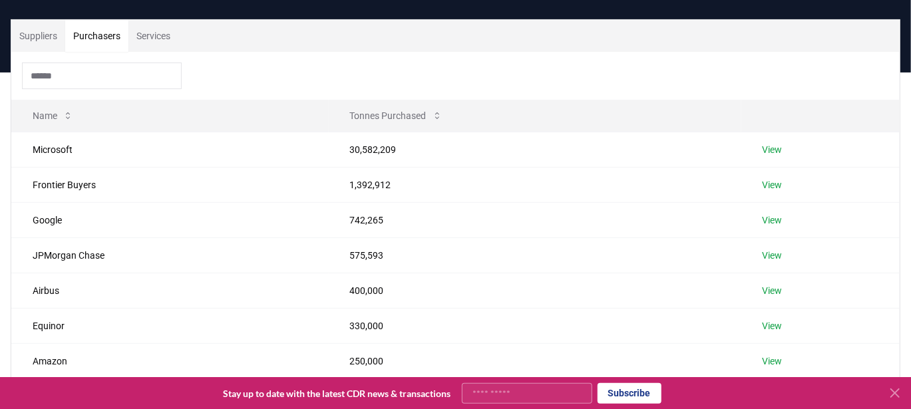
click at [153, 37] on button "Services" at bounding box center [153, 36] width 50 height 32
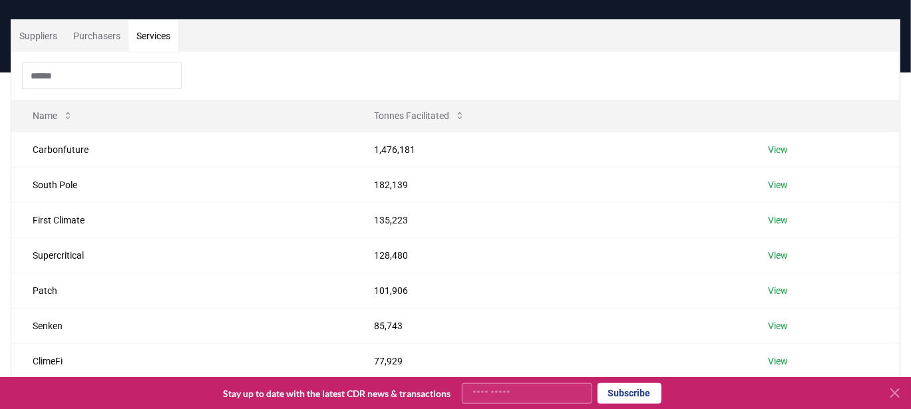
click at [48, 31] on button "Suppliers" at bounding box center [38, 36] width 54 height 32
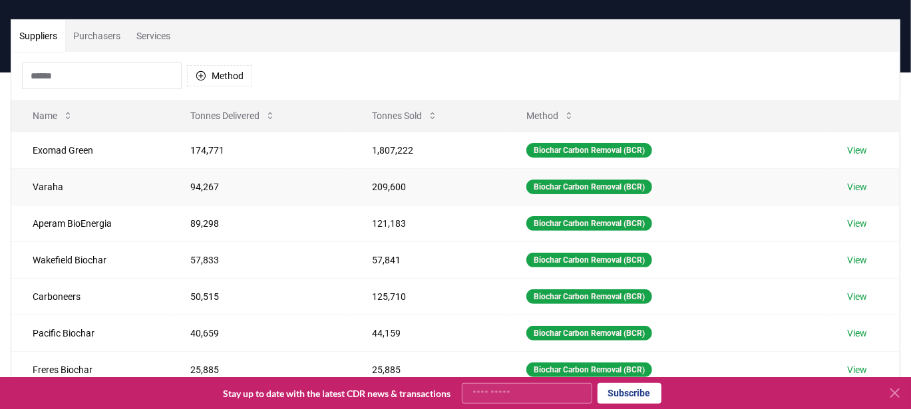
click at [855, 188] on link "View" at bounding box center [857, 186] width 20 height 13
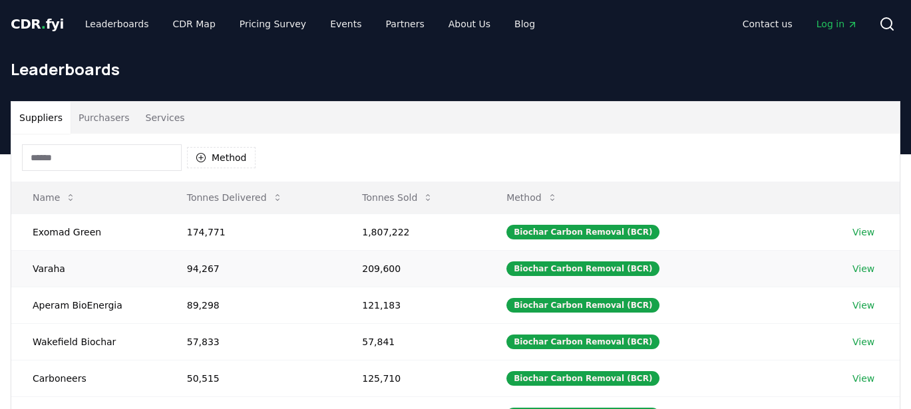
scroll to position [82, 0]
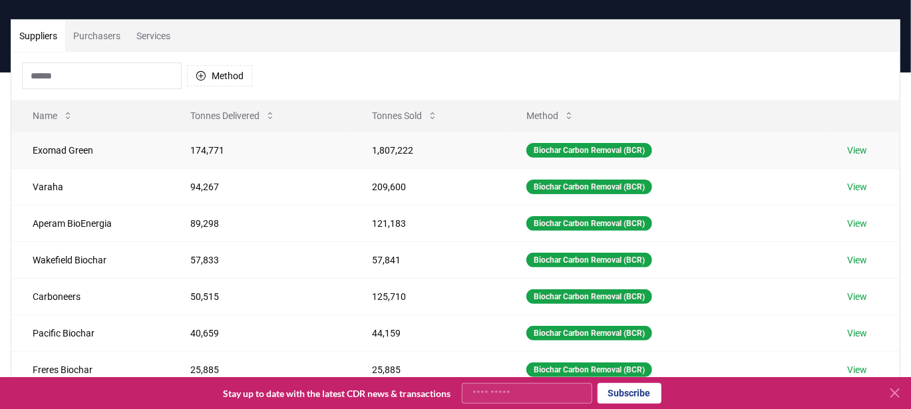
click at [865, 149] on link "View" at bounding box center [857, 150] width 20 height 13
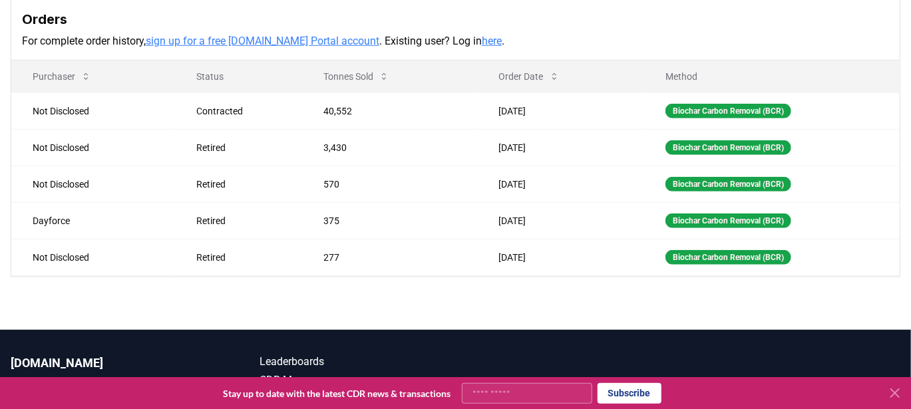
scroll to position [418, 0]
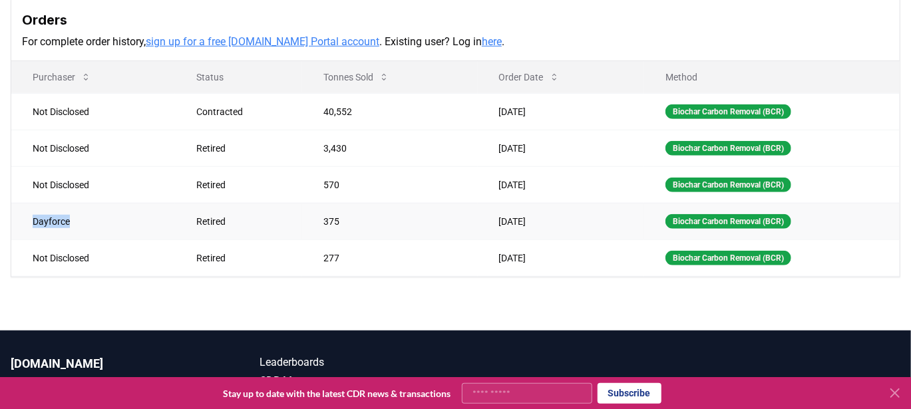
drag, startPoint x: 79, startPoint y: 220, endPoint x: 18, endPoint y: 216, distance: 60.7
click at [18, 216] on td "Dayforce" at bounding box center [93, 221] width 164 height 37
copy td "Dayforce"
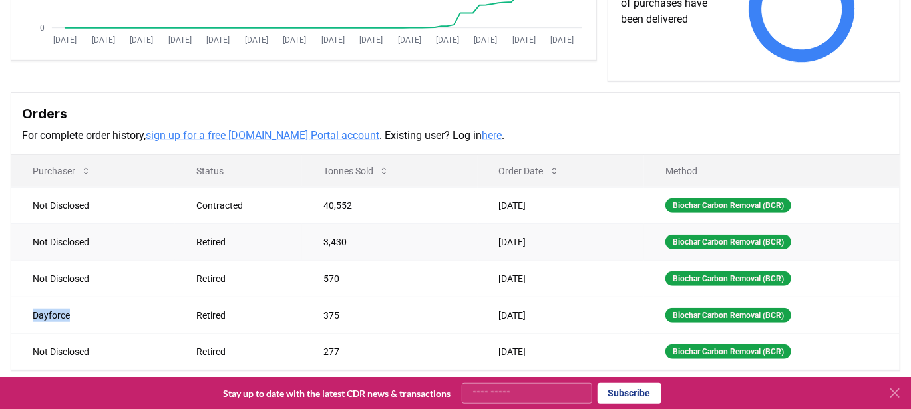
scroll to position [318, 0]
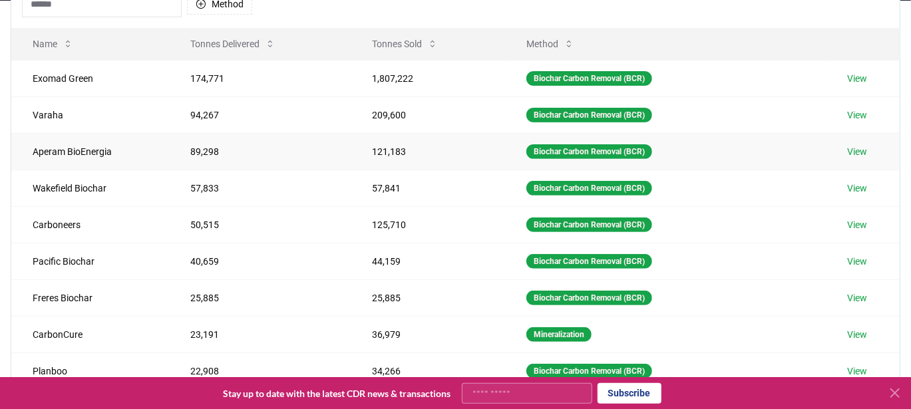
scroll to position [154, 0]
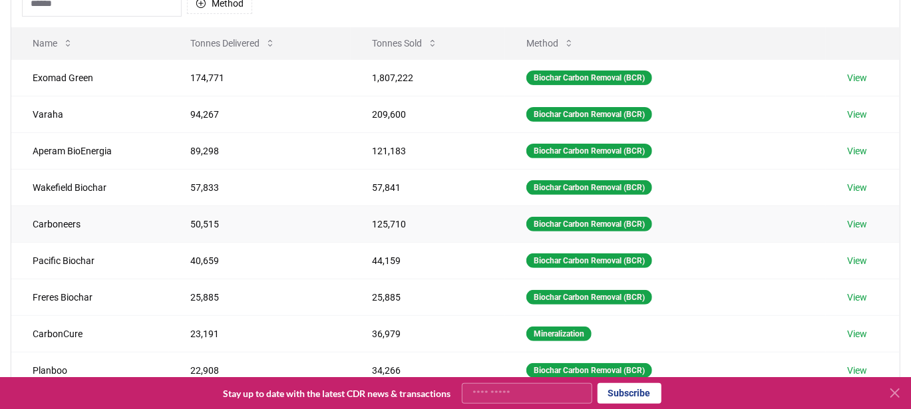
click at [866, 224] on link "View" at bounding box center [857, 224] width 20 height 13
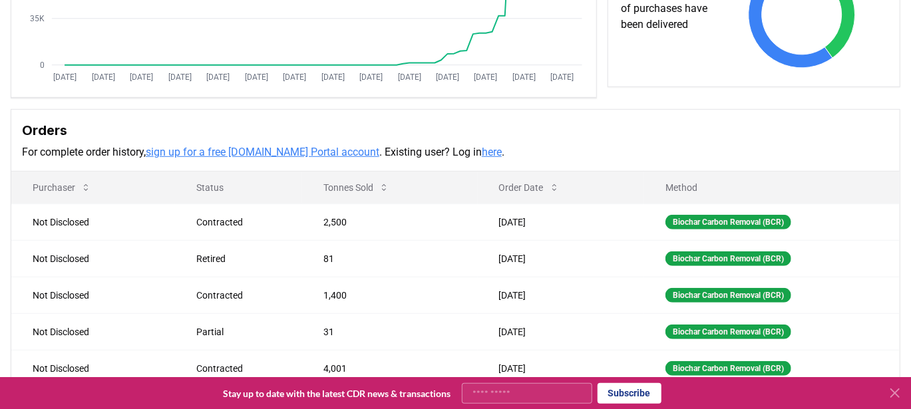
scroll to position [336, 0]
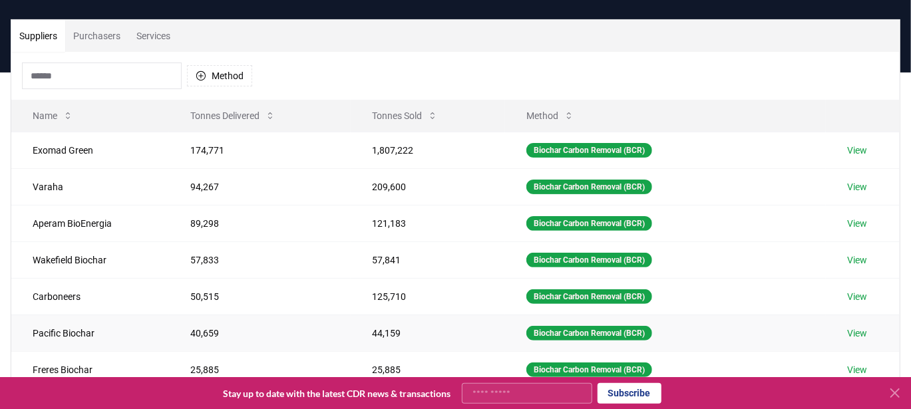
scroll to position [77, 0]
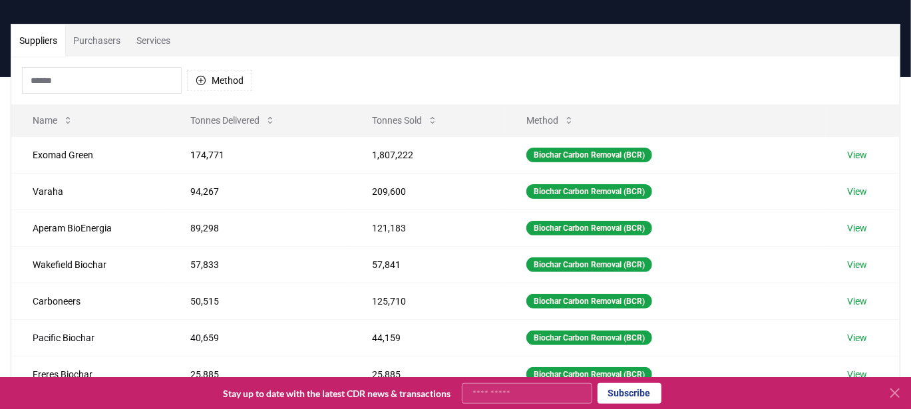
click at [154, 45] on button "Services" at bounding box center [153, 41] width 50 height 32
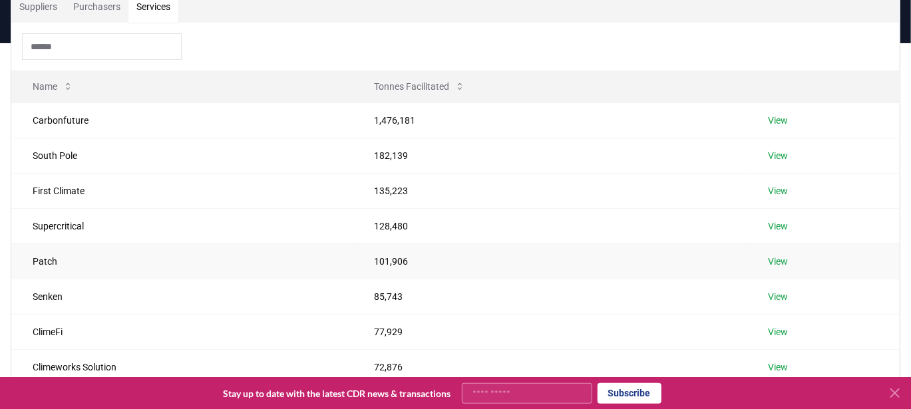
scroll to position [112, 0]
click at [781, 261] on link "View" at bounding box center [778, 260] width 20 height 13
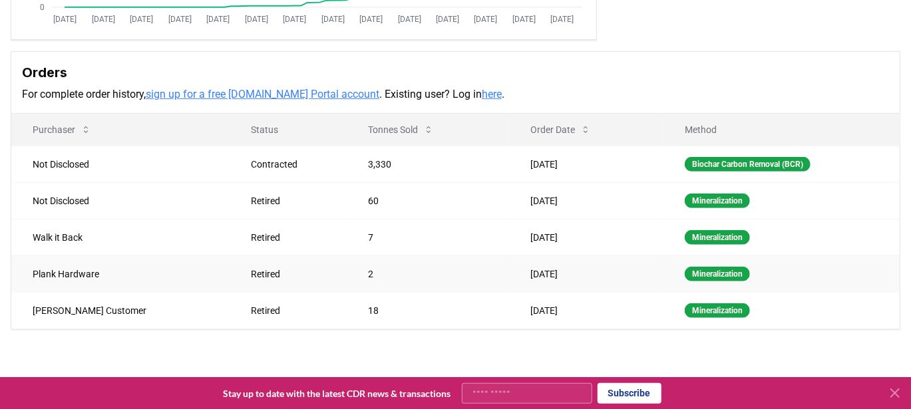
scroll to position [343, 0]
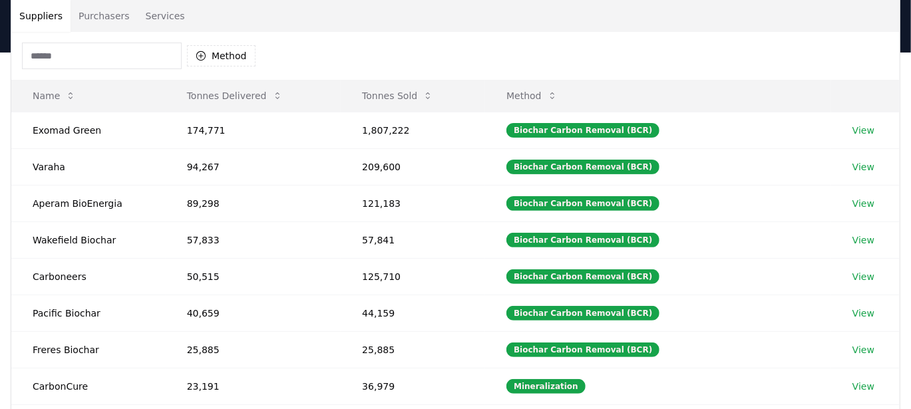
scroll to position [101, 0]
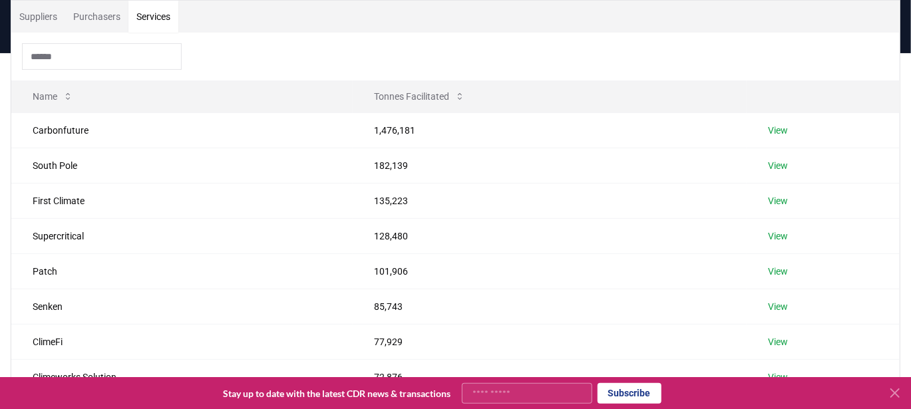
click at [160, 13] on button "Services" at bounding box center [153, 17] width 50 height 32
click at [110, 21] on button "Purchasers" at bounding box center [96, 17] width 63 height 32
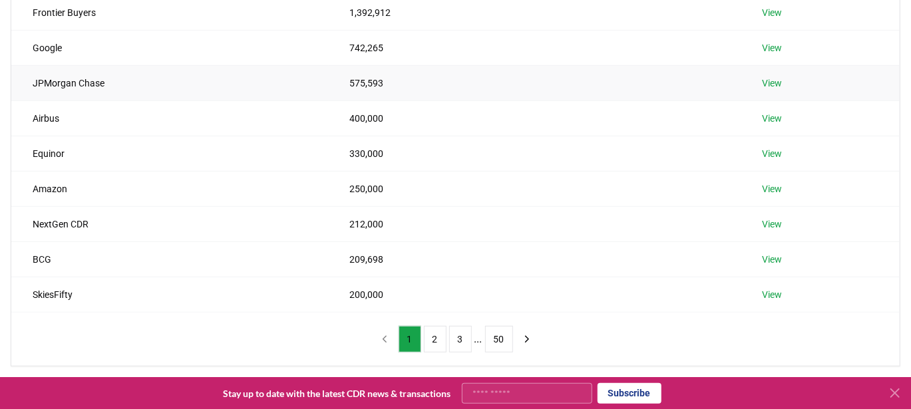
scroll to position [257, 0]
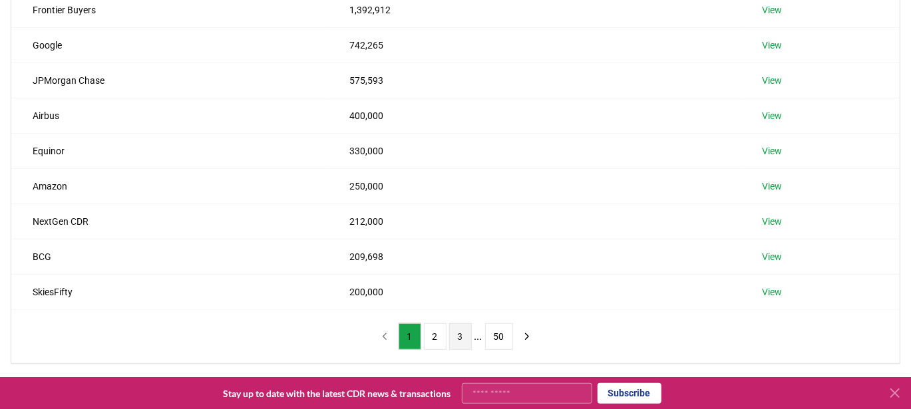
click at [452, 328] on button "3" at bounding box center [460, 336] width 23 height 27
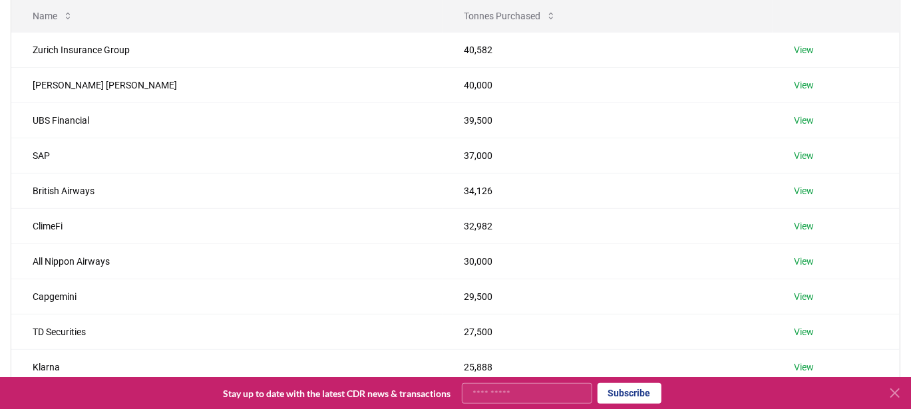
scroll to position [182, 0]
drag, startPoint x: 148, startPoint y: 53, endPoint x: 0, endPoint y: 32, distance: 149.3
click at [0, 32] on div "Suppliers Purchasers Services Name Tonnes Purchased Zurich Insurance Group 40,5…" at bounding box center [455, 179] width 911 height 520
click at [172, 51] on td "Zurich Insurance Group" at bounding box center [226, 48] width 431 height 35
drag, startPoint x: 172, startPoint y: 51, endPoint x: 22, endPoint y: 51, distance: 150.4
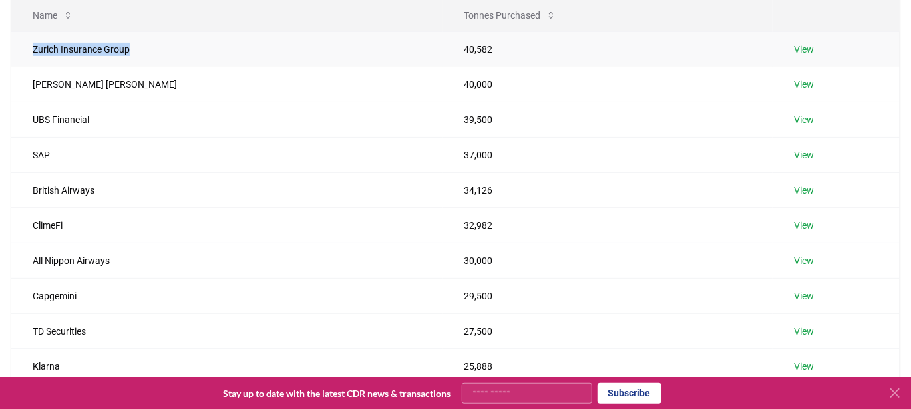
click at [22, 51] on td "Zurich Insurance Group" at bounding box center [226, 48] width 431 height 35
copy td "Zurich Insurance Group"
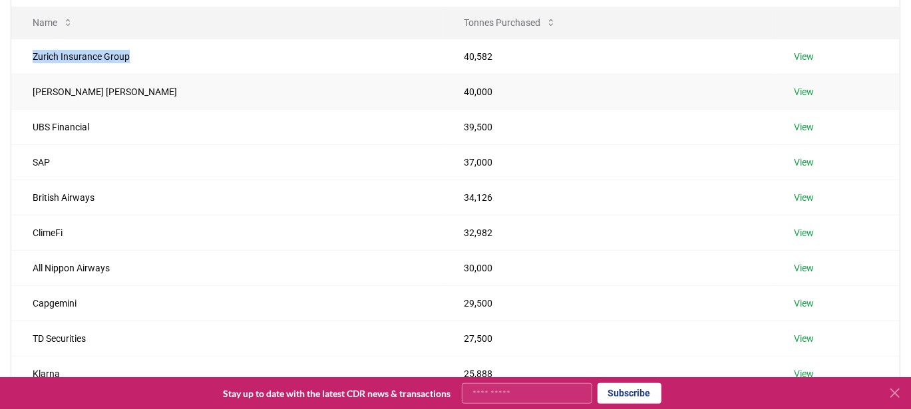
scroll to position [174, 0]
click at [0, 103] on div "Suppliers Purchasers Services Name Tonnes Purchased Zurich Insurance Group 40,5…" at bounding box center [455, 187] width 911 height 520
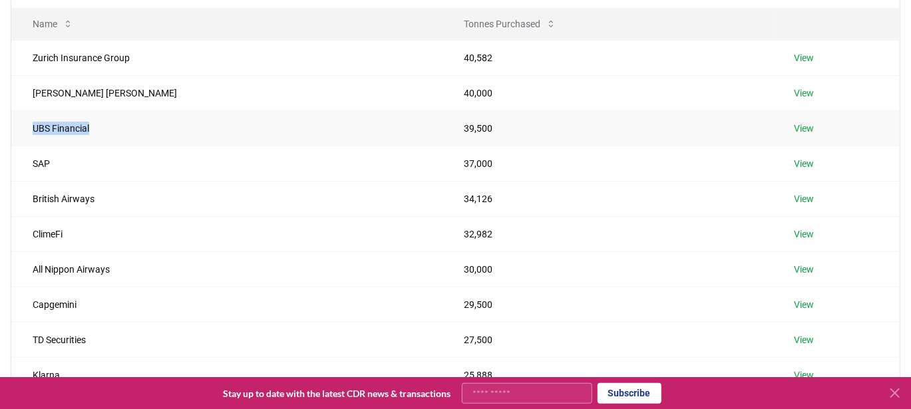
drag, startPoint x: 108, startPoint y: 126, endPoint x: 25, endPoint y: 132, distance: 83.5
click at [25, 132] on td "UBS Financial" at bounding box center [226, 127] width 431 height 35
copy td "UBS Financial"
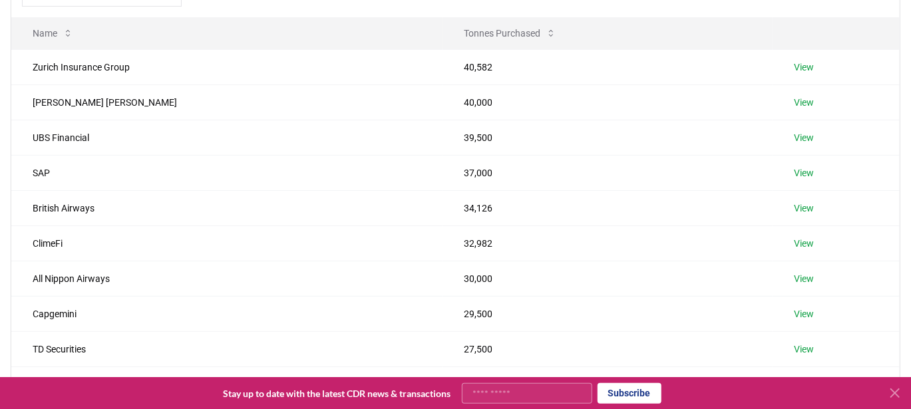
click at [0, 134] on div "Suppliers Purchasers Services Name Tonnes Purchased Zurich Insurance Group 40,5…" at bounding box center [455, 197] width 911 height 520
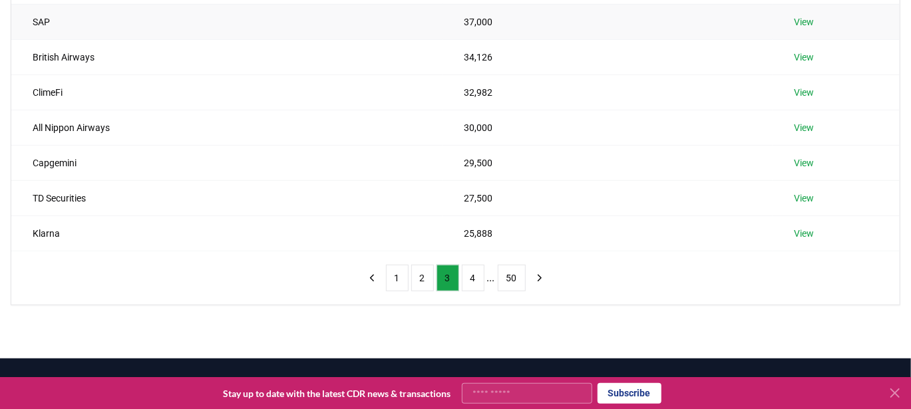
scroll to position [321, 0]
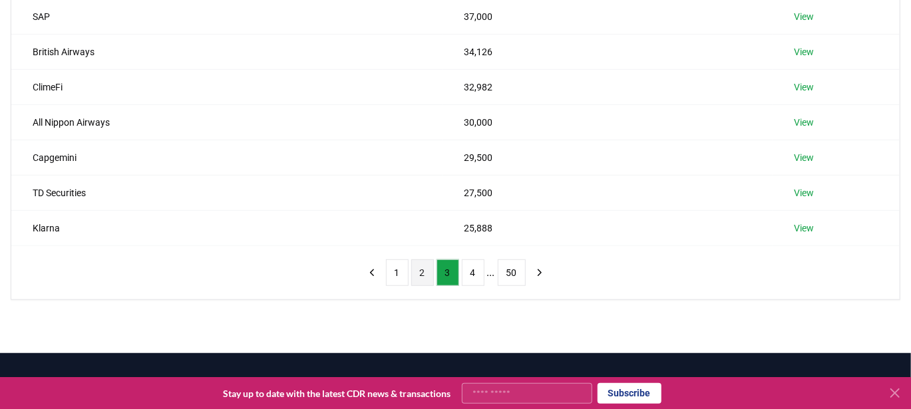
click at [425, 276] on button "2" at bounding box center [422, 273] width 23 height 27
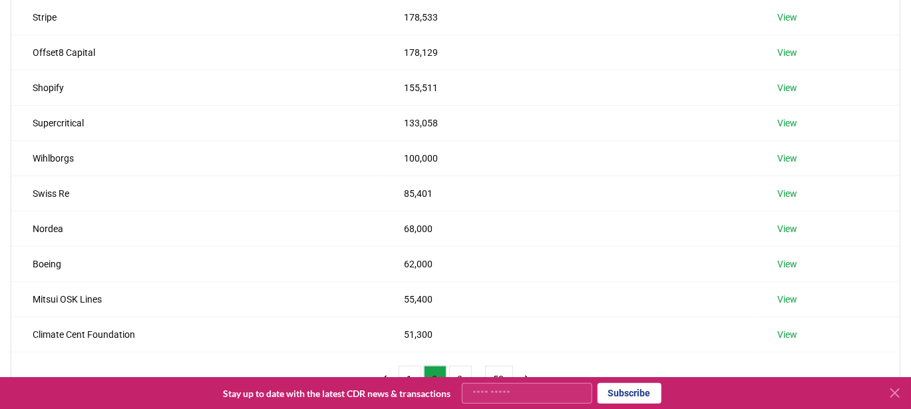
scroll to position [216, 0]
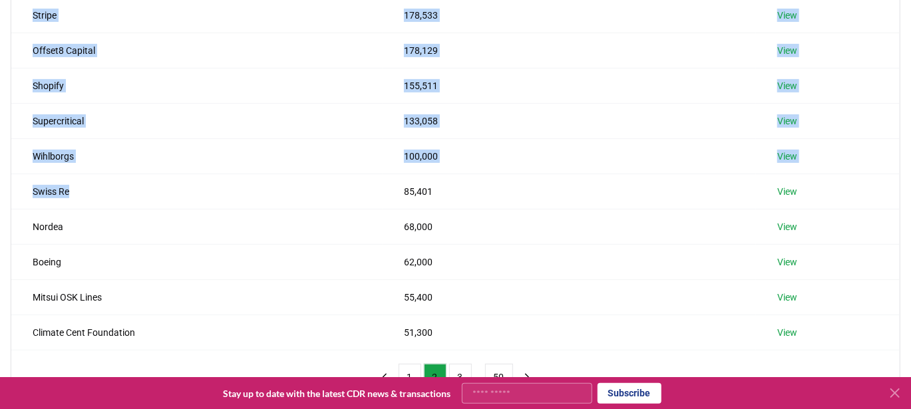
drag, startPoint x: 73, startPoint y: 189, endPoint x: 1, endPoint y: 186, distance: 72.6
click at [1, 186] on div "Suppliers Purchasers Services Name Tonnes Purchased Stripe 178,533 View Offset8…" at bounding box center [455, 145] width 911 height 520
click at [103, 184] on td "Swiss Re" at bounding box center [196, 191] width 371 height 35
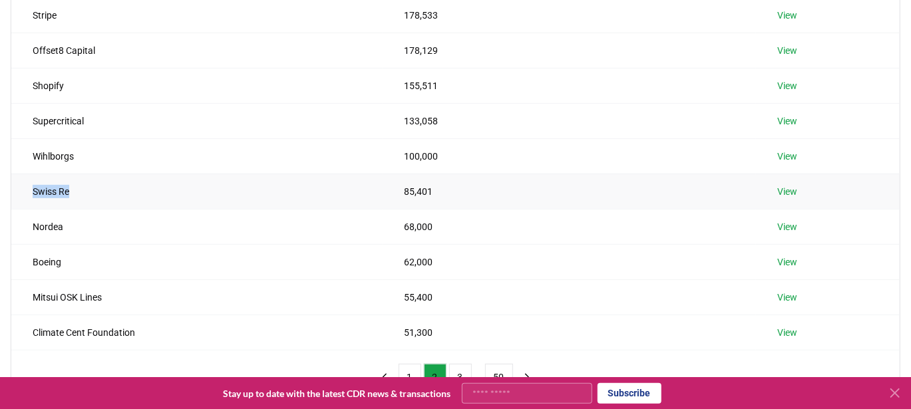
drag, startPoint x: 94, startPoint y: 194, endPoint x: 30, endPoint y: 192, distance: 63.9
click at [30, 192] on td "Swiss Re" at bounding box center [196, 191] width 371 height 35
copy td "Swiss Re"
click at [0, 126] on div "Suppliers Purchasers Services Name Tonnes Purchased Stripe 178,533 View Offset8…" at bounding box center [455, 145] width 911 height 520
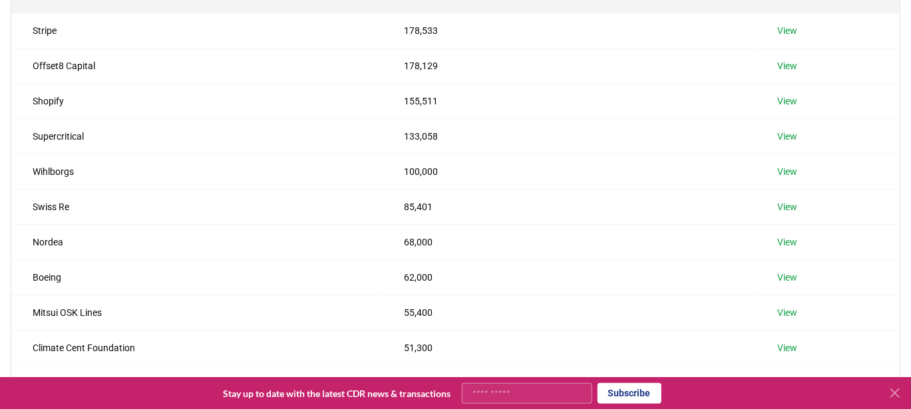
scroll to position [200, 0]
drag, startPoint x: 67, startPoint y: 97, endPoint x: 29, endPoint y: 105, distance: 38.6
click at [29, 105] on td "Shopify" at bounding box center [196, 101] width 371 height 35
click at [1, 87] on div "Suppliers Purchasers Services Name Tonnes Purchased Stripe 178,533 View Offset8…" at bounding box center [455, 161] width 911 height 520
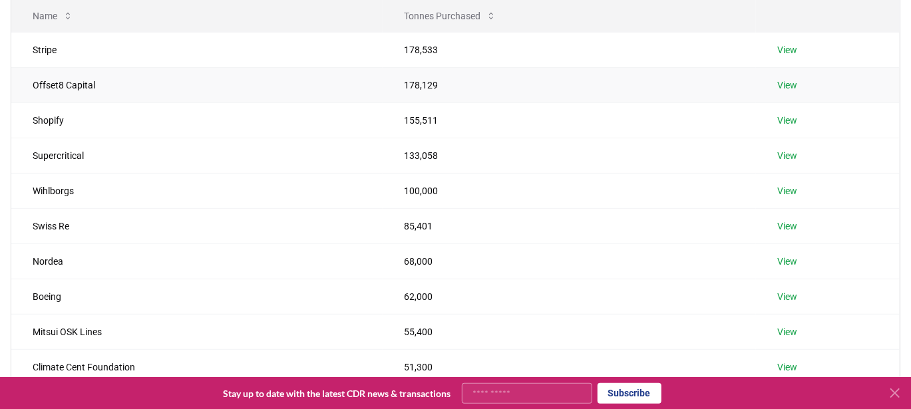
scroll to position [182, 0]
drag, startPoint x: 104, startPoint y: 77, endPoint x: 31, endPoint y: 84, distance: 73.5
click at [31, 84] on td "Offset8 Capital" at bounding box center [196, 84] width 371 height 35
copy td "Offset8 Capital"
click at [0, 134] on div "Suppliers Purchasers Services Name Tonnes Purchased Stripe 178,533 View Offset8…" at bounding box center [455, 179] width 911 height 520
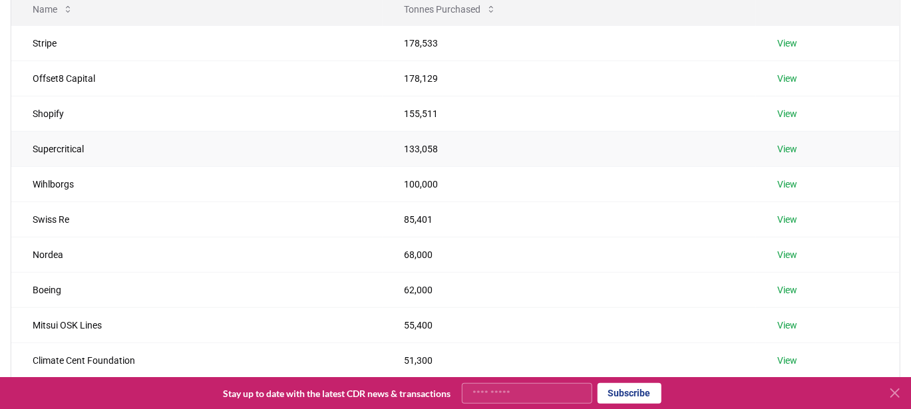
scroll to position [187, 0]
drag, startPoint x: 68, startPoint y: 43, endPoint x: 25, endPoint y: 41, distance: 42.7
click at [25, 41] on td "Stripe" at bounding box center [196, 44] width 371 height 35
copy td "Stripe"
